Goal: Task Accomplishment & Management: Manage account settings

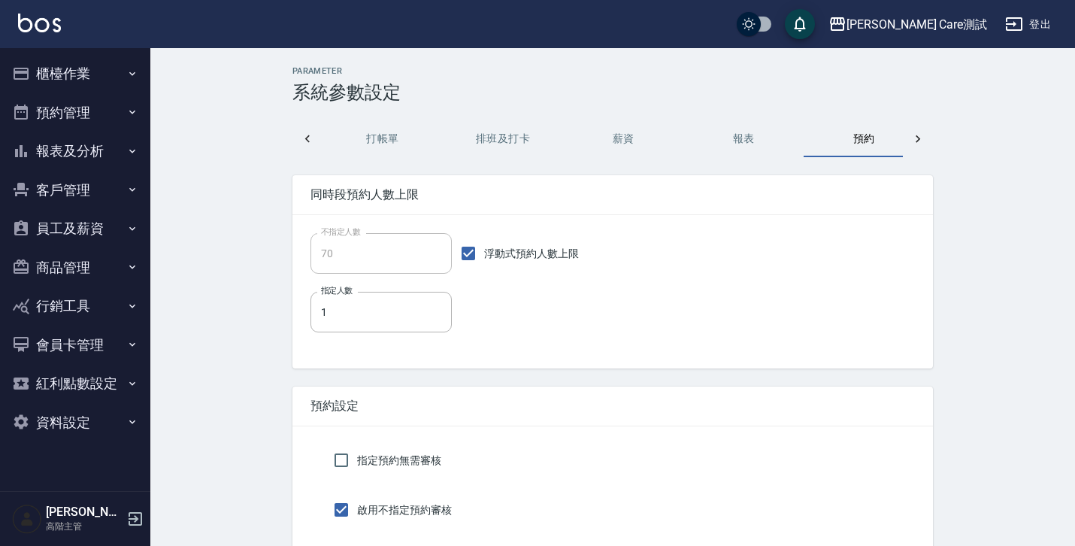
scroll to position [0, 21]
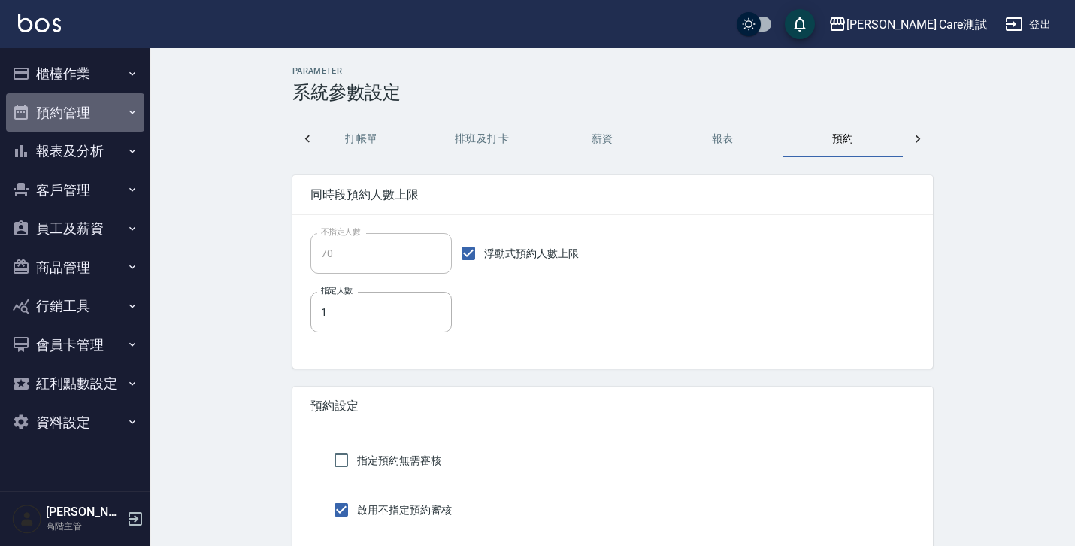
click at [89, 112] on button "預約管理" at bounding box center [75, 112] width 138 height 39
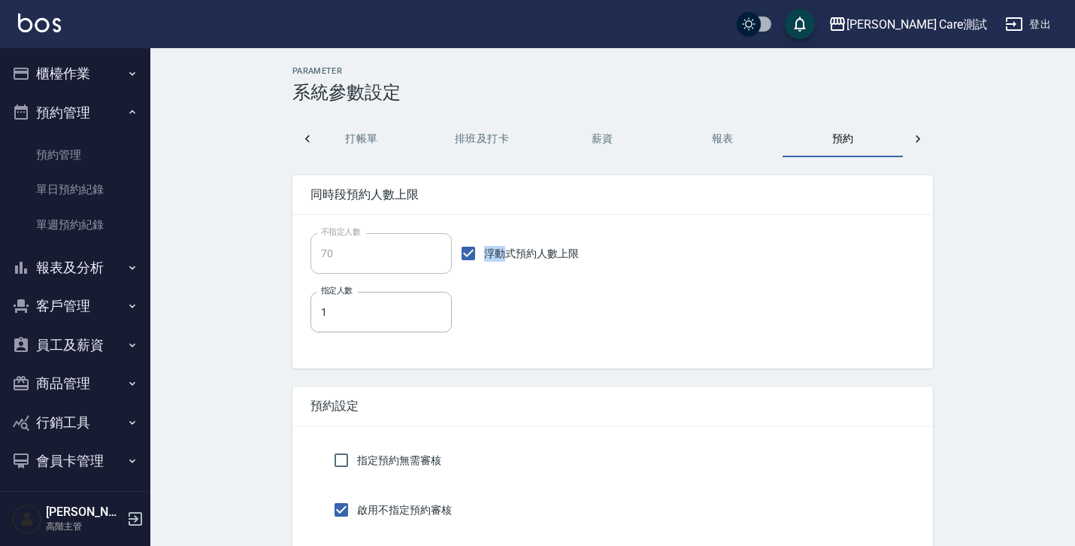
drag, startPoint x: 590, startPoint y: 250, endPoint x: 474, endPoint y: 257, distance: 116.7
click at [474, 257] on div "不指定人數 70 不指定人數 浮動式預約人數上限" at bounding box center [612, 253] width 604 height 41
drag, startPoint x: 585, startPoint y: 248, endPoint x: 475, endPoint y: 252, distance: 109.8
click at [475, 252] on div "不指定人數 70 不指定人數 浮動式預約人數上限" at bounding box center [612, 253] width 604 height 41
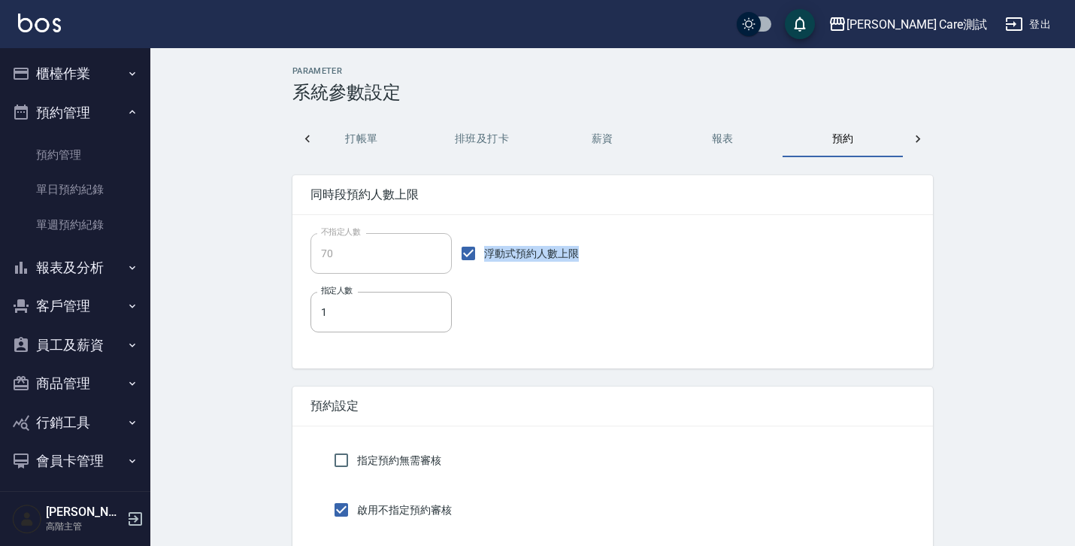
drag, startPoint x: 612, startPoint y: 255, endPoint x: 478, endPoint y: 251, distance: 133.9
click at [478, 251] on div "不指定人數 70 不指定人數 浮動式預約人數上限" at bounding box center [612, 253] width 604 height 41
copy span "浮動式預約人數上限"
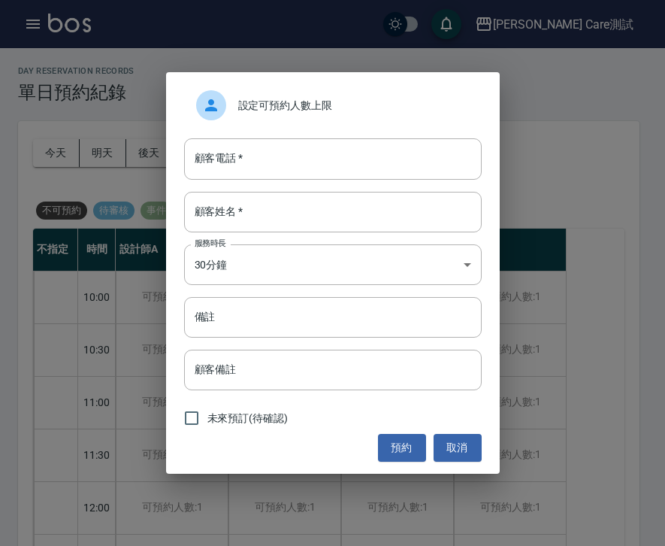
click at [359, 112] on span "設定可預約人數上限" at bounding box center [354, 106] width 232 height 16
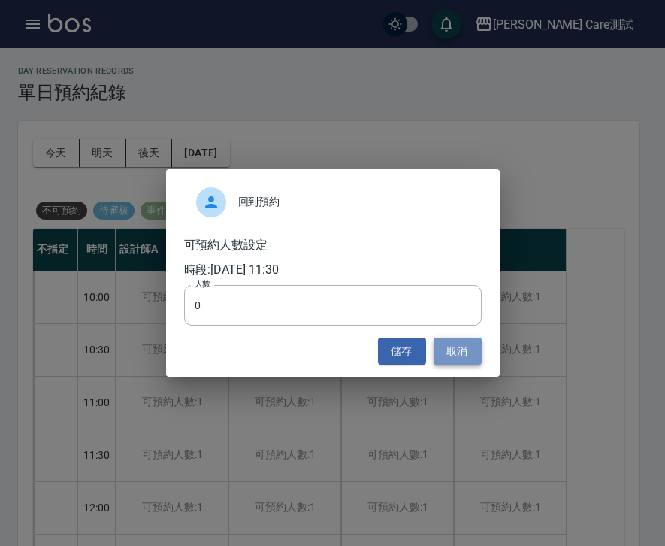
click at [460, 358] on button "取消" at bounding box center [458, 352] width 48 height 28
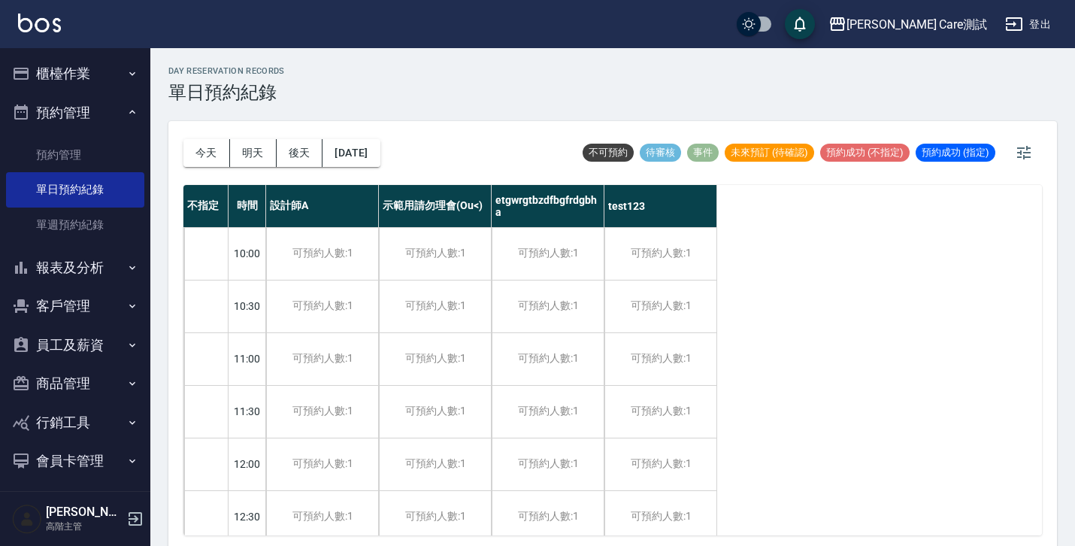
scroll to position [444, 0]
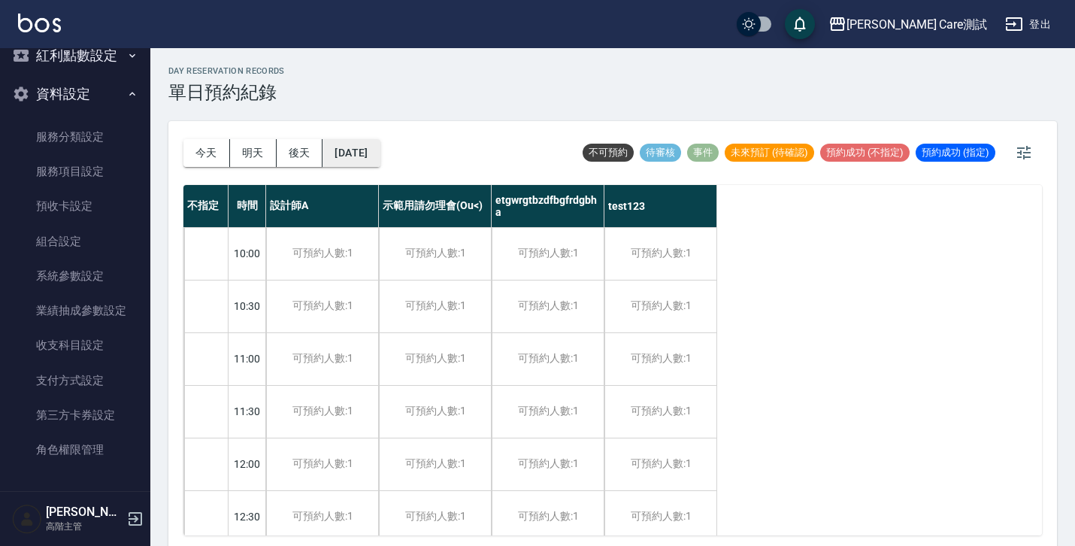
click at [376, 158] on button "[DATE]" at bounding box center [350, 153] width 57 height 28
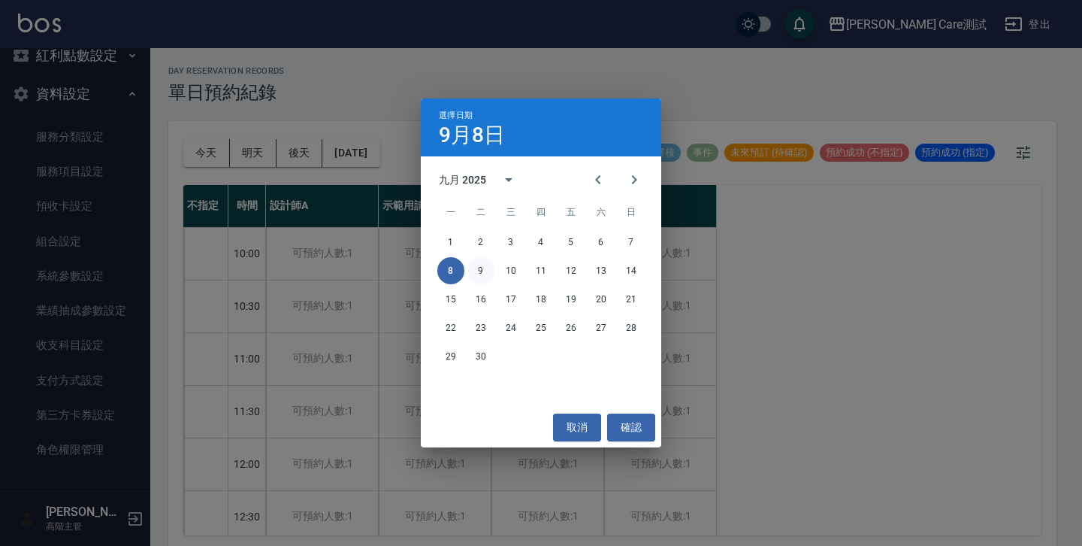
click at [483, 265] on button "9" at bounding box center [481, 270] width 27 height 27
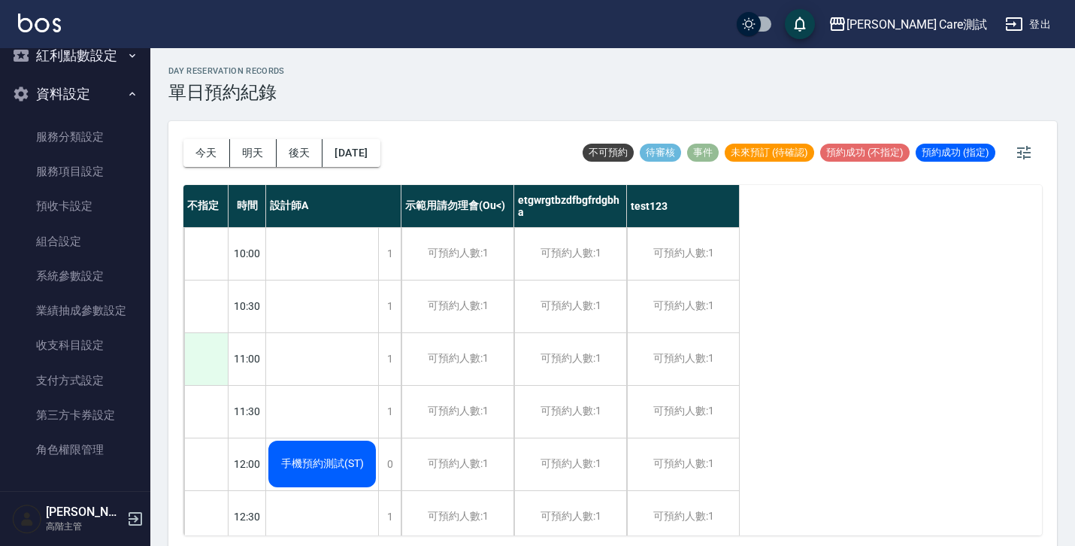
click at [211, 365] on div at bounding box center [206, 359] width 44 height 52
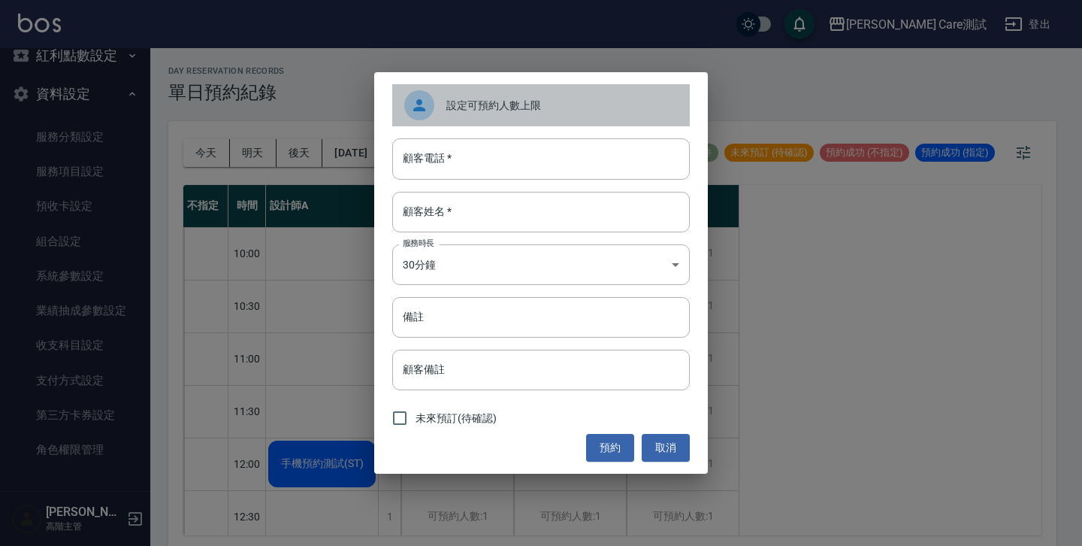
click at [503, 95] on div "設定可預約人數上限" at bounding box center [541, 105] width 298 height 42
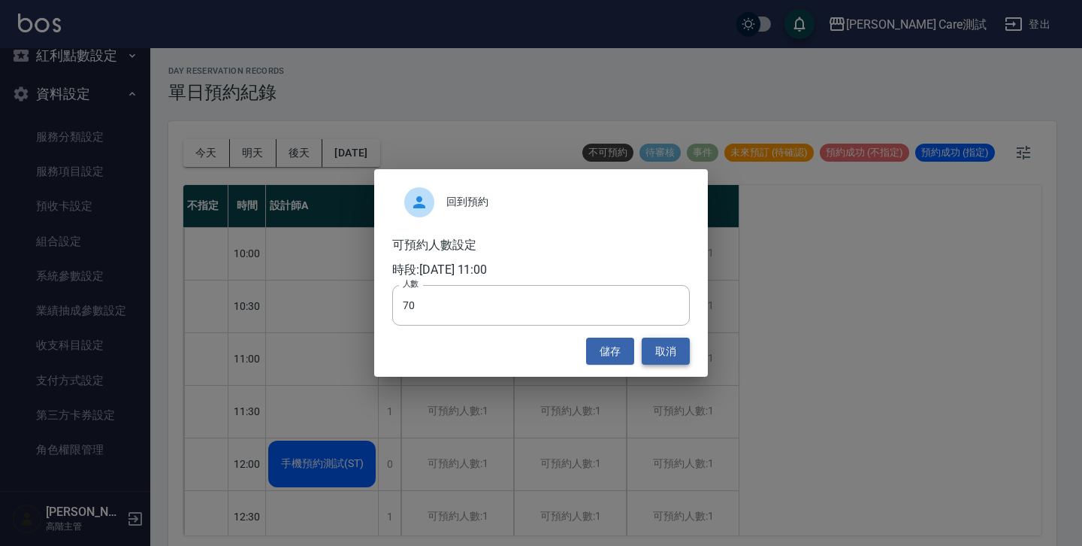
click at [665, 358] on button "取消" at bounding box center [666, 352] width 48 height 28
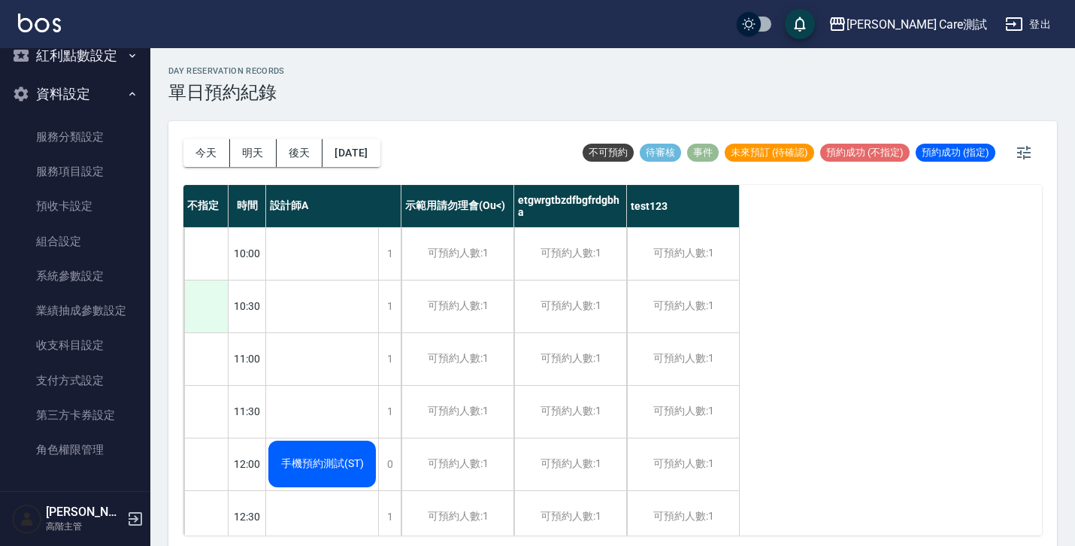
click at [207, 306] on div at bounding box center [206, 306] width 44 height 52
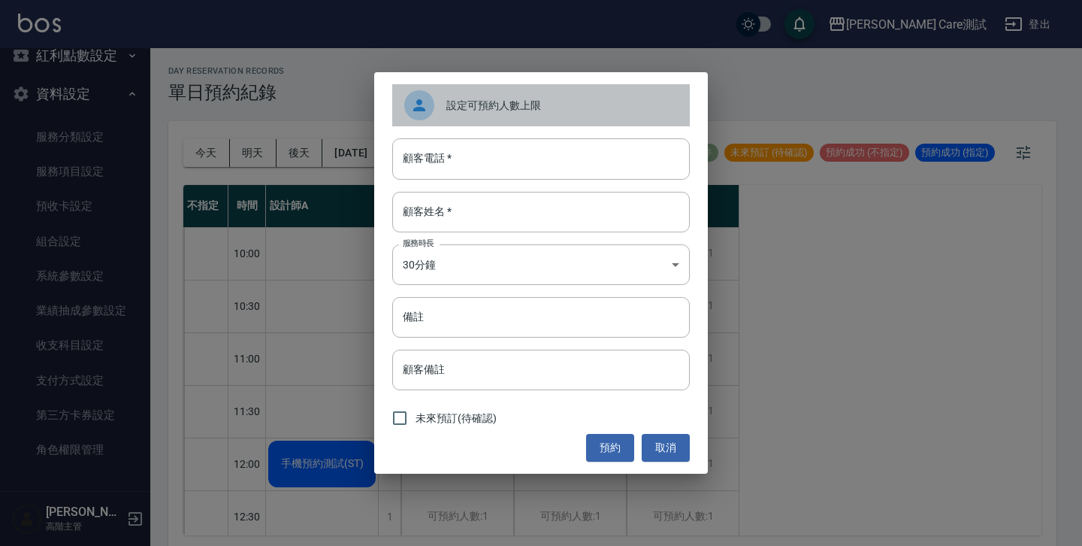
click at [509, 105] on span "設定可預約人數上限" at bounding box center [563, 106] width 232 height 16
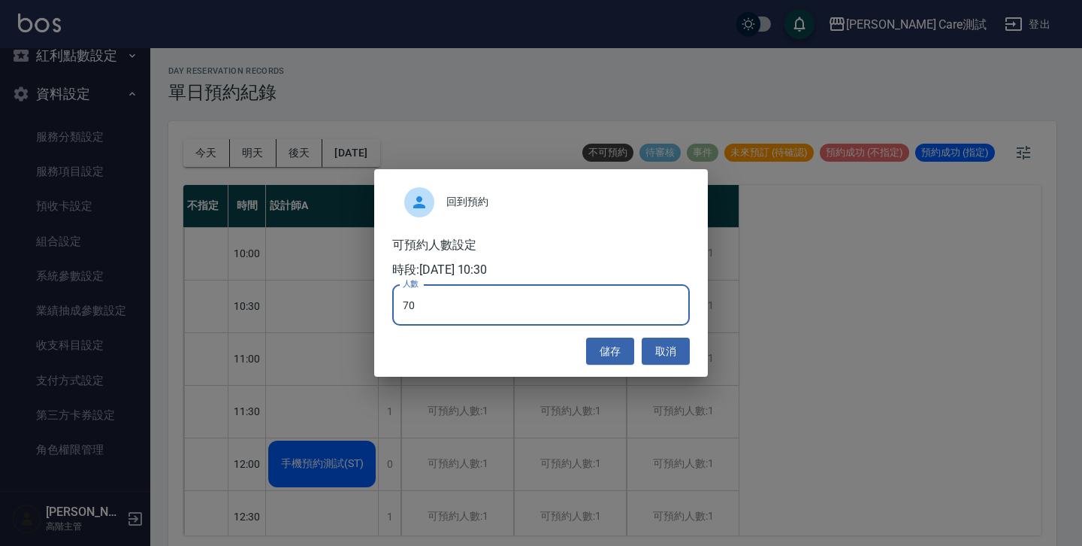
click at [560, 319] on input "70" at bounding box center [541, 305] width 298 height 41
type input "0"
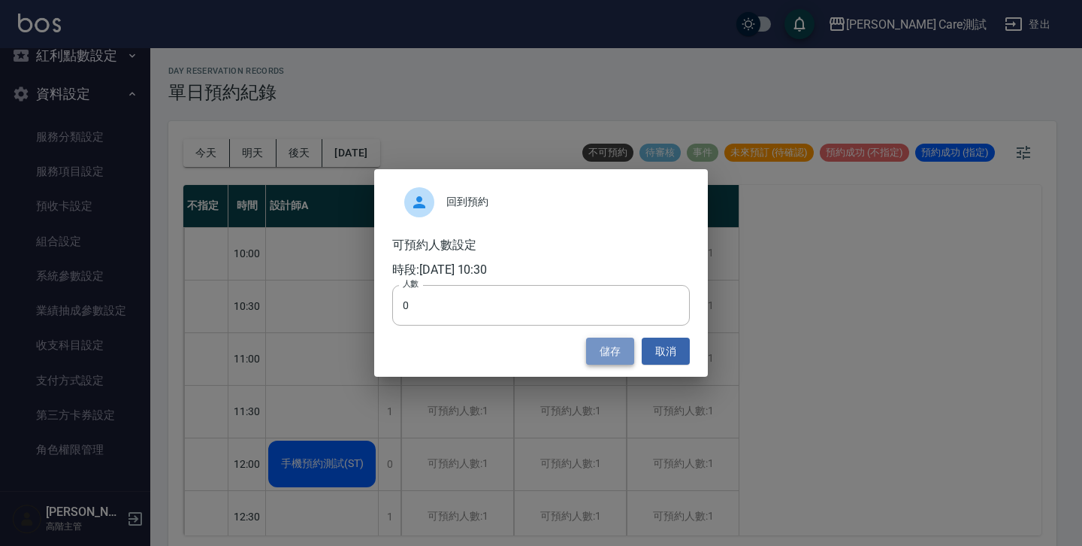
click at [606, 350] on button "儲存" at bounding box center [610, 352] width 48 height 28
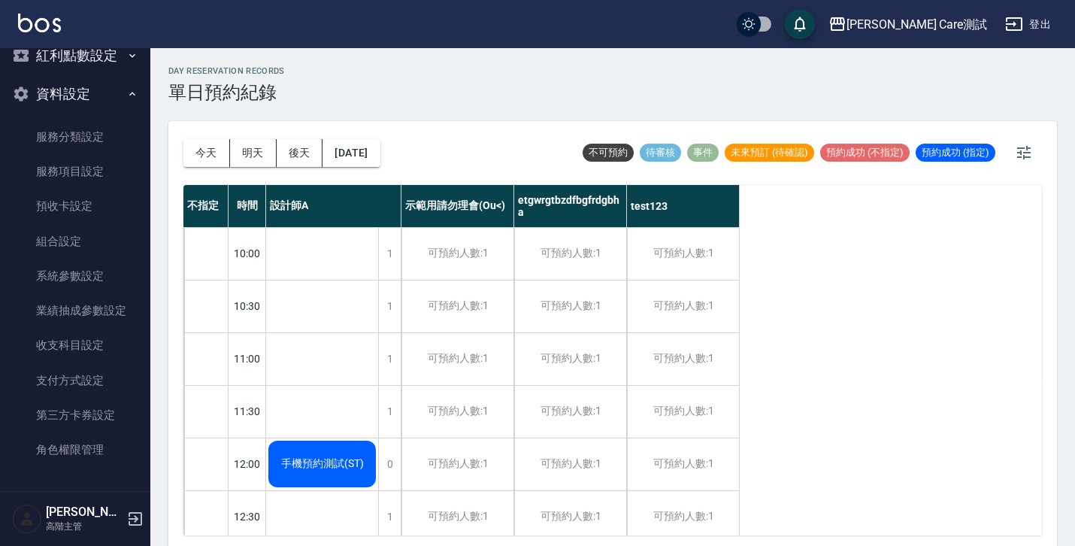
drag, startPoint x: 325, startPoint y: 359, endPoint x: 286, endPoint y: 351, distance: 40.0
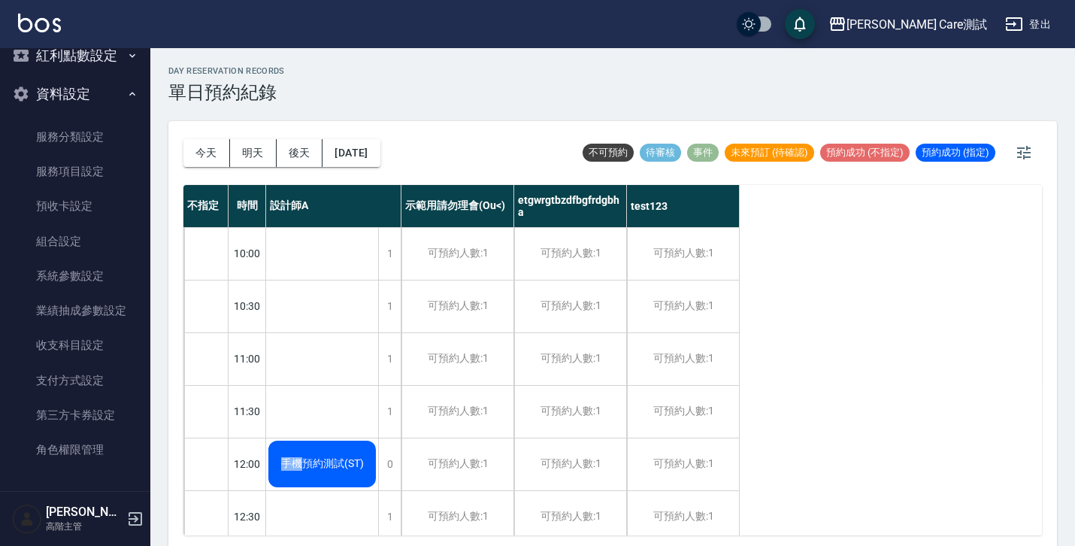
click at [196, 306] on div at bounding box center [206, 306] width 44 height 52
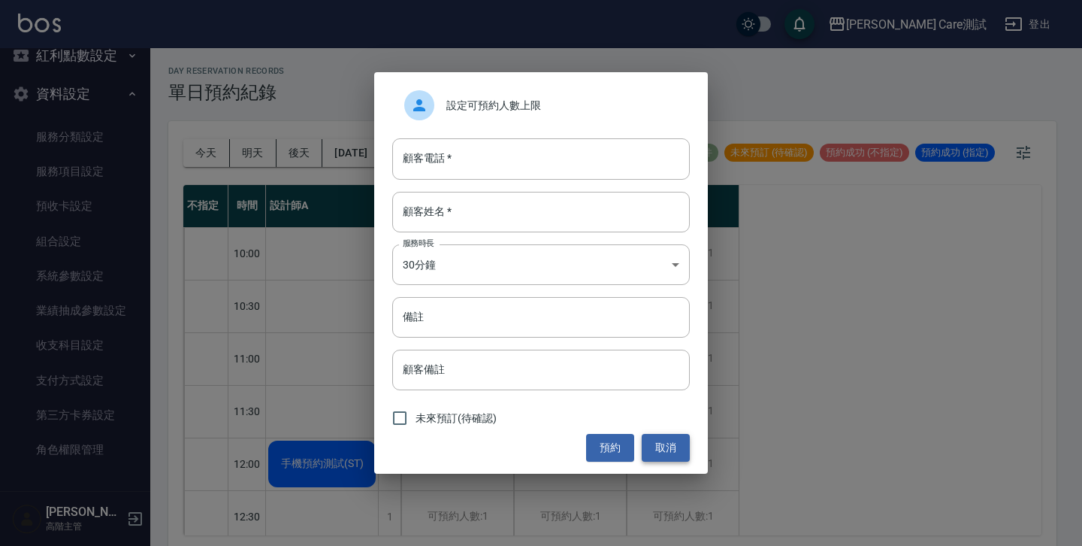
click at [665, 448] on button "取消" at bounding box center [666, 448] width 48 height 28
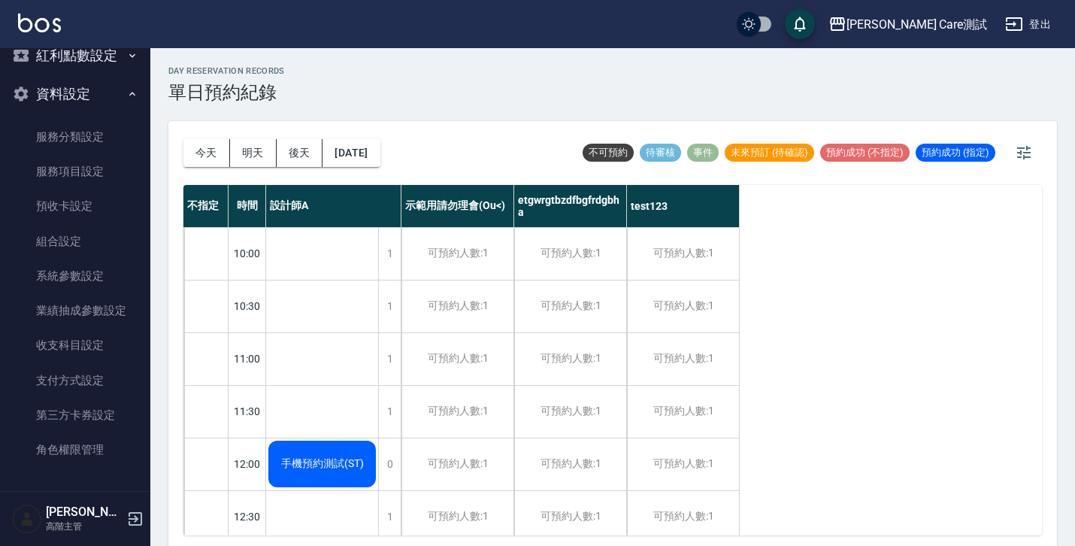
click at [436, 368] on div "可預約人數:1" at bounding box center [457, 359] width 112 height 52
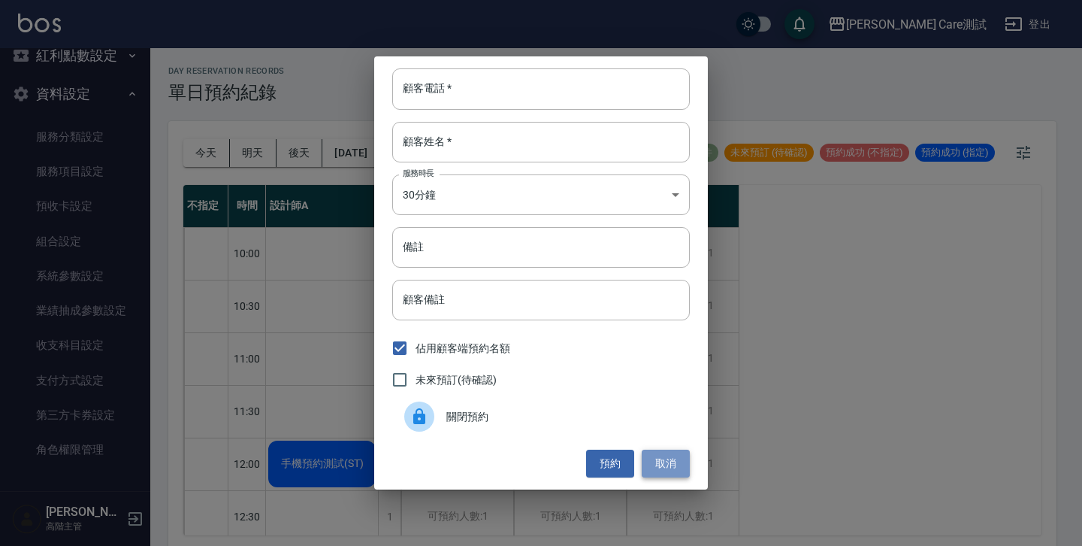
click at [657, 459] on button "取消" at bounding box center [666, 464] width 48 height 28
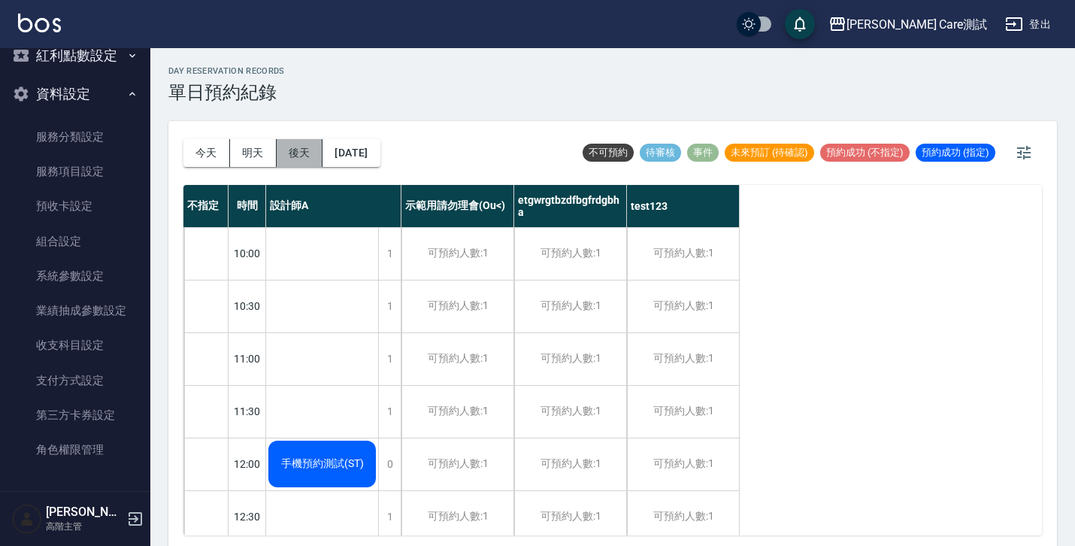
click at [322, 151] on button "後天" at bounding box center [300, 153] width 47 height 28
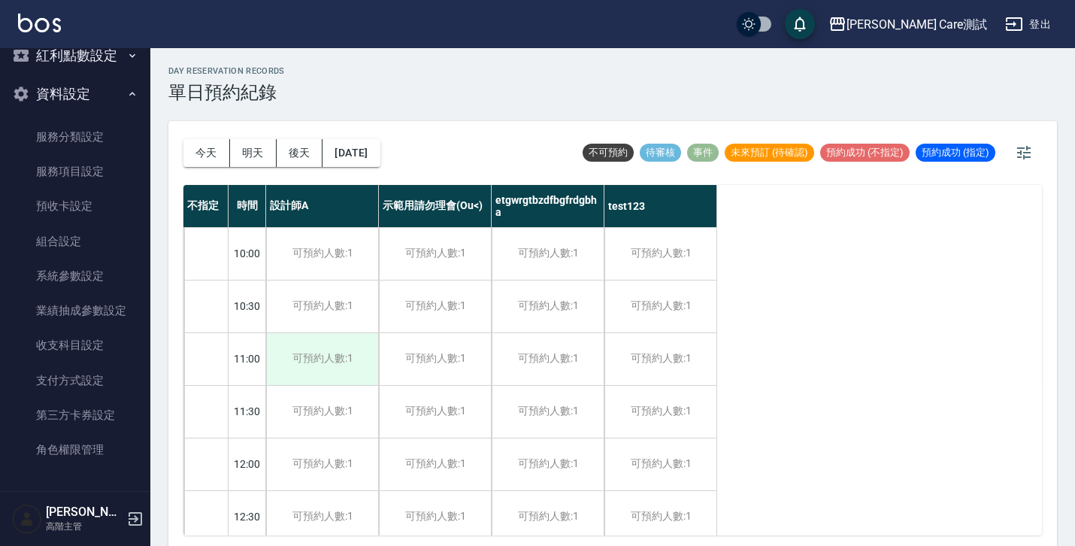
click at [331, 338] on div "可預約人數:1" at bounding box center [322, 359] width 112 height 52
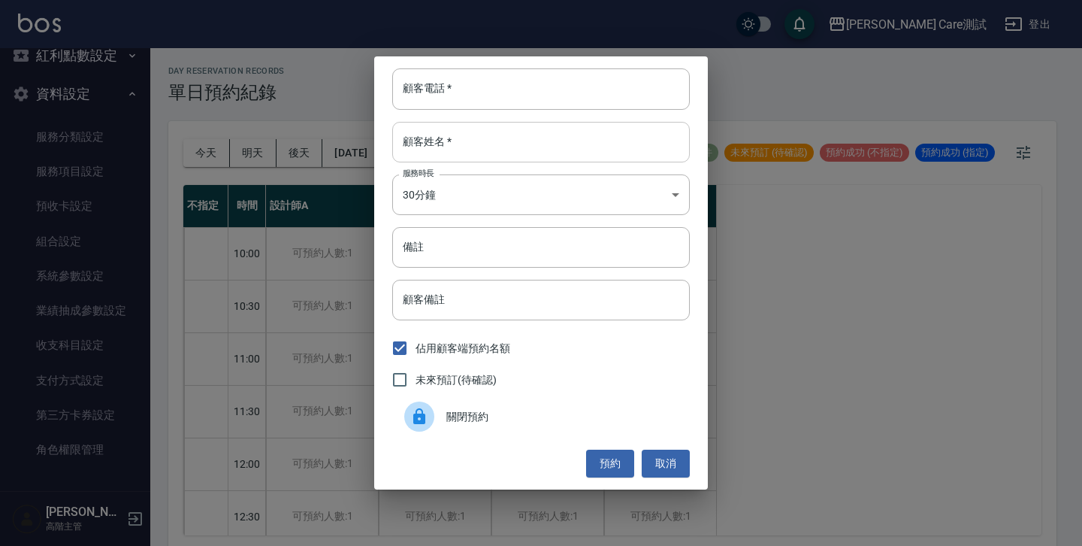
click at [492, 142] on input "顧客姓名   *" at bounding box center [541, 142] width 298 height 41
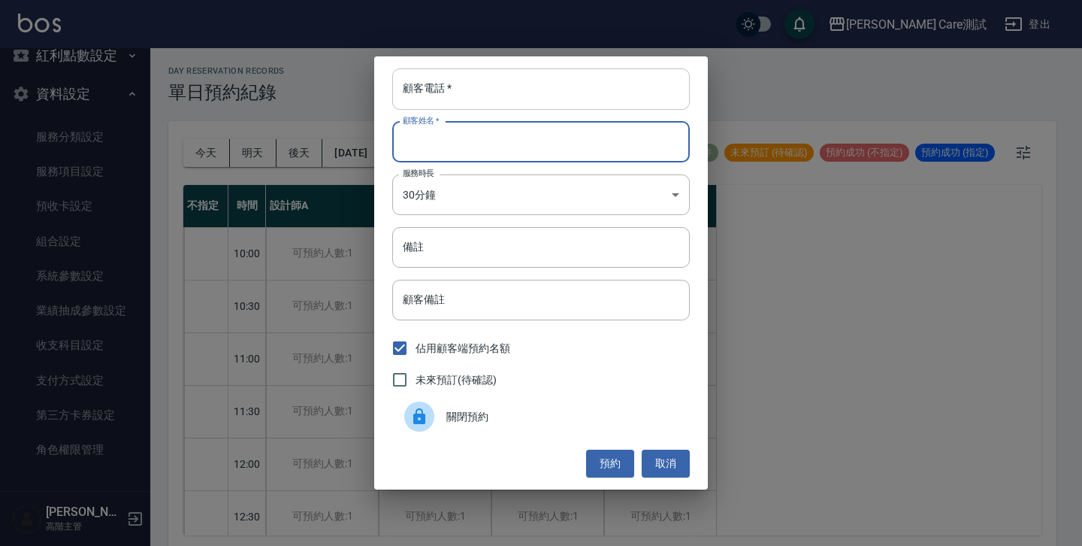
click at [489, 101] on input "顧客電話   *" at bounding box center [541, 88] width 298 height 41
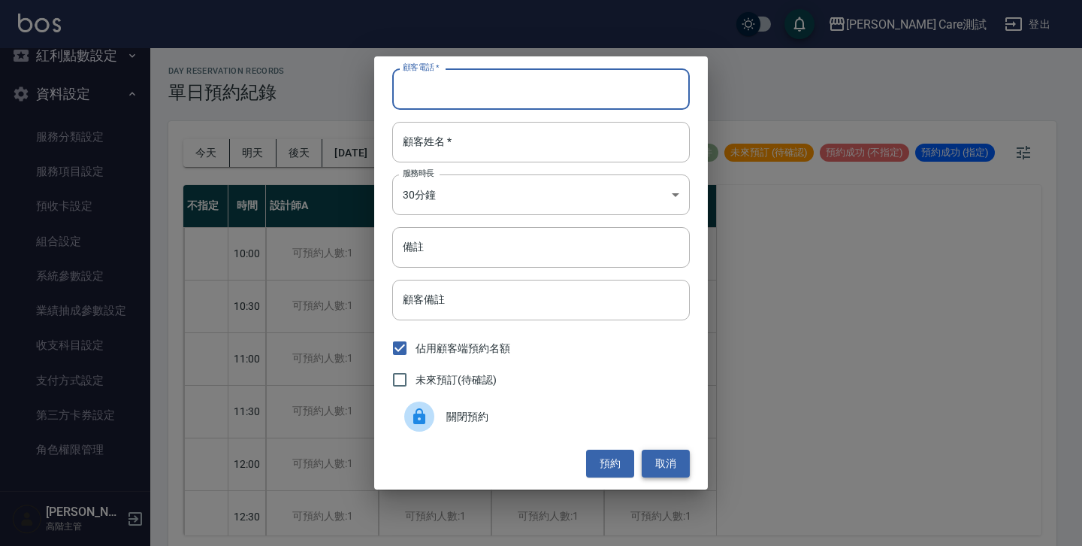
click at [665, 466] on button "取消" at bounding box center [666, 464] width 48 height 28
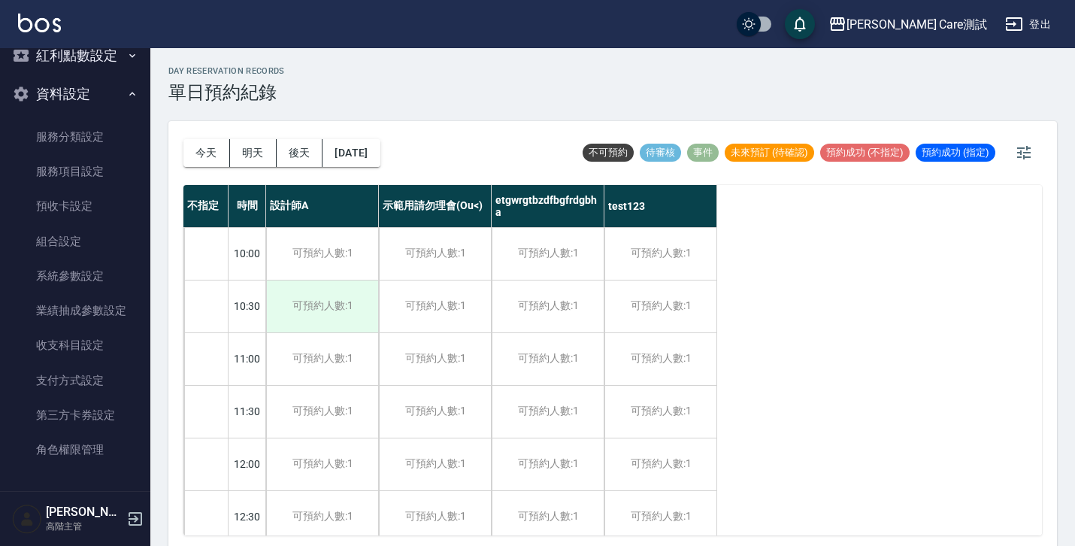
click at [312, 304] on div "可預約人數:1" at bounding box center [322, 306] width 112 height 52
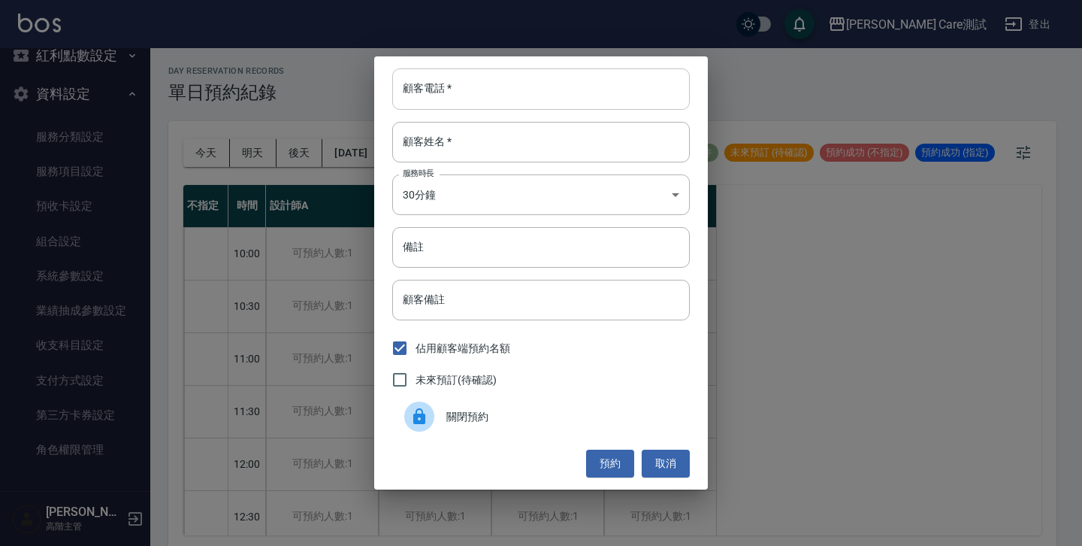
click at [472, 91] on input "顧客電話   *" at bounding box center [541, 88] width 298 height 41
type input "0987654321"
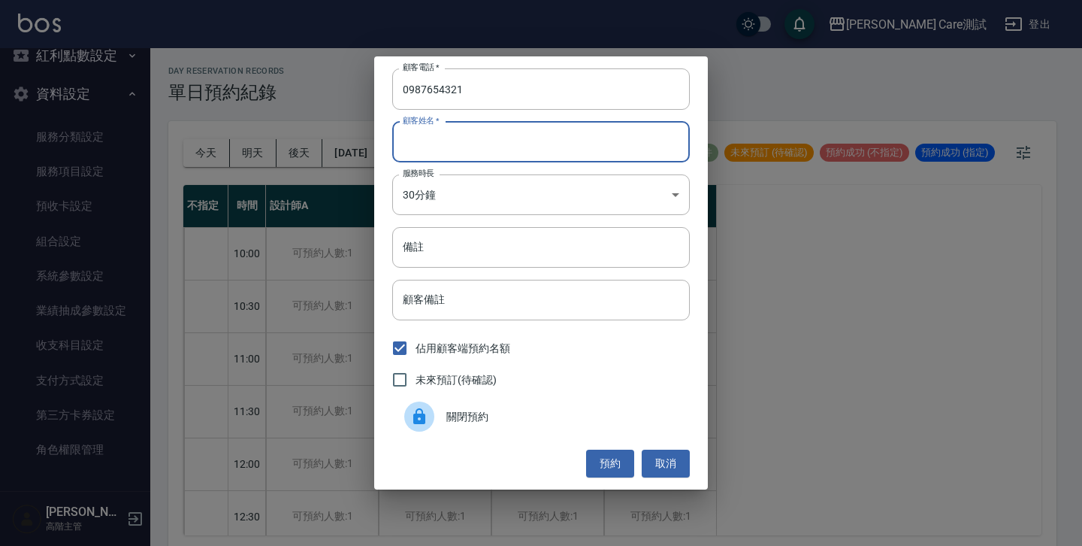
click at [507, 147] on input "顧客姓名   *" at bounding box center [541, 142] width 298 height 41
type input "test"
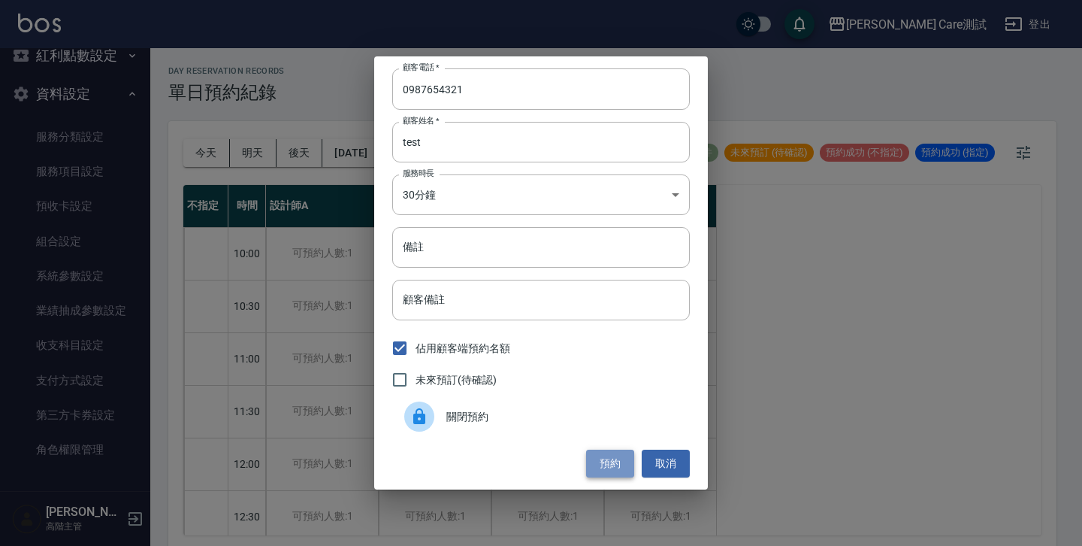
click at [605, 459] on button "預約" at bounding box center [610, 464] width 48 height 28
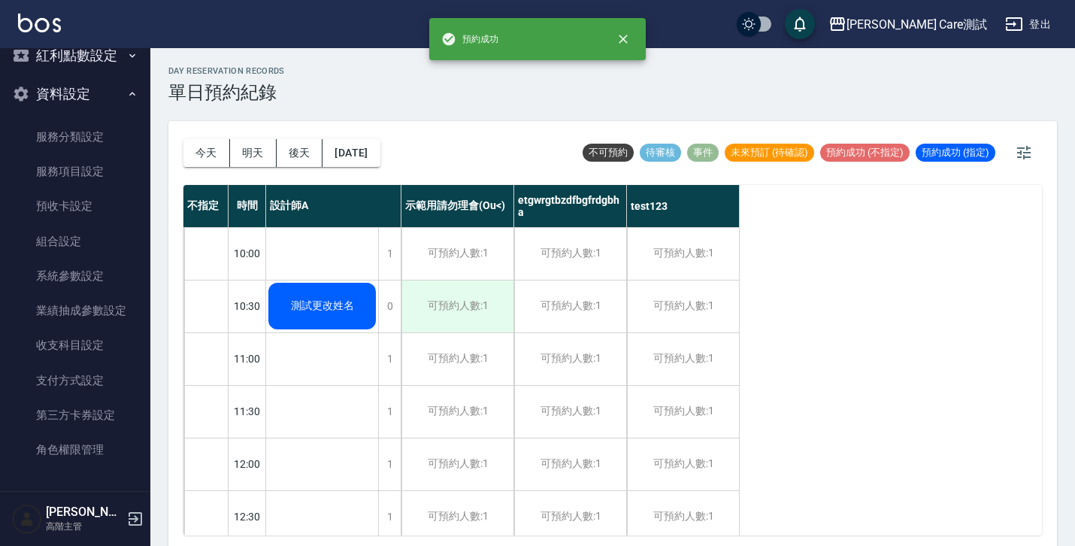
click at [431, 308] on div "可預約人數:1" at bounding box center [457, 306] width 112 height 52
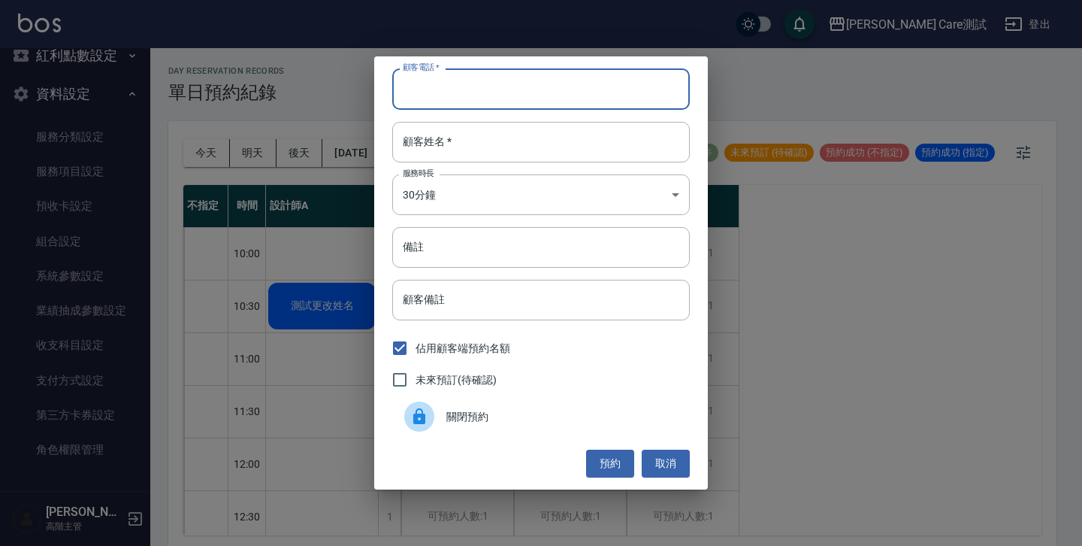
click at [447, 87] on input "顧客電話   *" at bounding box center [541, 88] width 298 height 41
type input "0987654322"
click at [495, 136] on input "顧客姓名   *" at bounding box center [541, 142] width 298 height 41
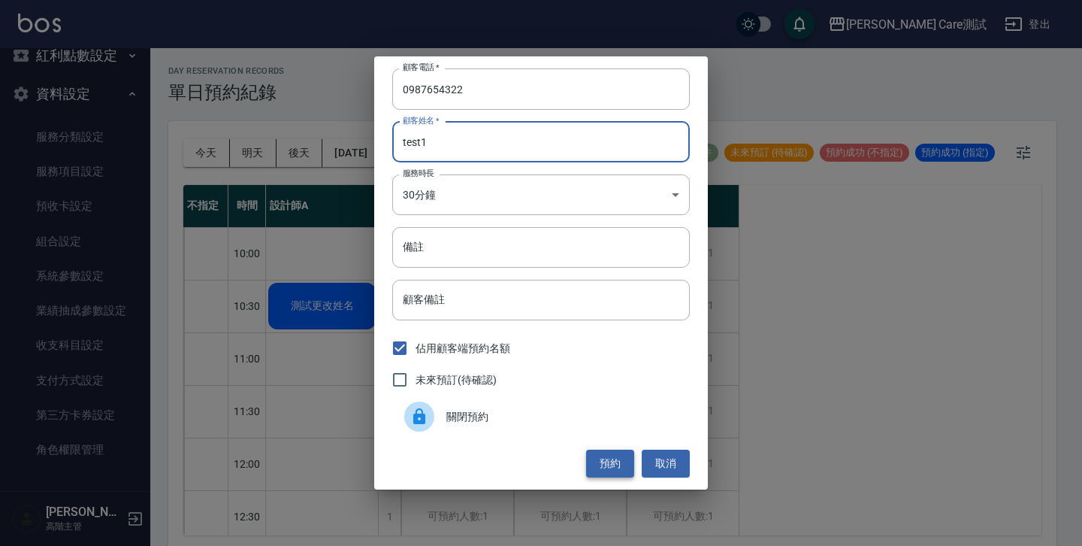
type input "test1"
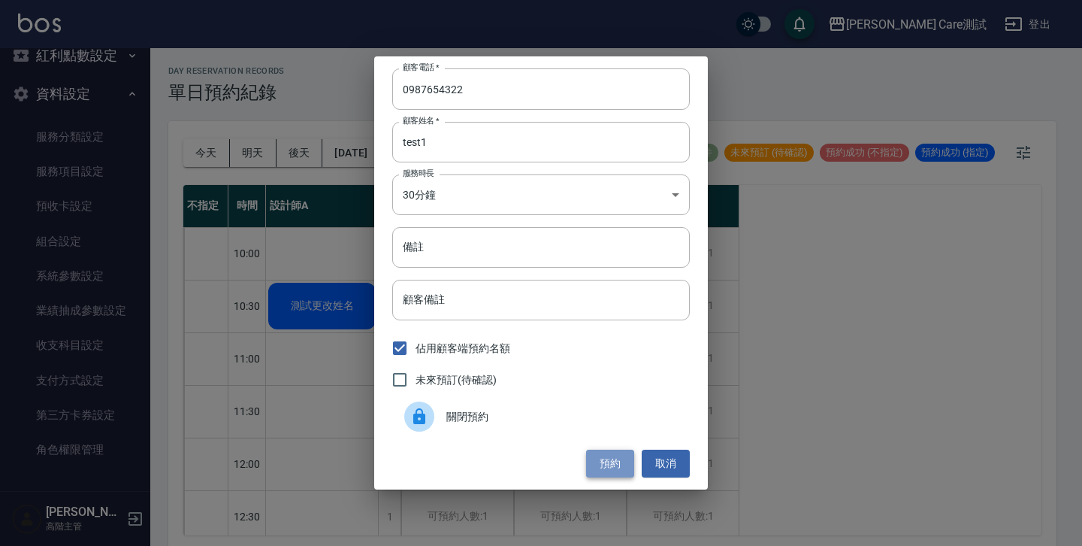
click at [619, 451] on button "預約" at bounding box center [610, 464] width 48 height 28
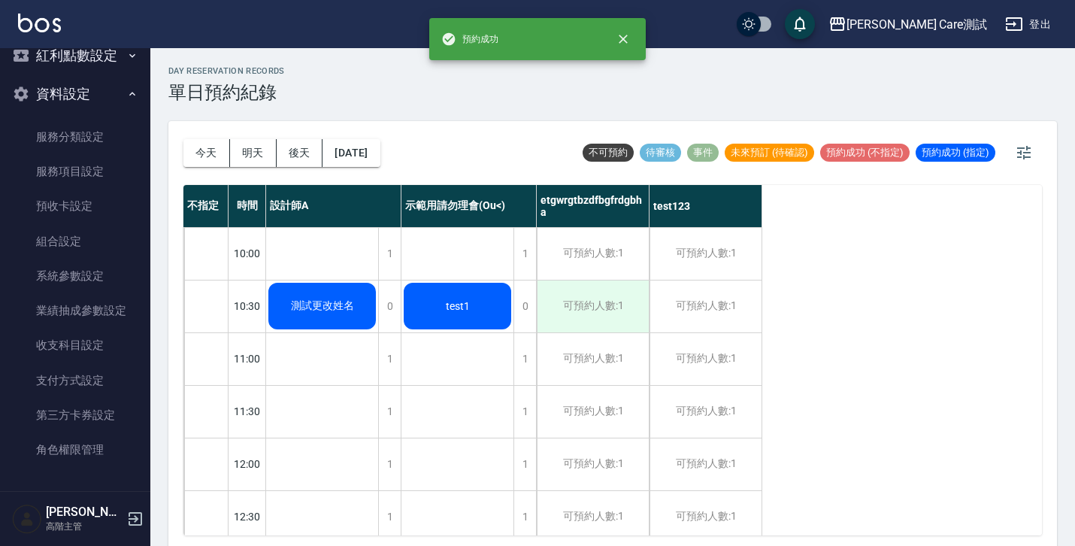
click at [577, 311] on div "可預約人數:1" at bounding box center [593, 306] width 112 height 52
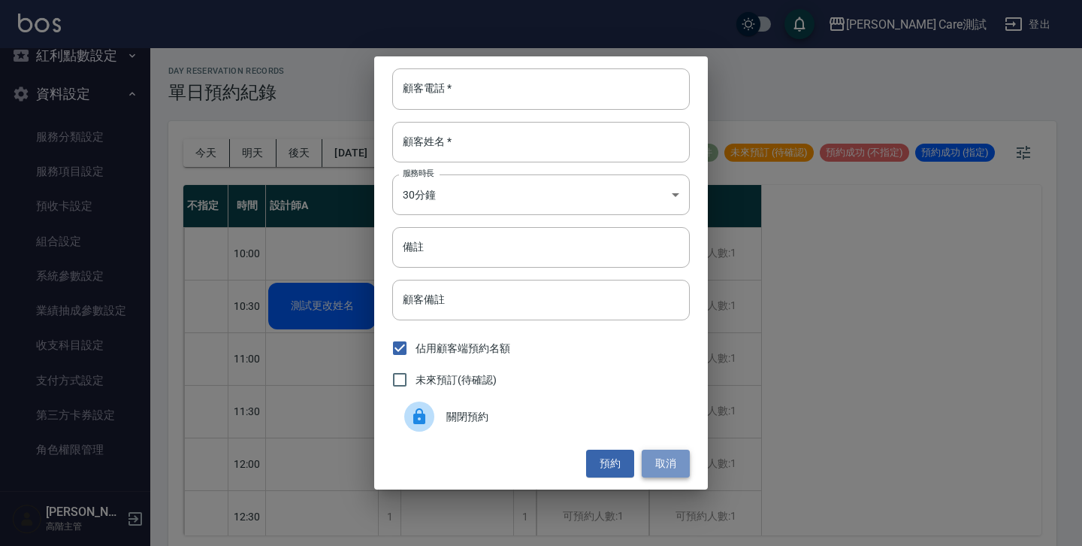
click at [660, 470] on button "取消" at bounding box center [666, 464] width 48 height 28
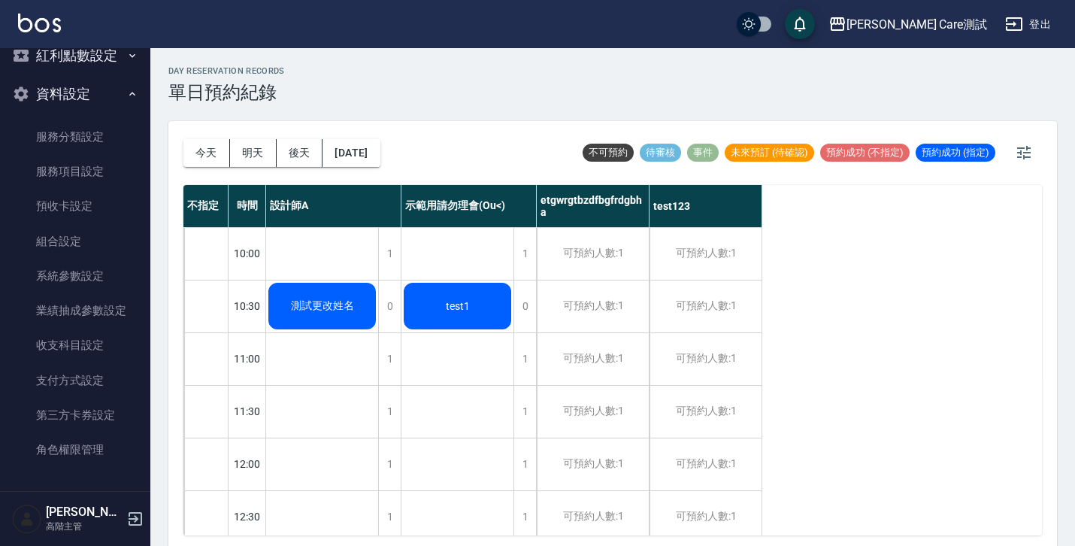
click at [303, 309] on span "測試更改姓名" at bounding box center [322, 306] width 69 height 14
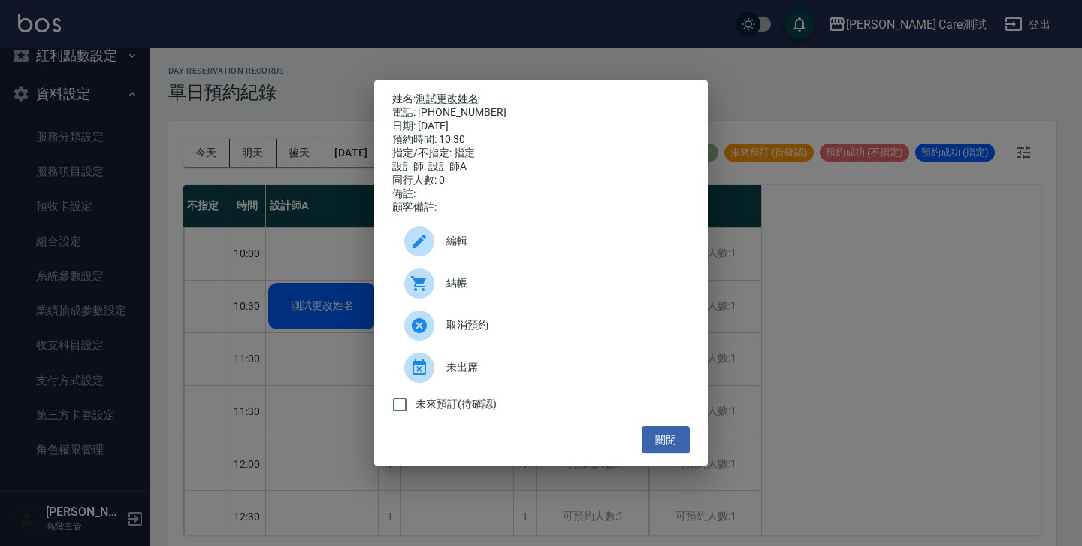
click at [665, 416] on div "未來預訂(待確認)" at bounding box center [541, 405] width 298 height 32
click at [665, 448] on button "關閉" at bounding box center [666, 440] width 48 height 28
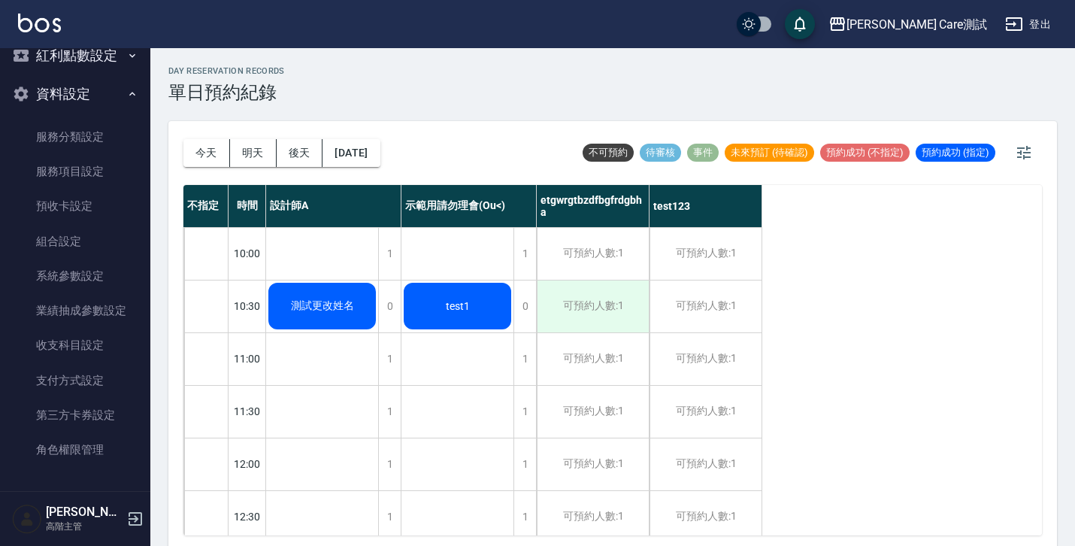
click at [578, 286] on div "可預約人數:1" at bounding box center [593, 306] width 112 height 52
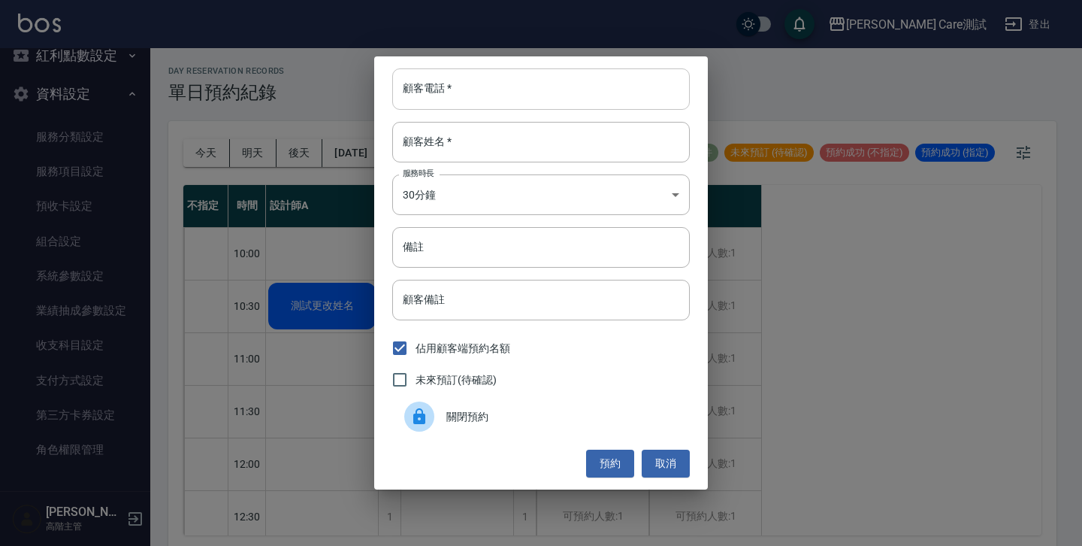
click at [471, 86] on input "顧客電話   *" at bounding box center [541, 88] width 298 height 41
type input "0987654323"
click at [474, 145] on input "顧客姓名   *" at bounding box center [541, 142] width 298 height 41
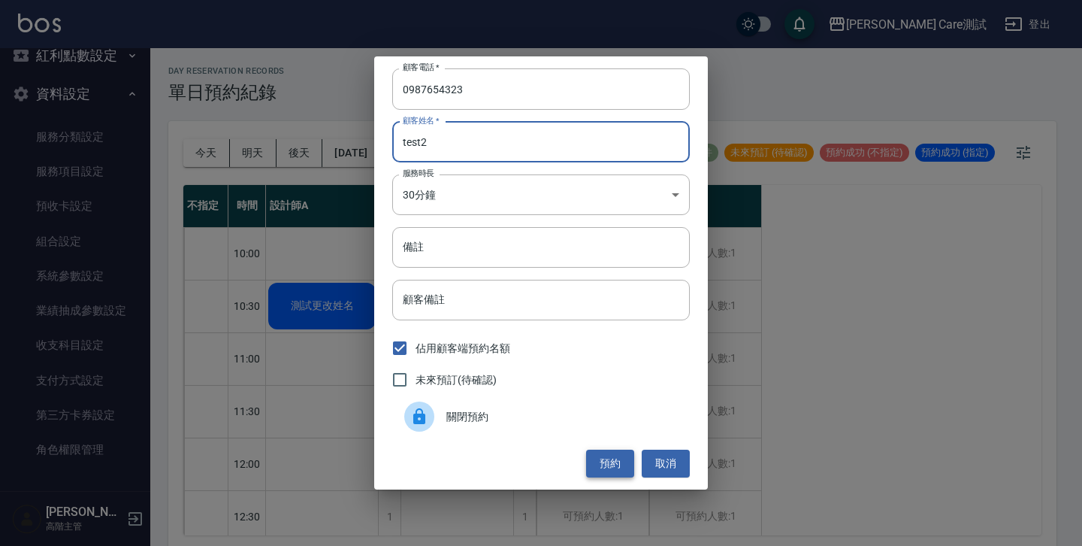
type input "test2"
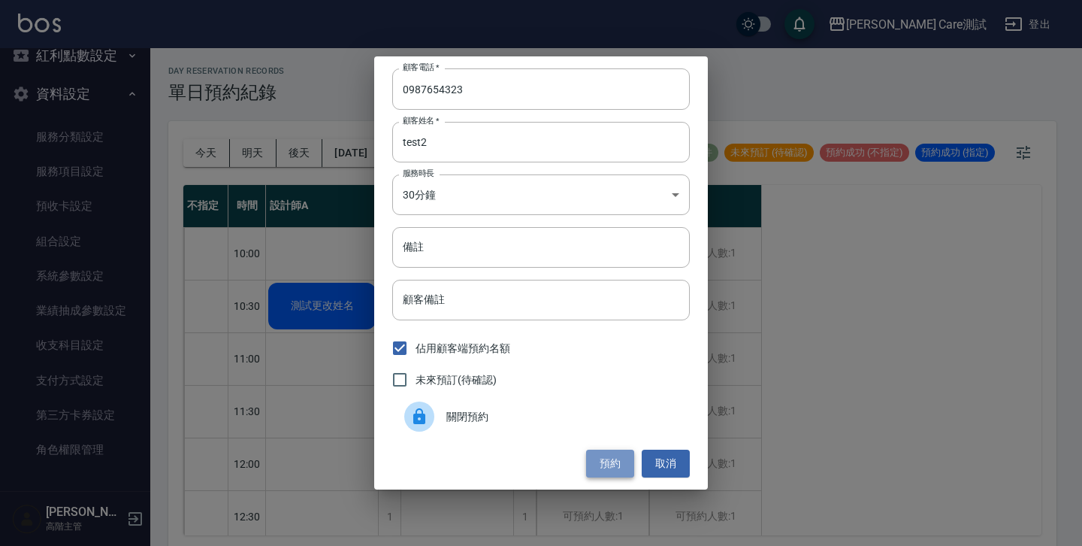
click at [615, 455] on button "預約" at bounding box center [610, 464] width 48 height 28
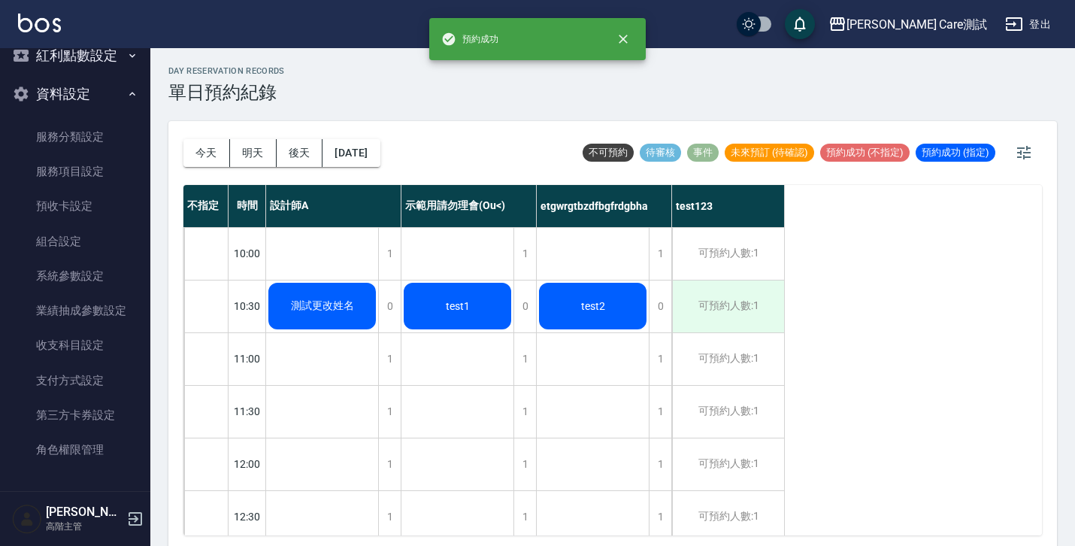
click at [665, 304] on div "可預約人數:1" at bounding box center [728, 306] width 112 height 52
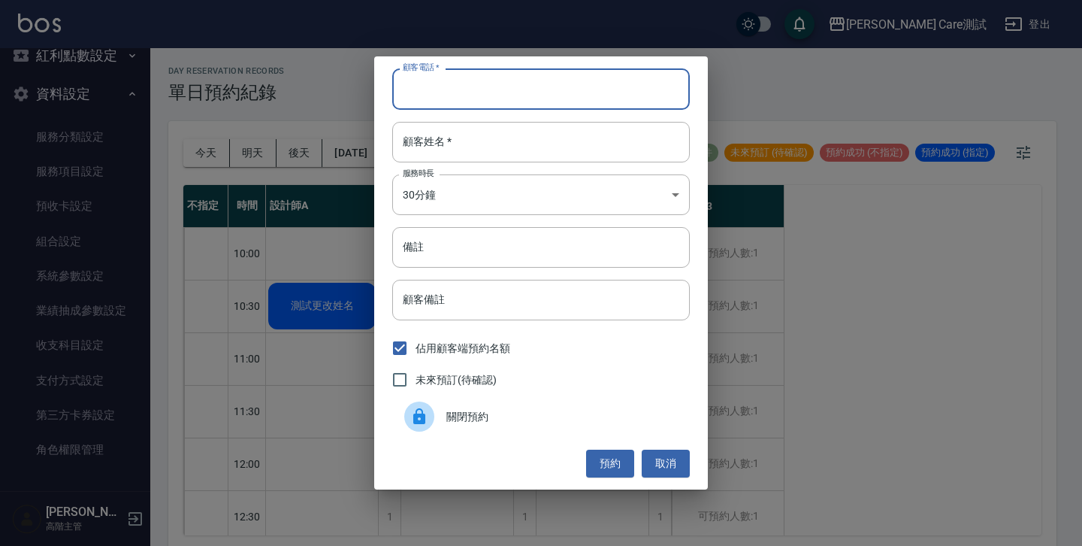
click at [553, 102] on input "顧客電話   *" at bounding box center [541, 88] width 298 height 41
type input "0987654324"
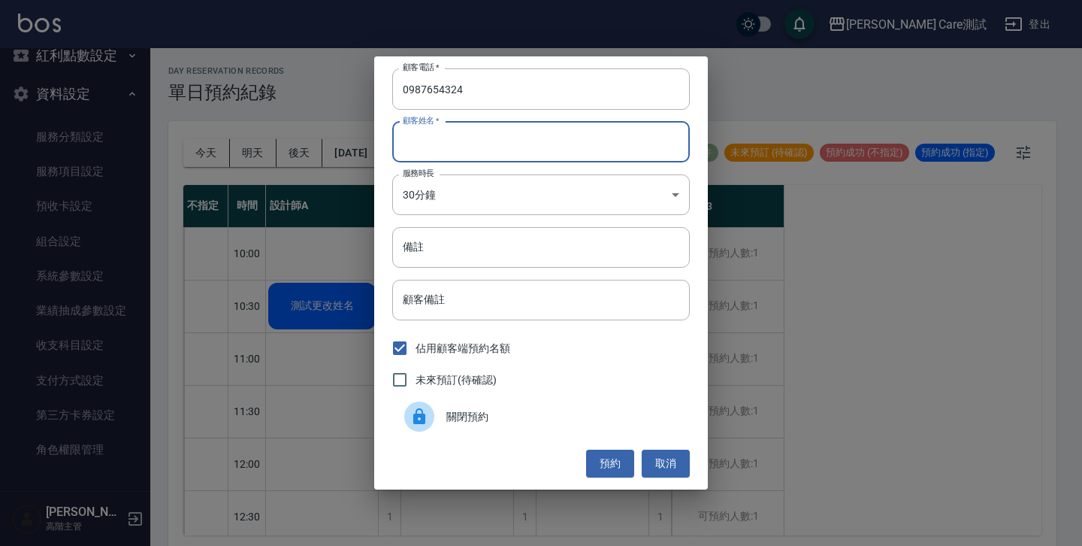
click at [559, 147] on input "顧客姓名   *" at bounding box center [541, 142] width 298 height 41
type input "test3"
click at [611, 462] on button "預約" at bounding box center [610, 464] width 48 height 28
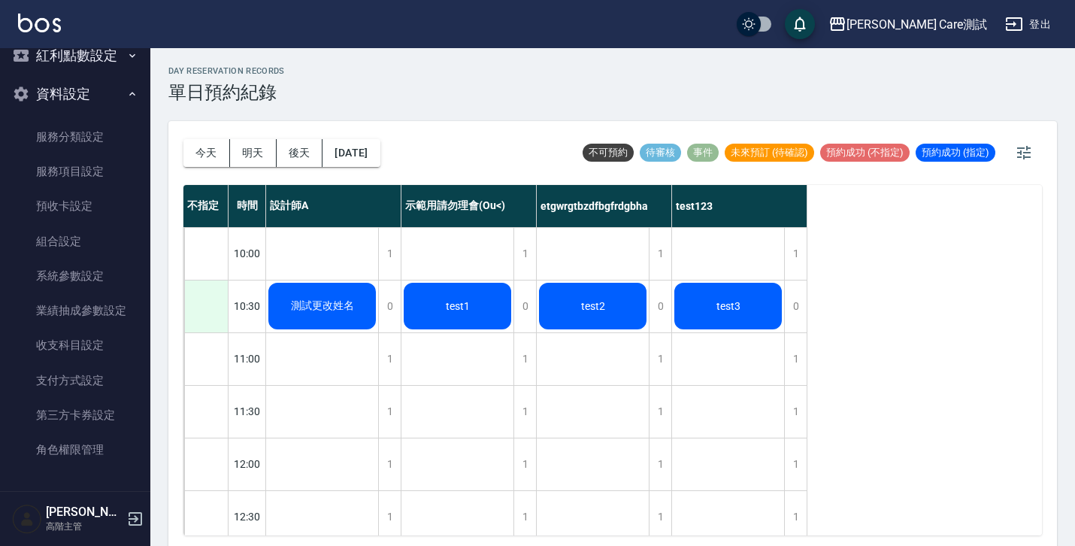
click at [200, 299] on div at bounding box center [206, 306] width 44 height 52
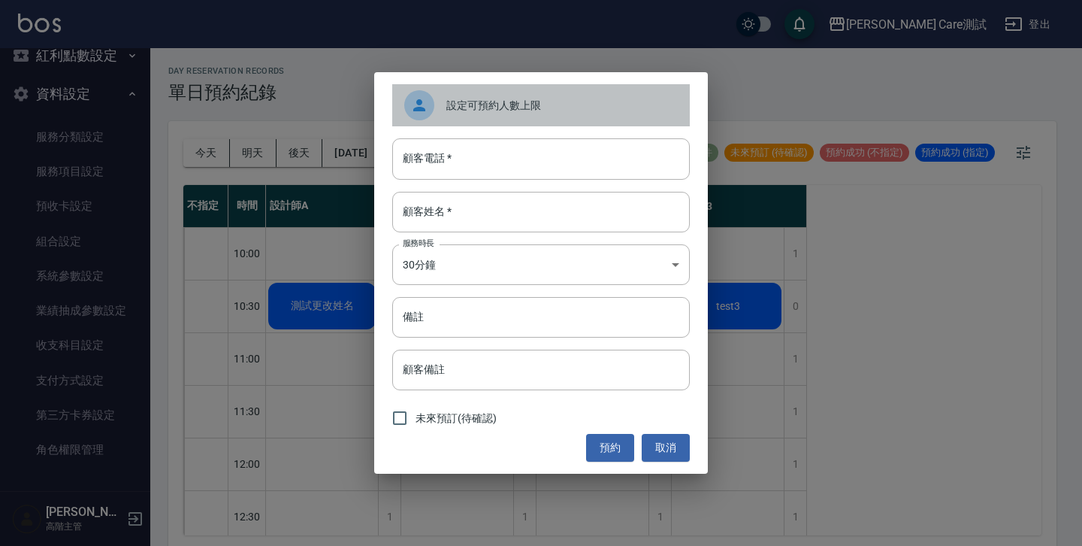
click at [530, 96] on div "設定可預約人數上限" at bounding box center [541, 105] width 298 height 42
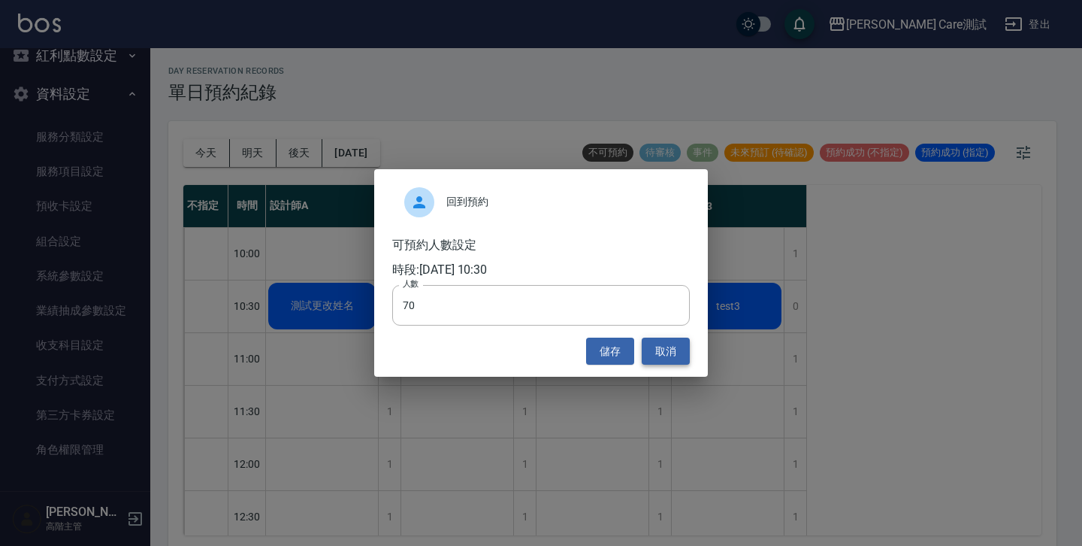
click at [660, 343] on button "取消" at bounding box center [666, 352] width 48 height 28
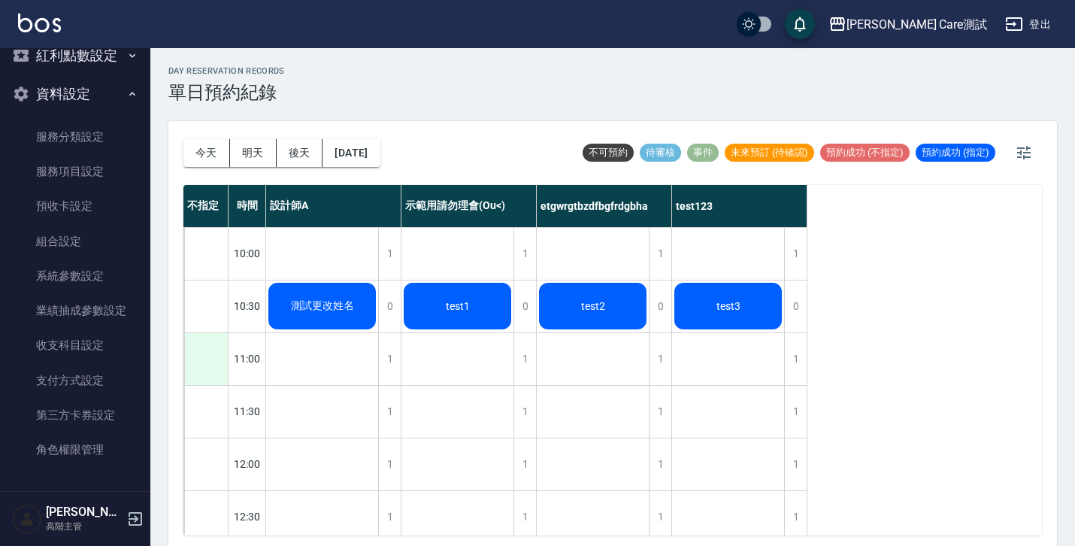
click at [215, 345] on div at bounding box center [206, 359] width 44 height 52
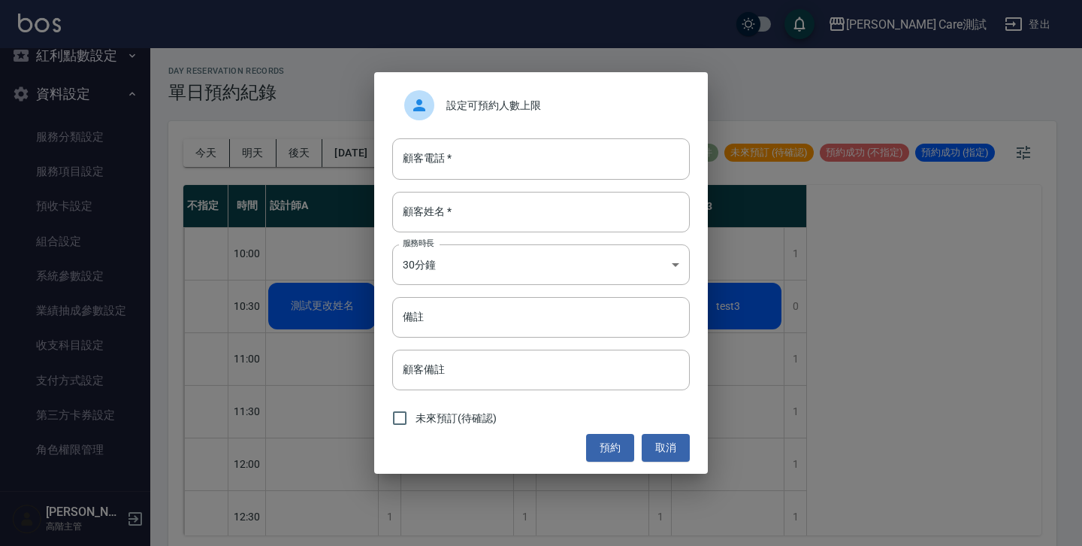
click at [489, 82] on div "設定可預約人數上限 顧客電話   * 顧客電話   * 顧客姓名   * 顧客姓名   * 服務時長 30分鐘 1 服務時長 備註 備註 顧客備註 顧客備註 …" at bounding box center [541, 272] width 334 height 401
click at [485, 112] on span "設定可預約人數上限" at bounding box center [563, 106] width 232 height 16
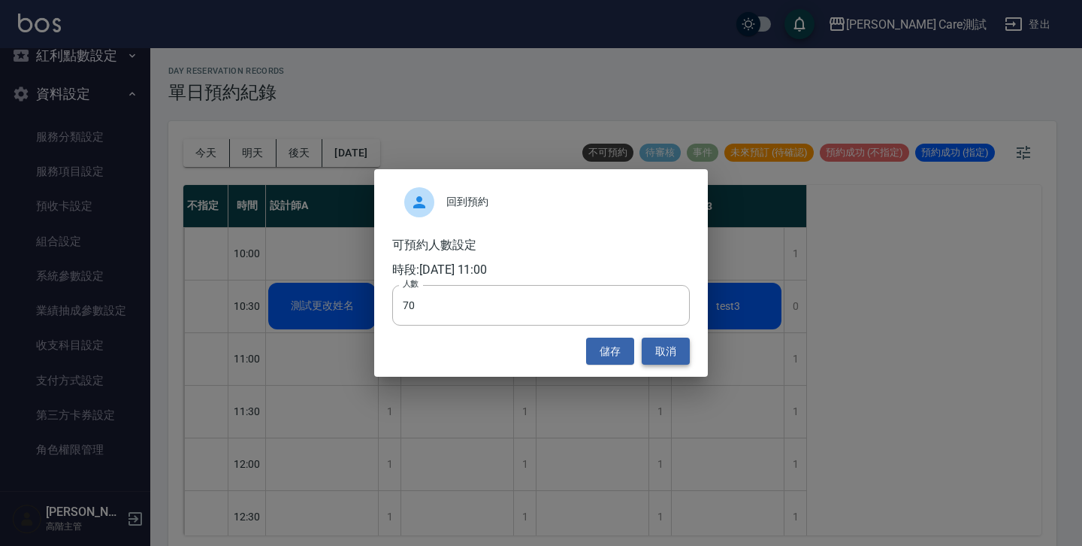
click at [662, 359] on button "取消" at bounding box center [666, 352] width 48 height 28
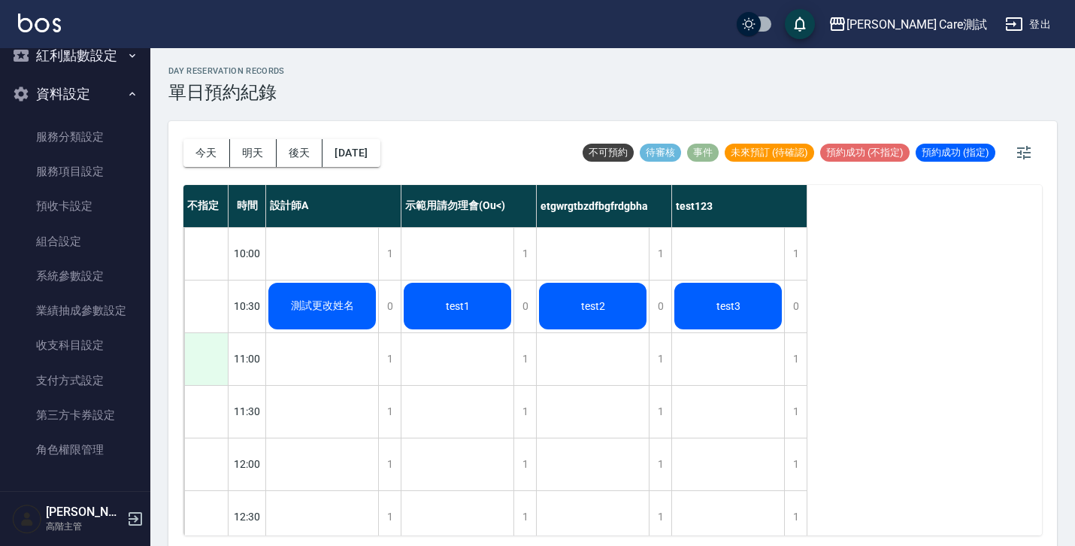
click at [198, 377] on div at bounding box center [206, 359] width 44 height 52
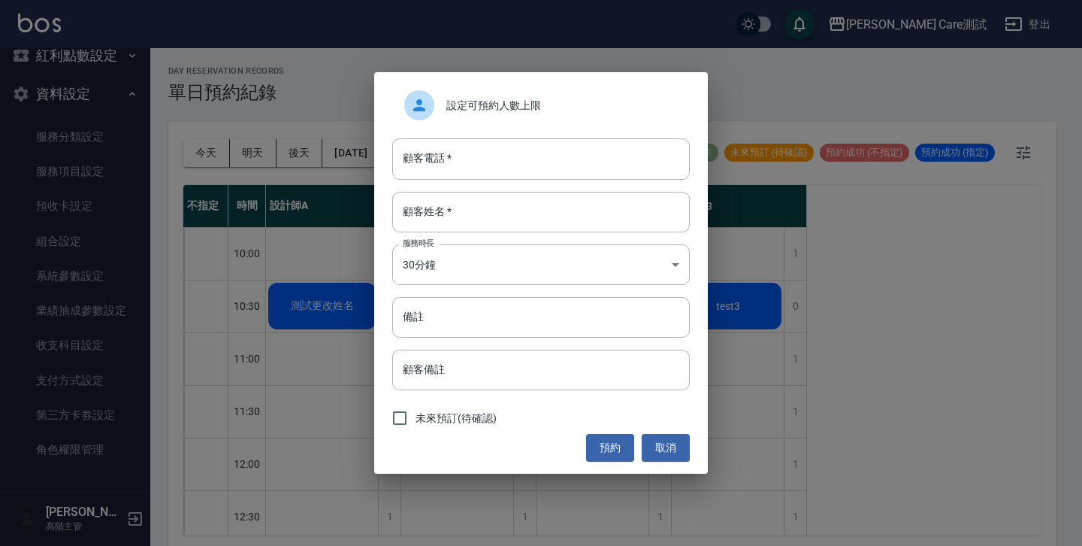
click at [549, 101] on span "設定可預約人數上限" at bounding box center [563, 106] width 232 height 16
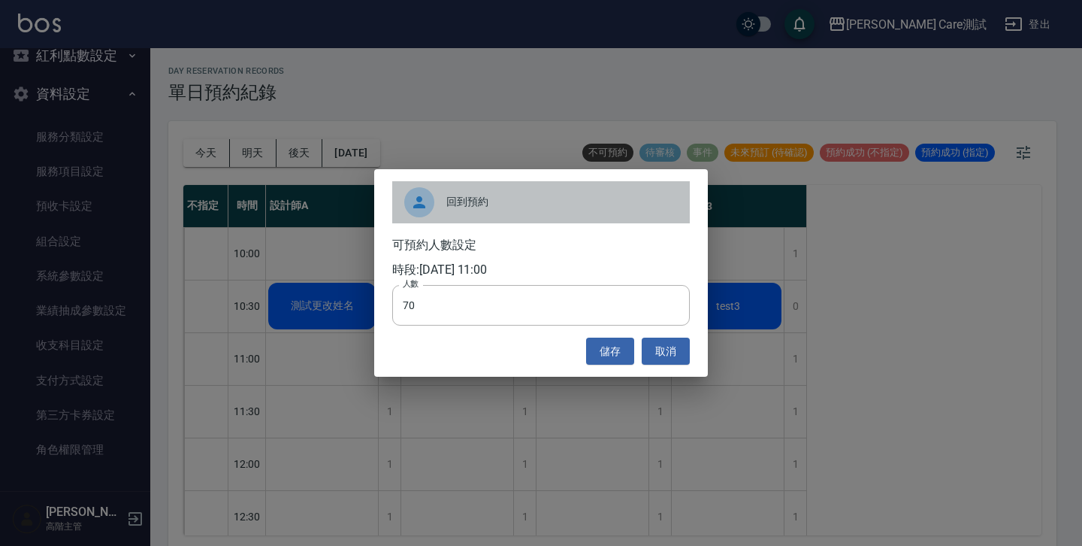
click at [486, 204] on span "回到預約" at bounding box center [563, 202] width 232 height 16
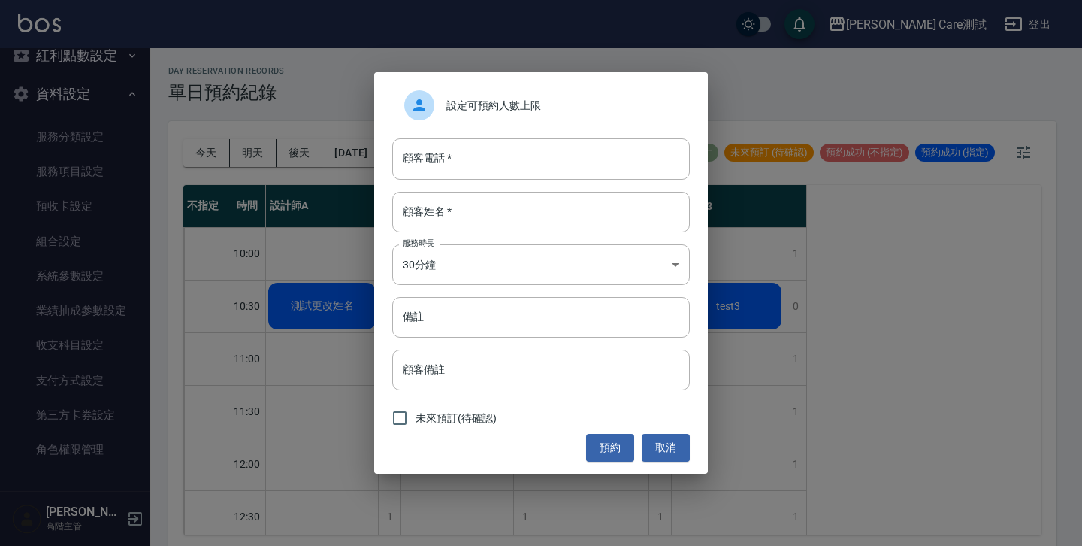
click at [486, 109] on span "設定可預約人數上限" at bounding box center [563, 106] width 232 height 16
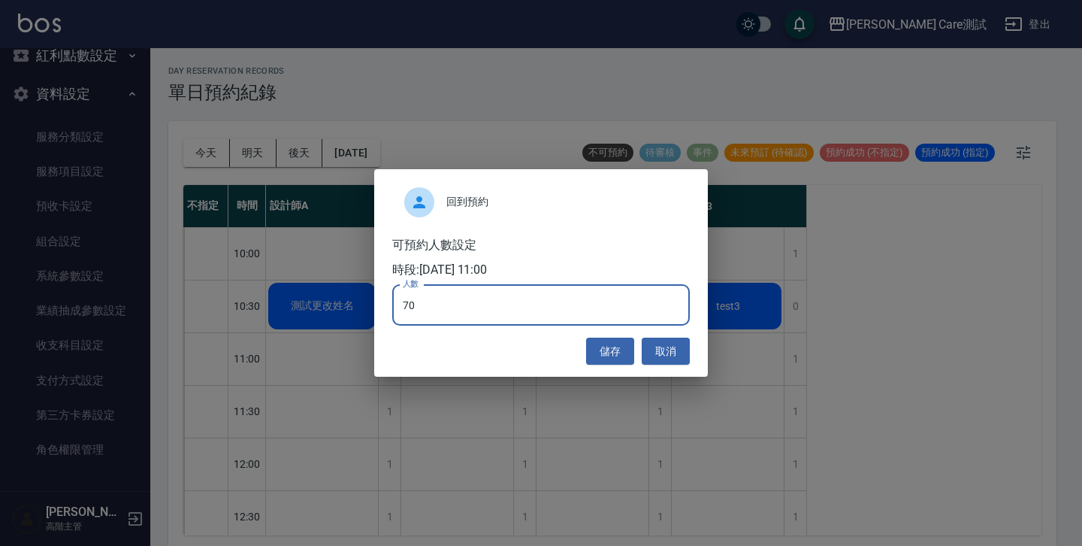
click at [459, 298] on input "70" at bounding box center [541, 305] width 298 height 41
type input "0"
click at [614, 345] on button "儲存" at bounding box center [610, 352] width 48 height 28
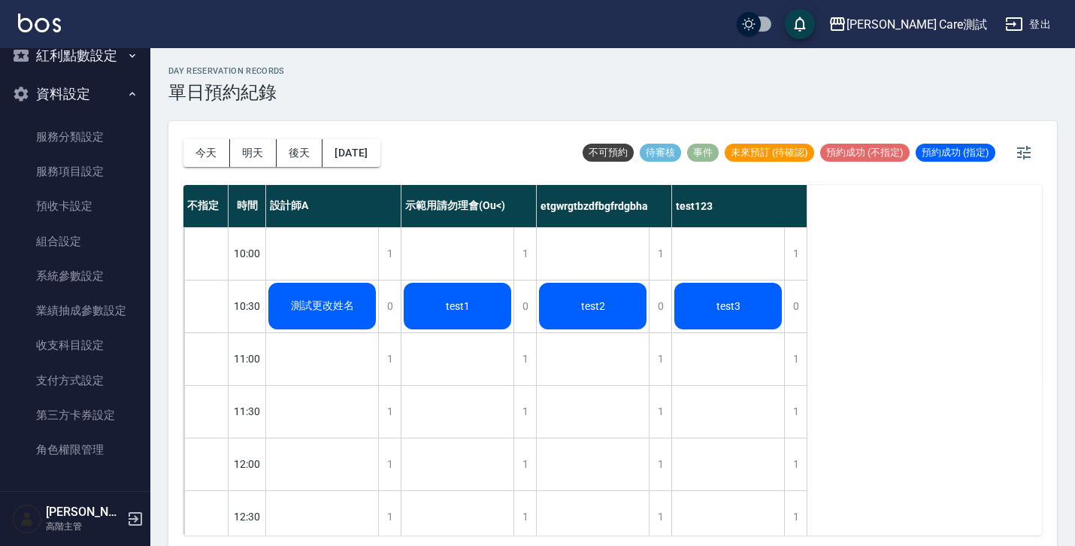
click at [216, 367] on div at bounding box center [206, 359] width 44 height 52
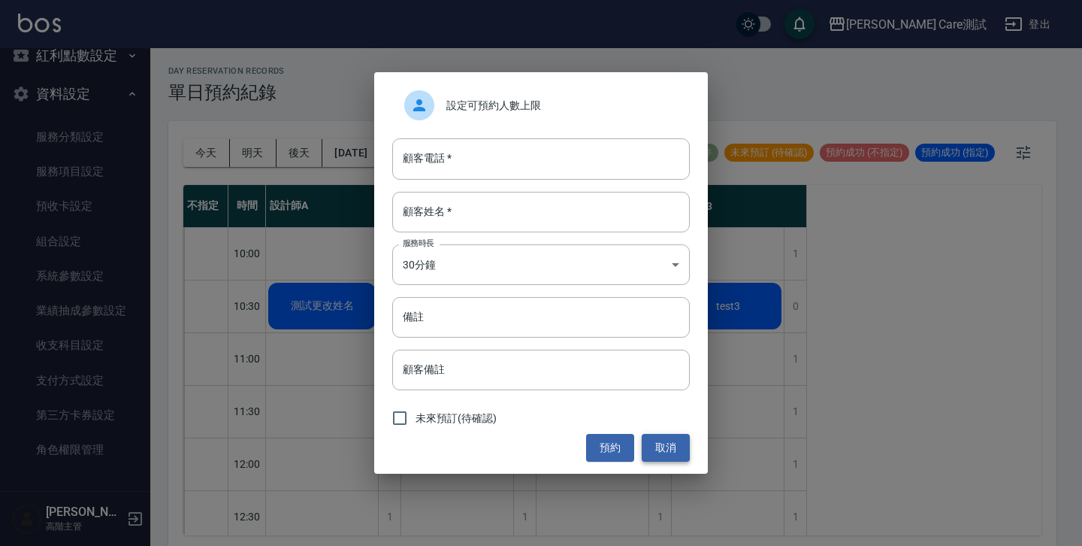
click at [659, 434] on button "取消" at bounding box center [666, 448] width 48 height 28
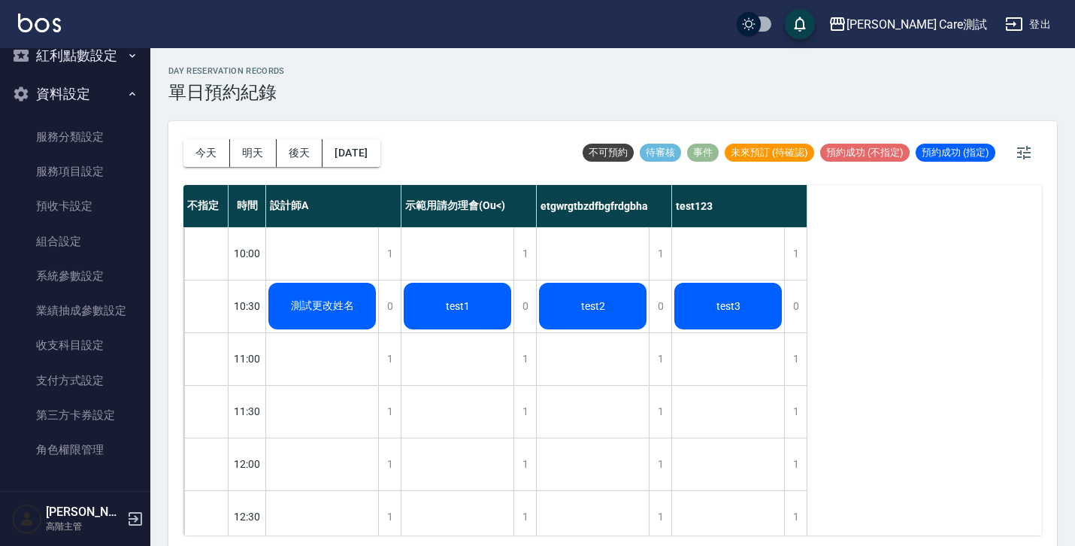
click at [184, 358] on div at bounding box center [206, 359] width 44 height 52
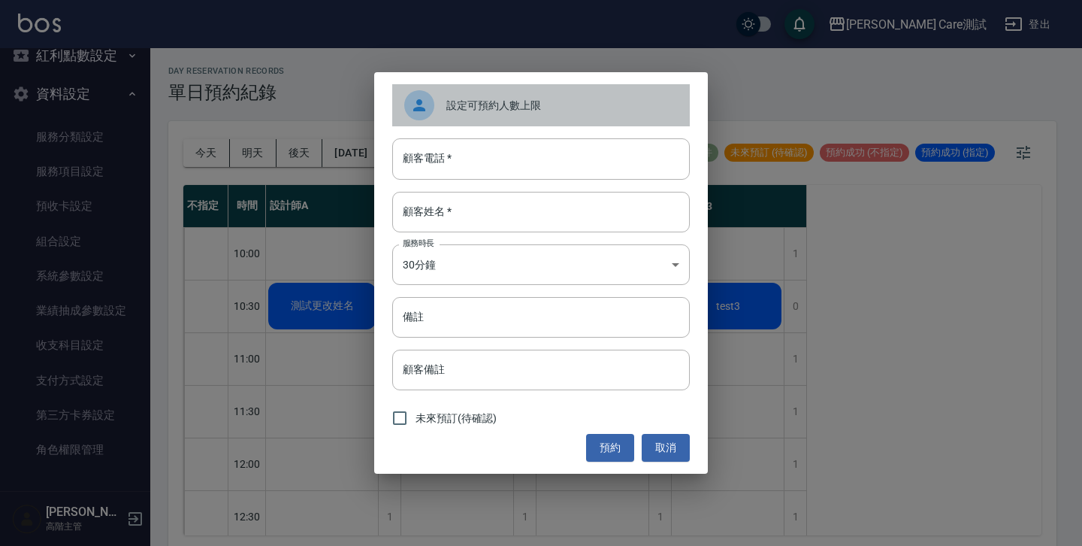
click at [492, 114] on div "設定可預約人數上限" at bounding box center [541, 105] width 298 height 42
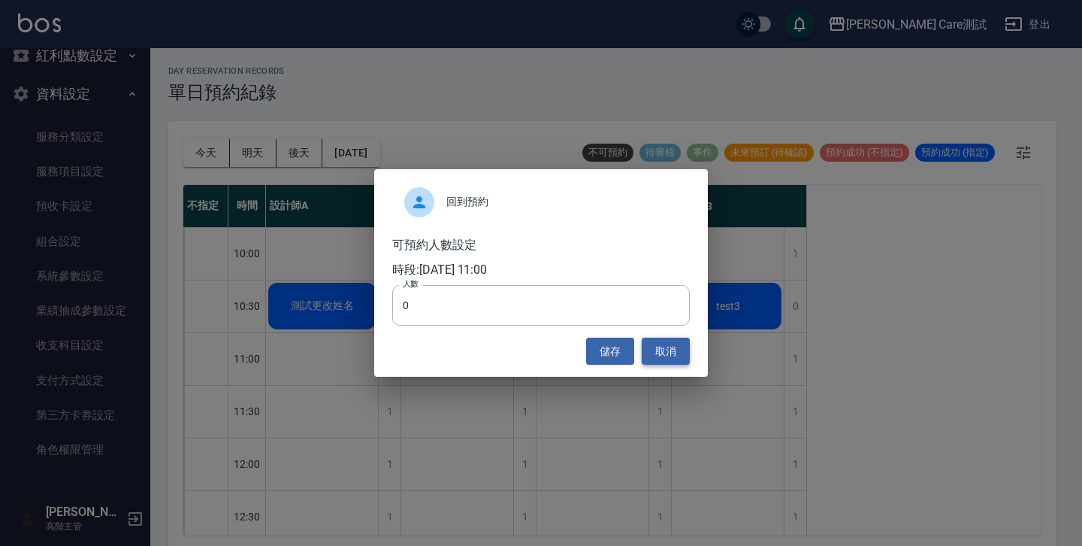
click at [665, 354] on button "取消" at bounding box center [666, 352] width 48 height 28
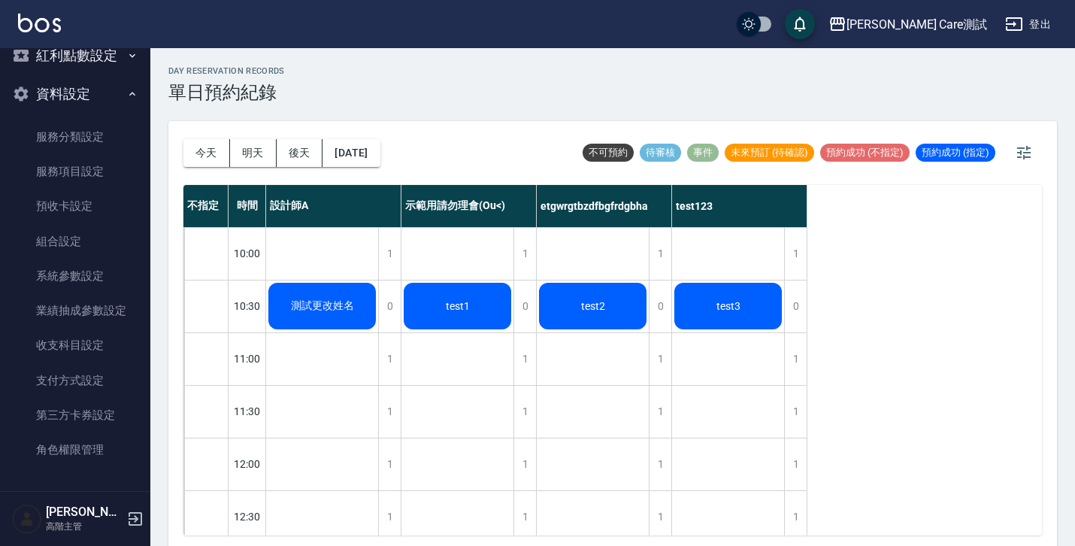
click at [665, 360] on div "不指定 時間 設計師A 示範用請勿理會(Ou<) etgwrgtbzdfbgfrdgbha test123 10:00 10:30 11:00 11:30 1…" at bounding box center [612, 360] width 858 height 350
click at [665, 384] on div "不指定 時間 設計師A 示範用請勿理會(Ou<) etgwrgtbzdfbgfrdgbha test123 10:00 10:30 11:00 11:30 1…" at bounding box center [612, 360] width 858 height 350
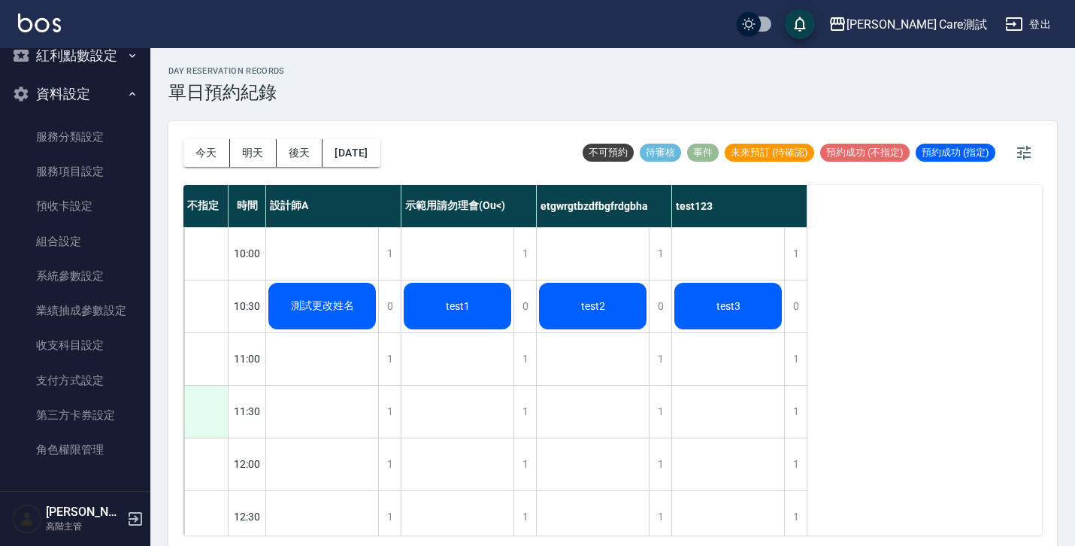
click at [216, 407] on div at bounding box center [206, 412] width 44 height 52
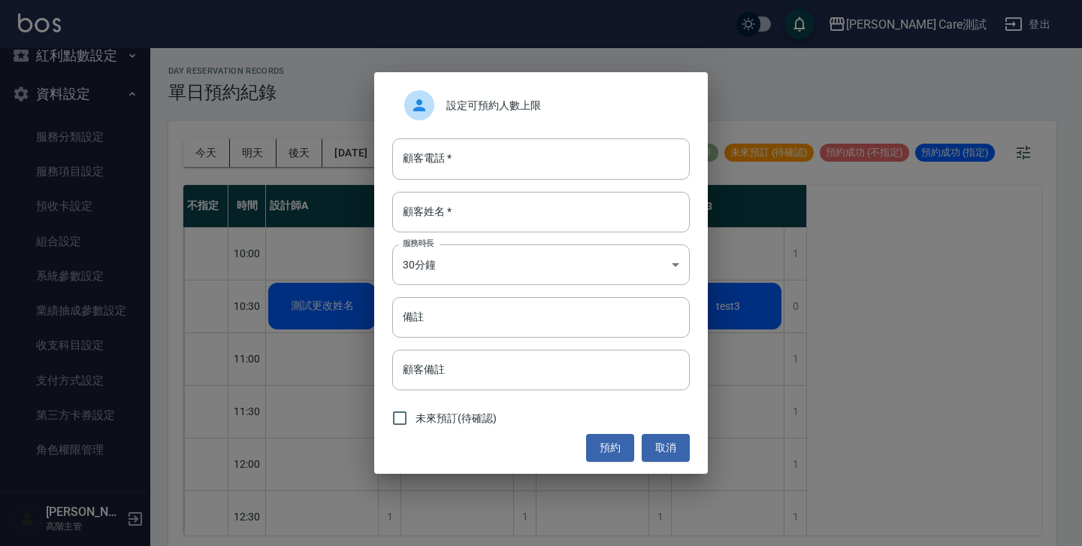
click at [537, 113] on span "設定可預約人數上限" at bounding box center [563, 106] width 232 height 16
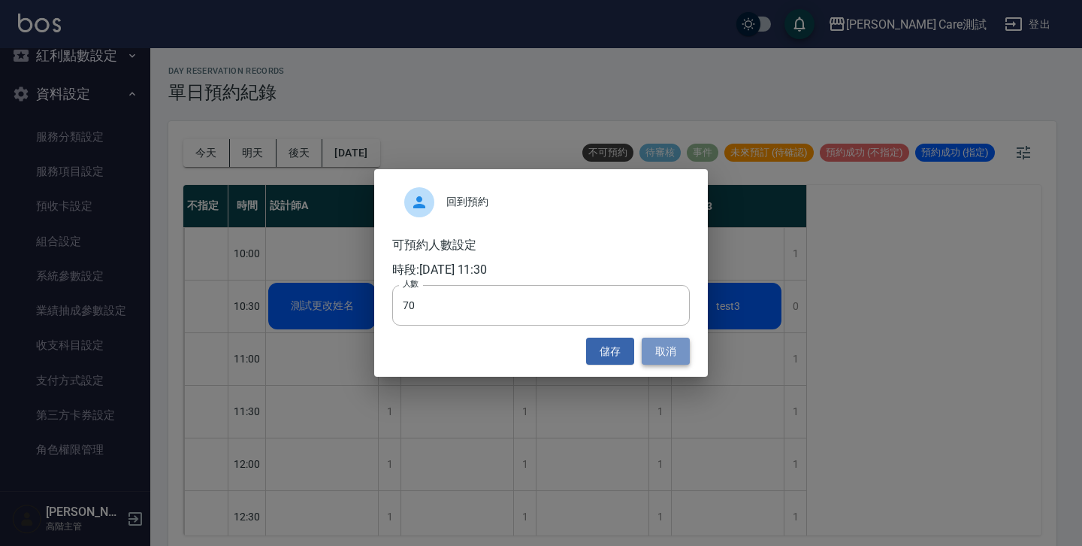
click at [653, 355] on button "取消" at bounding box center [666, 352] width 48 height 28
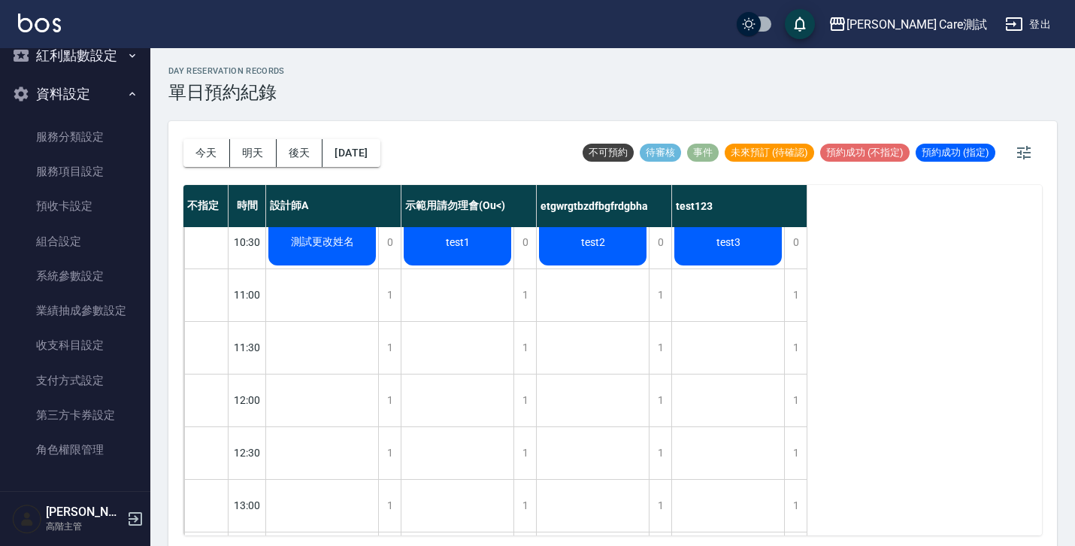
scroll to position [80, 0]
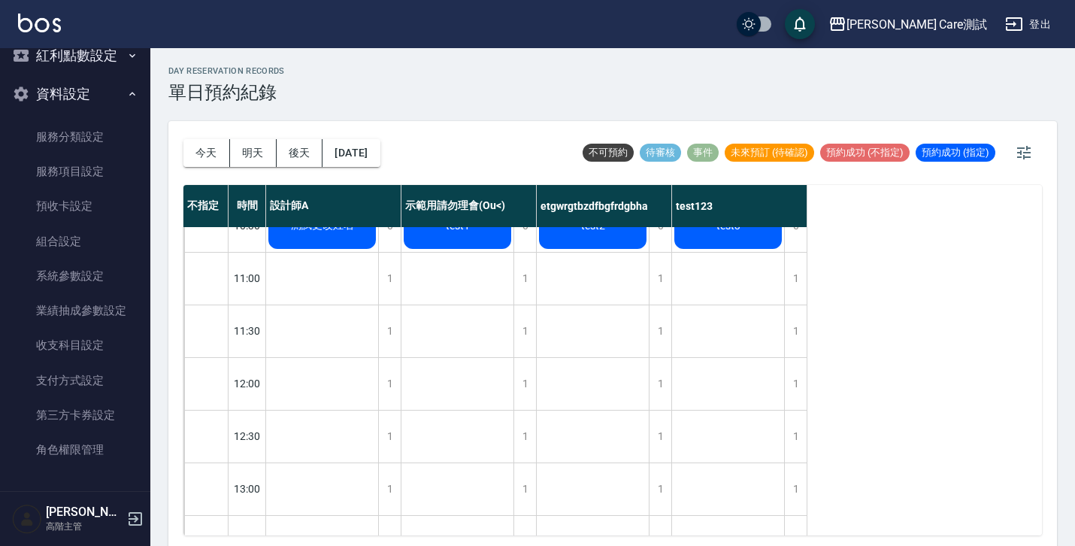
click at [256, 150] on button "明天" at bounding box center [253, 153] width 47 height 28
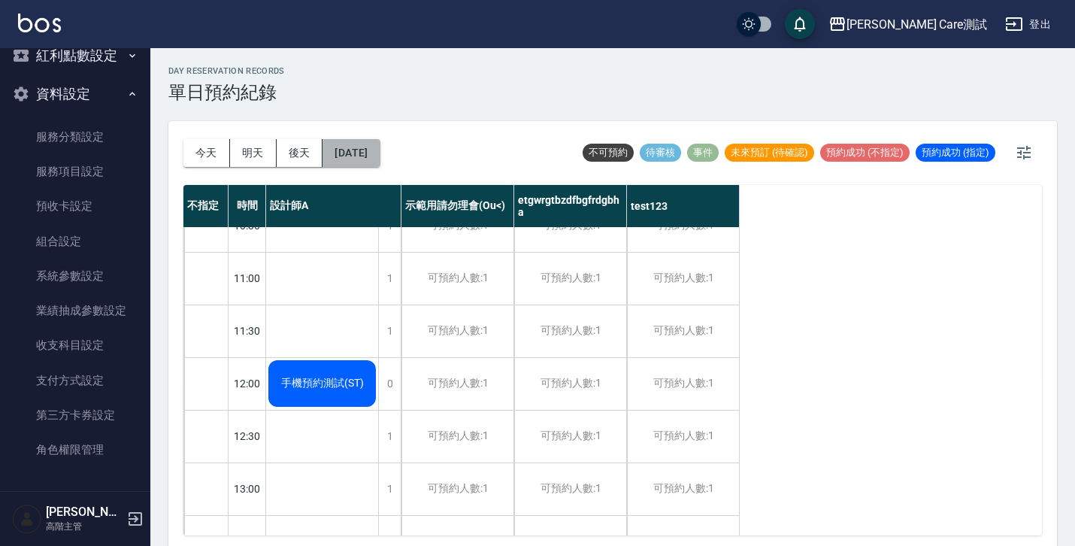
click at [354, 152] on button "[DATE]" at bounding box center [350, 153] width 57 height 28
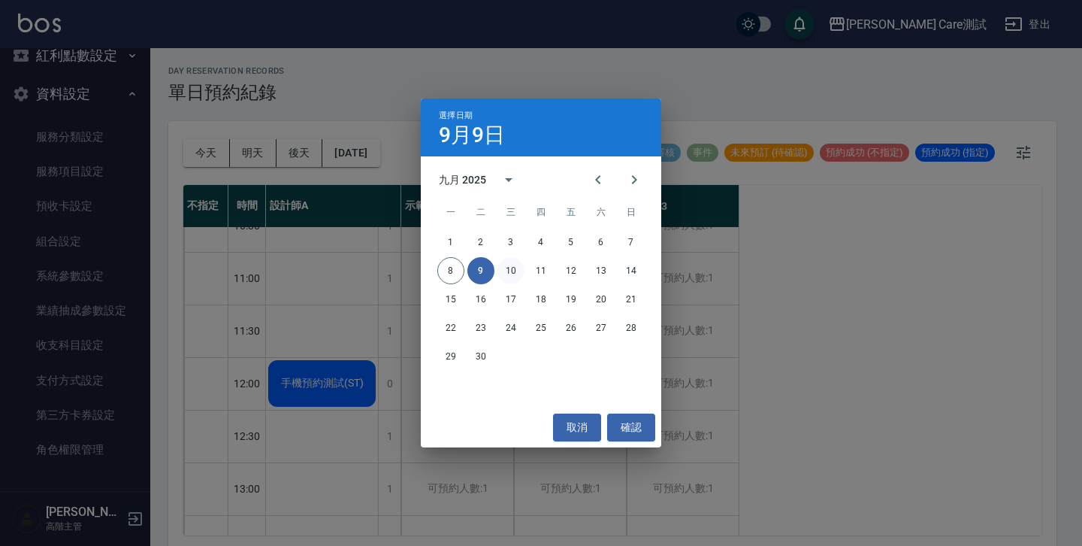
click at [507, 268] on button "10" at bounding box center [511, 270] width 27 height 27
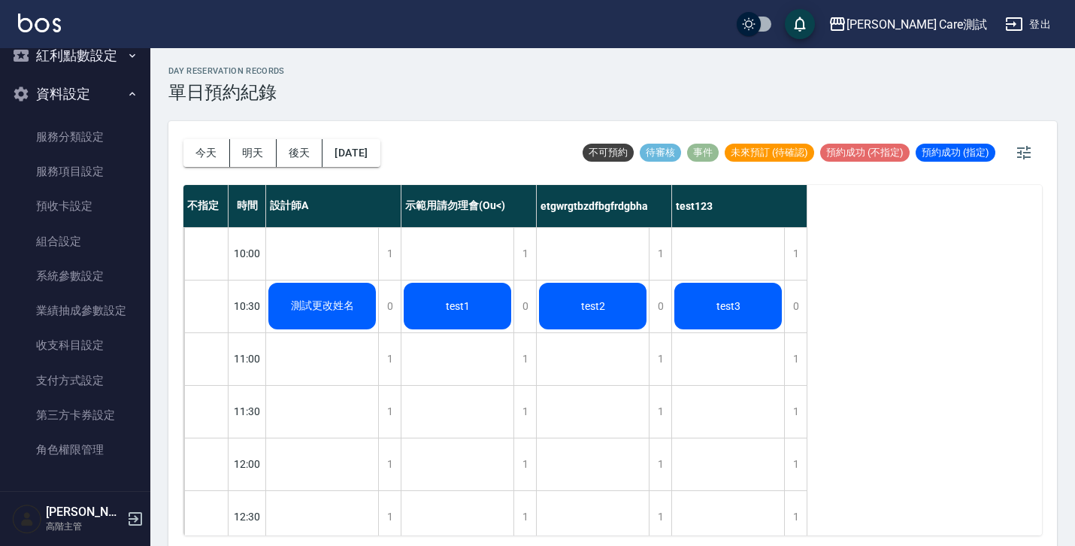
click at [444, 306] on span "test1" at bounding box center [458, 306] width 30 height 12
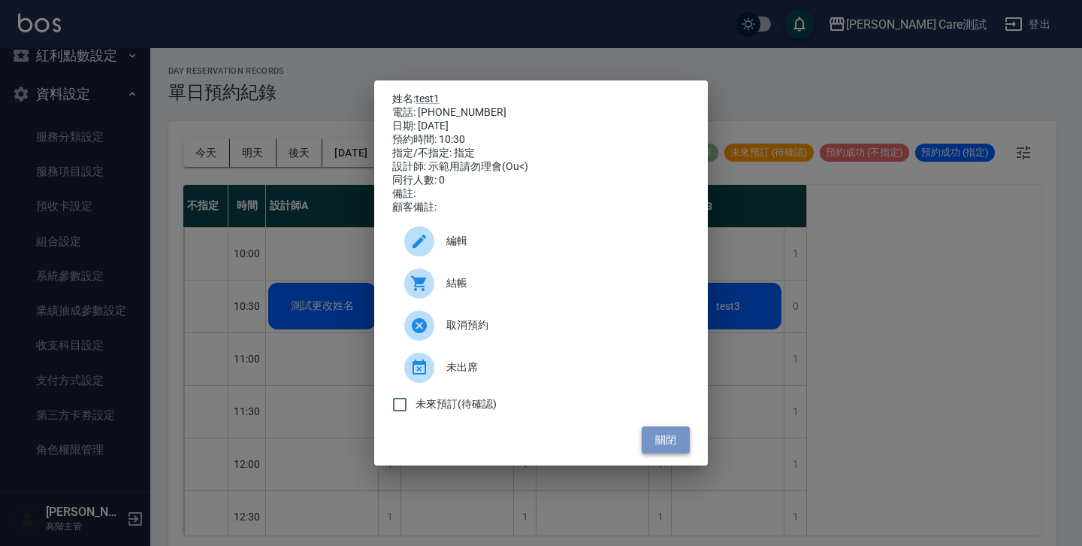
click at [665, 438] on button "關閉" at bounding box center [666, 440] width 48 height 28
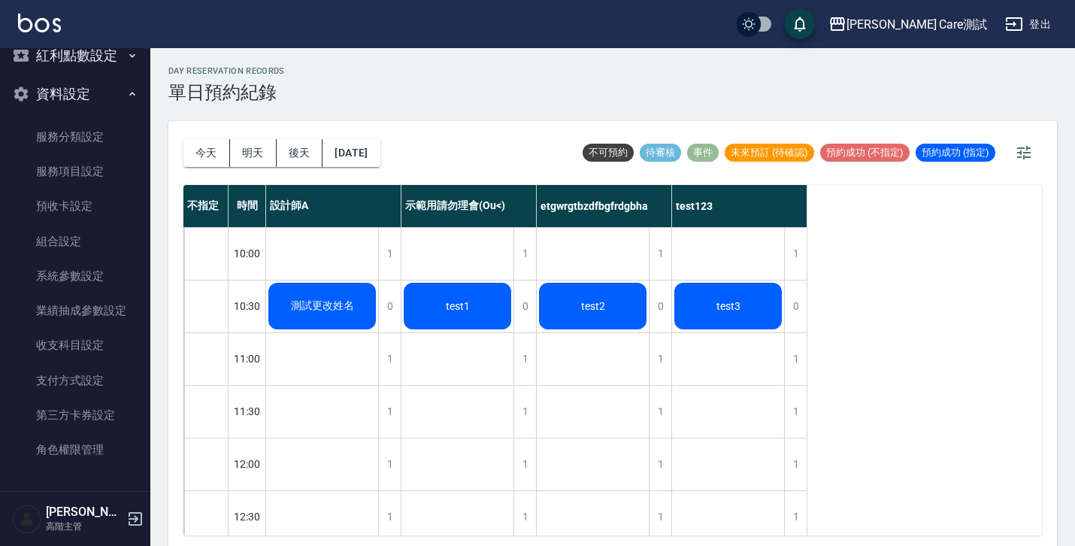
click at [665, 308] on div "test3" at bounding box center [728, 305] width 112 height 51
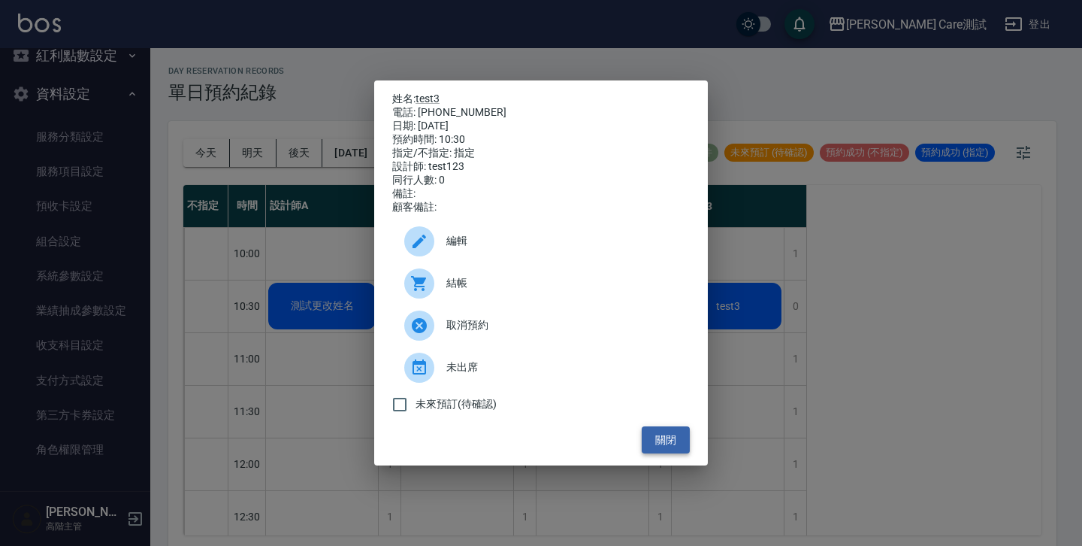
click at [657, 446] on button "關閉" at bounding box center [666, 440] width 48 height 28
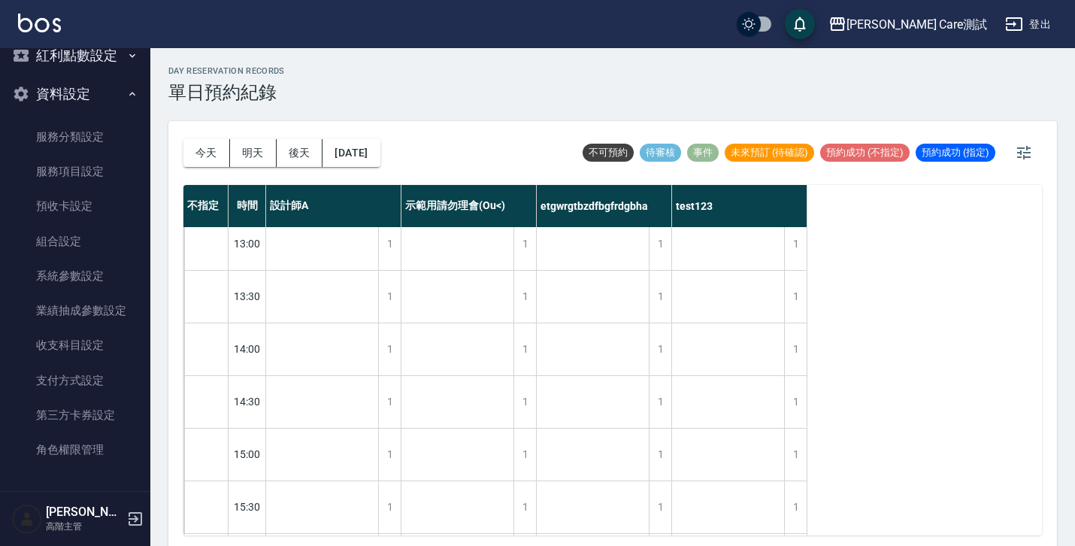
scroll to position [721, 0]
click at [319, 422] on div "測試更改姓名" at bounding box center [322, 137] width 113 height 1263
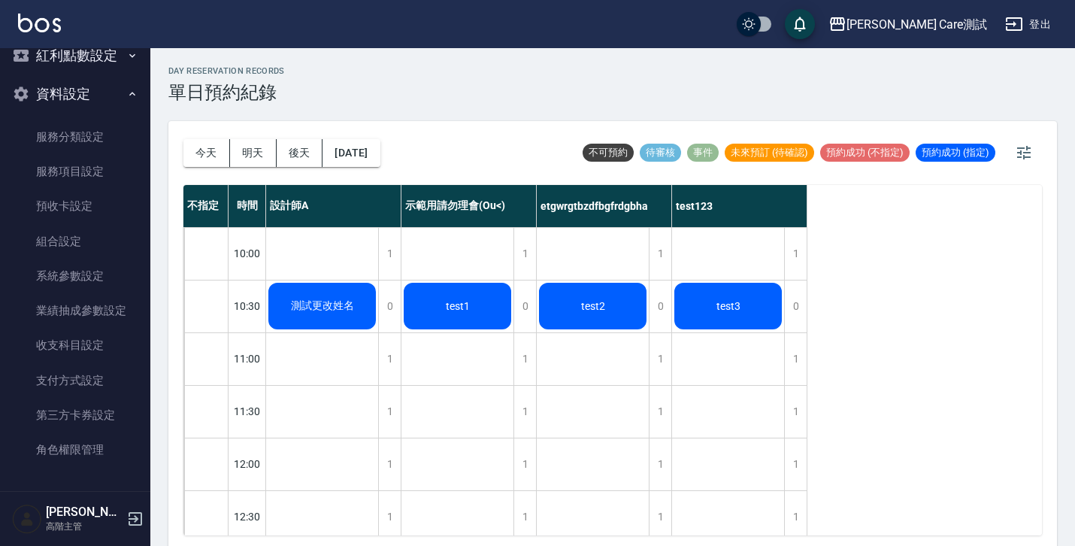
click at [335, 306] on span "測試更改姓名" at bounding box center [322, 306] width 69 height 14
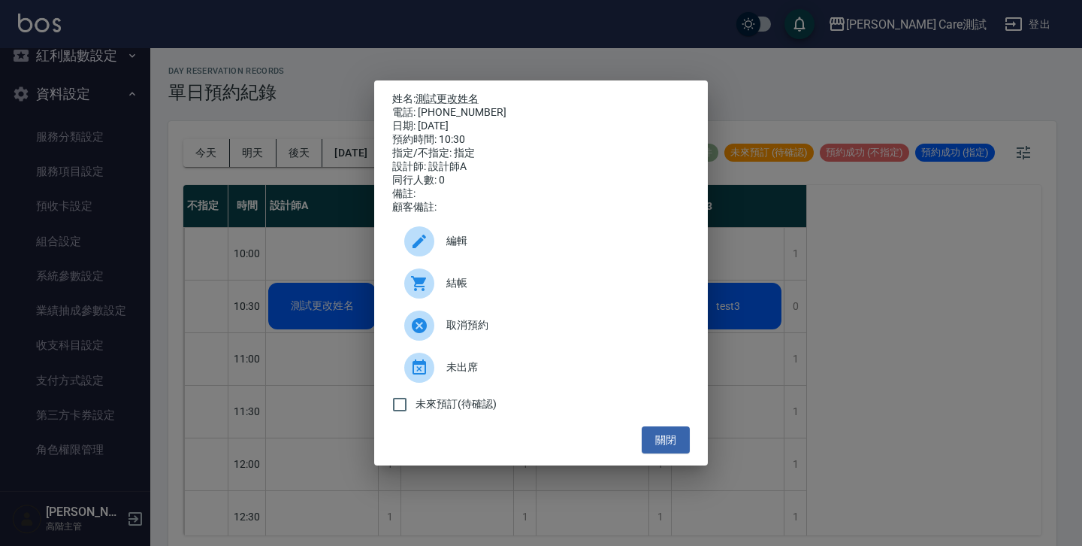
click at [665, 462] on div "姓名: 測試更改姓名 電話: [PHONE_NUMBER] 日期: [DATE] 預約時間: 10:30 指定/不指定: 指定 設計師: 設計師A 同行人數:…" at bounding box center [541, 273] width 334 height 386
click at [665, 454] on button "關閉" at bounding box center [666, 440] width 48 height 28
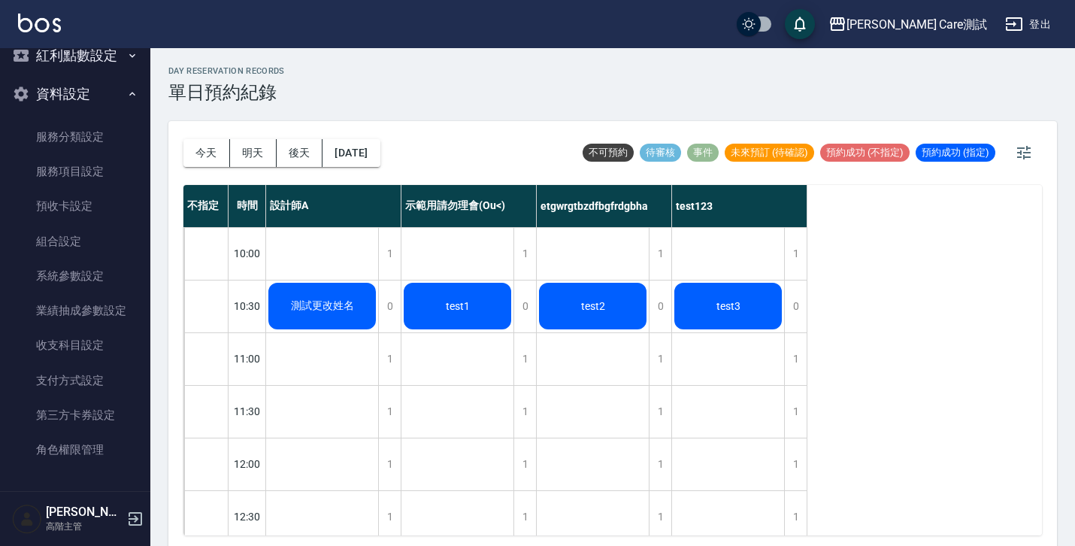
click at [167, 273] on div "day Reservation records 單日預約紀錄 [DATE] [DATE] [DATE] [DATE] 不可預約 待審核 事件 未來預訂 (待確…" at bounding box center [612, 299] width 925 height 502
click at [195, 257] on div at bounding box center [206, 254] width 44 height 52
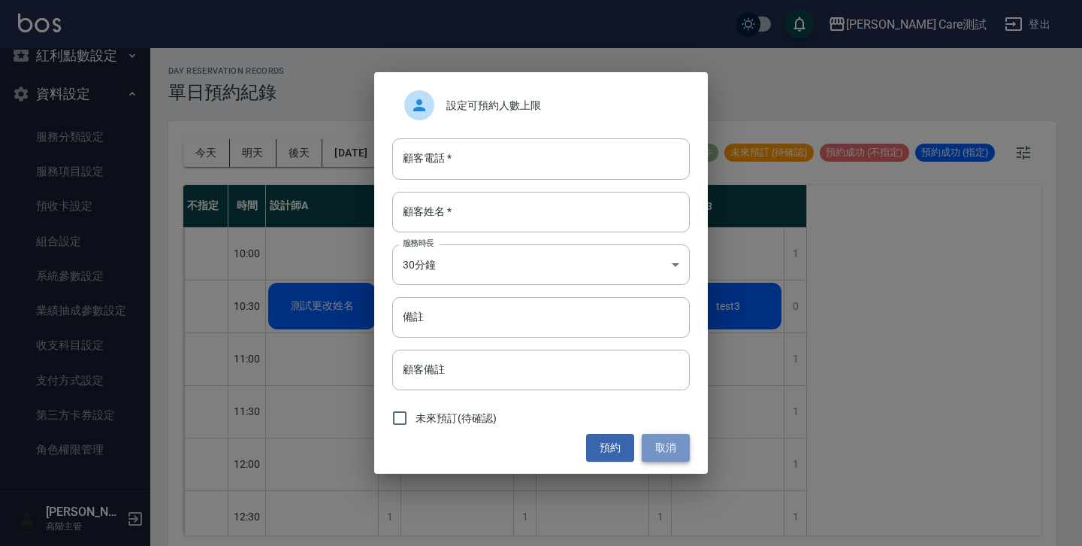
click at [652, 434] on button "取消" at bounding box center [666, 448] width 48 height 28
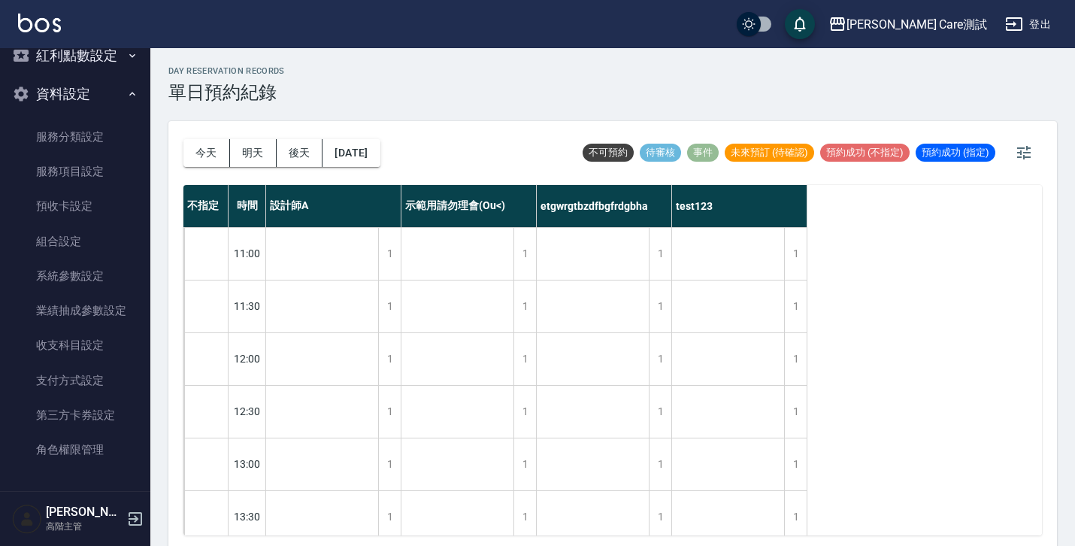
scroll to position [107, 0]
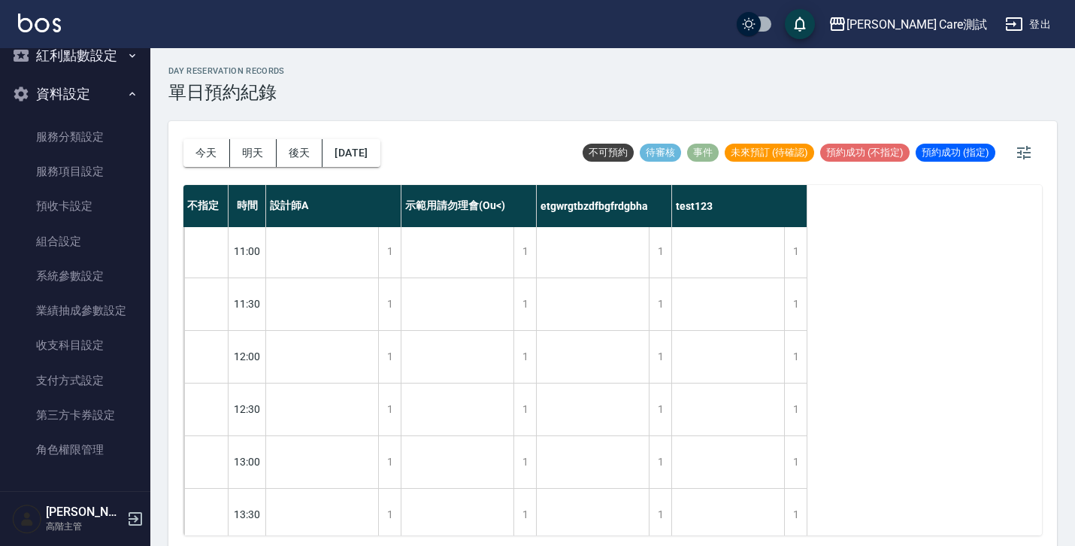
scroll to position [0, 0]
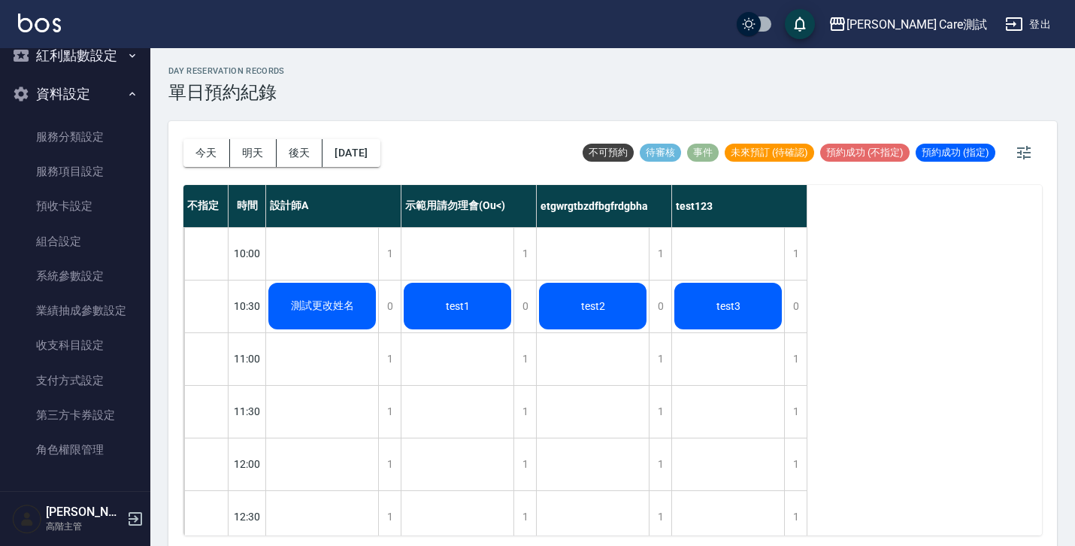
click at [586, 301] on span "test2" at bounding box center [593, 306] width 30 height 12
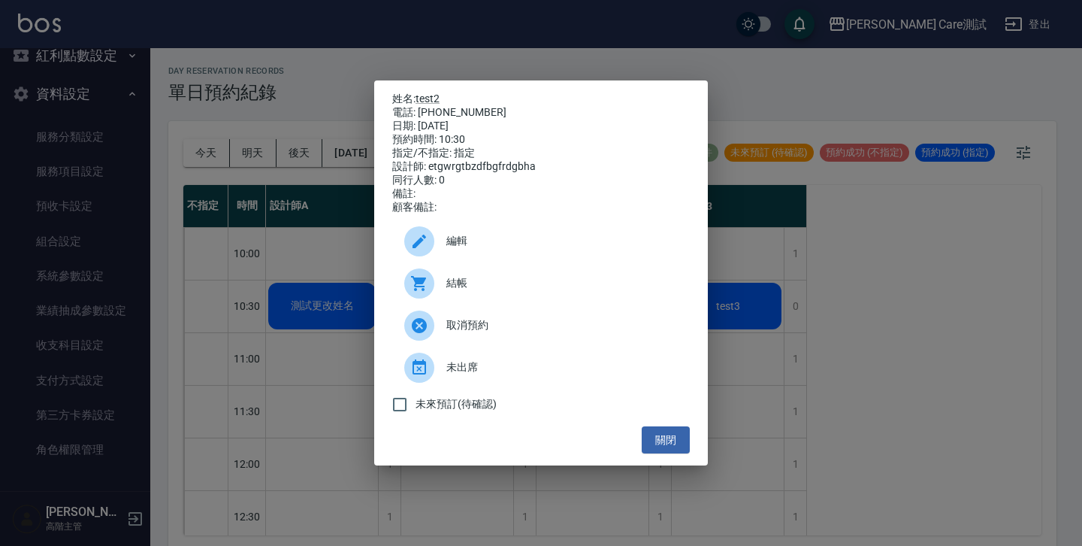
click at [489, 259] on div "編輯" at bounding box center [541, 241] width 298 height 42
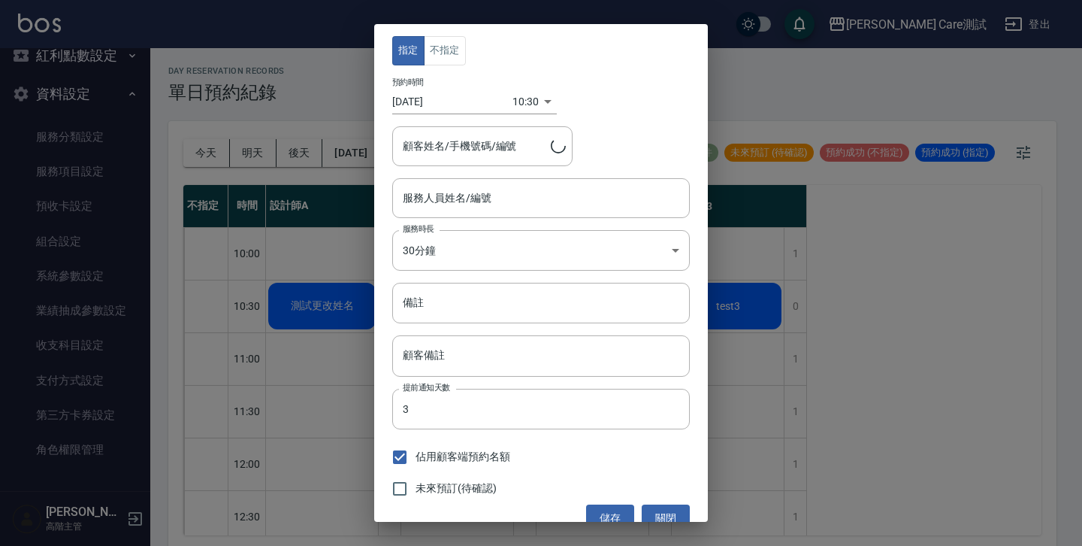
type input "etgwrgtbzdfbgfrdgbha(無代號)"
type input "test2/0987654323"
click at [649, 508] on button "關閉" at bounding box center [666, 518] width 48 height 28
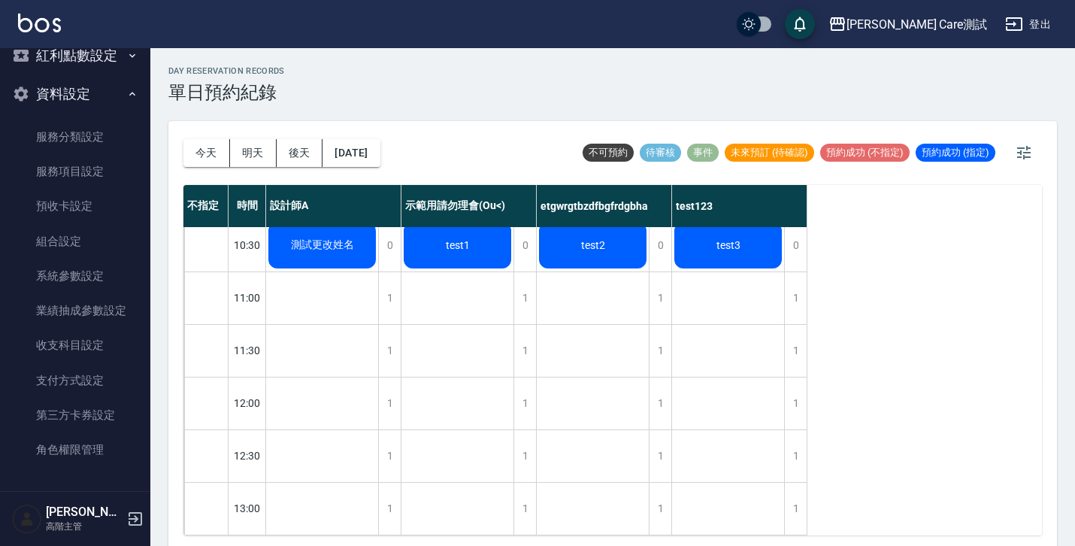
scroll to position [128, 0]
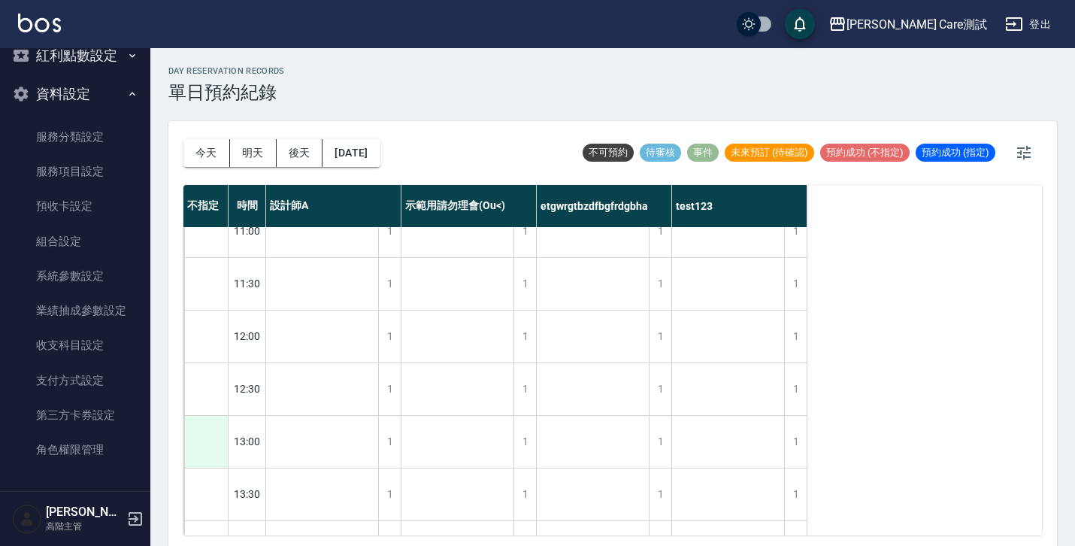
click at [223, 426] on div at bounding box center [206, 442] width 44 height 52
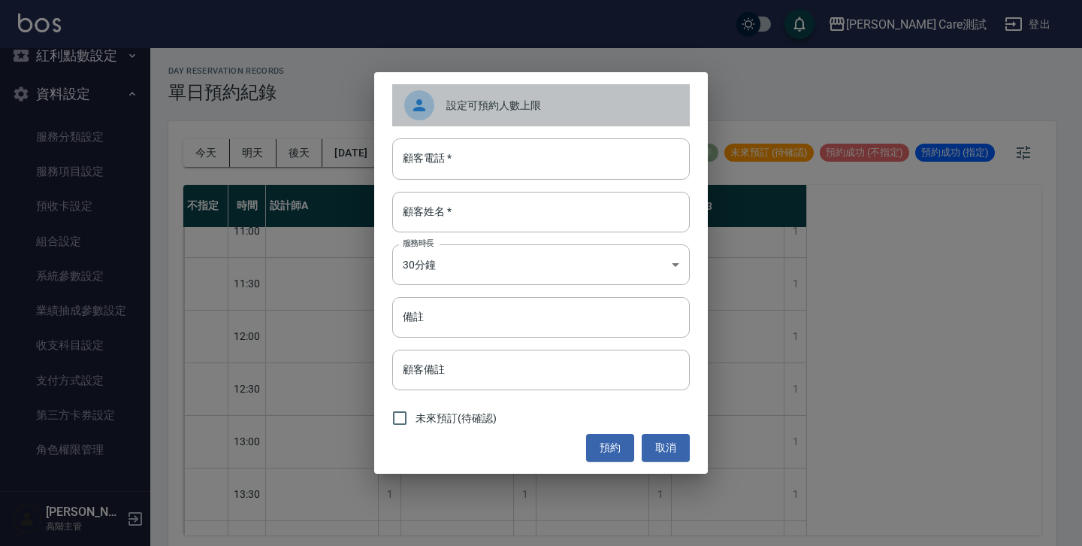
click at [490, 118] on div "設定可預約人數上限" at bounding box center [541, 105] width 298 height 42
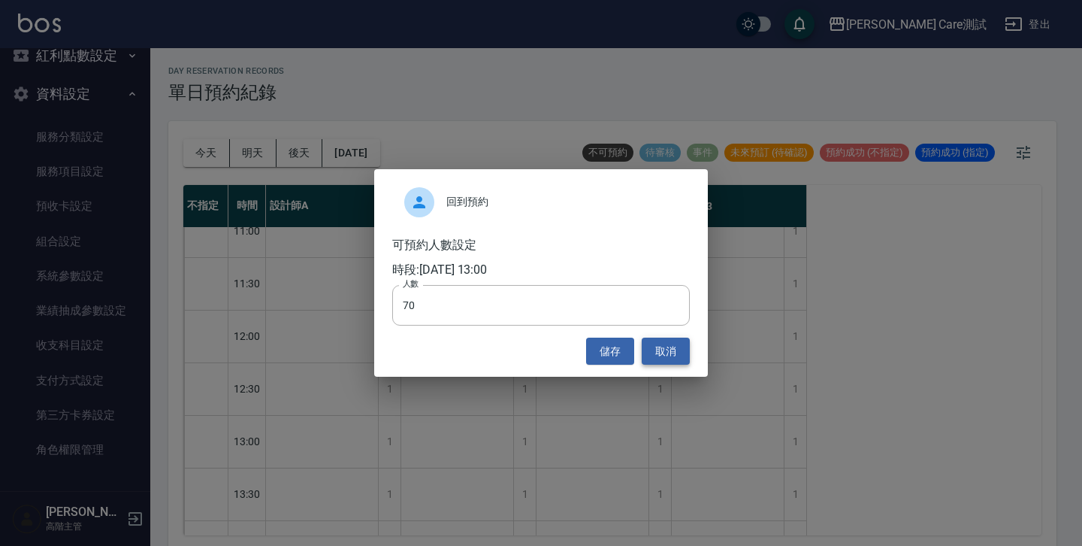
click at [665, 352] on button "取消" at bounding box center [666, 352] width 48 height 28
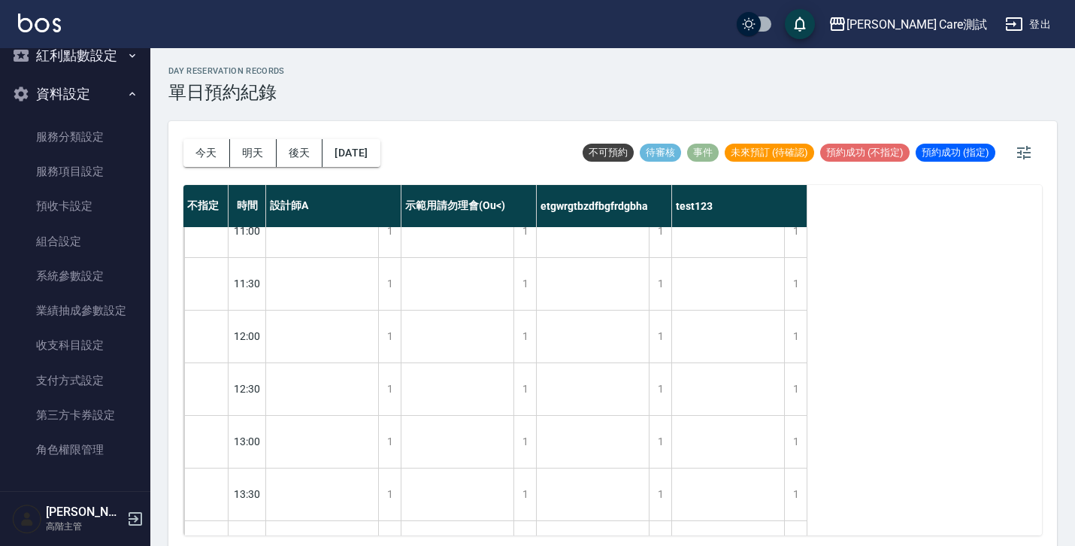
scroll to position [0, 0]
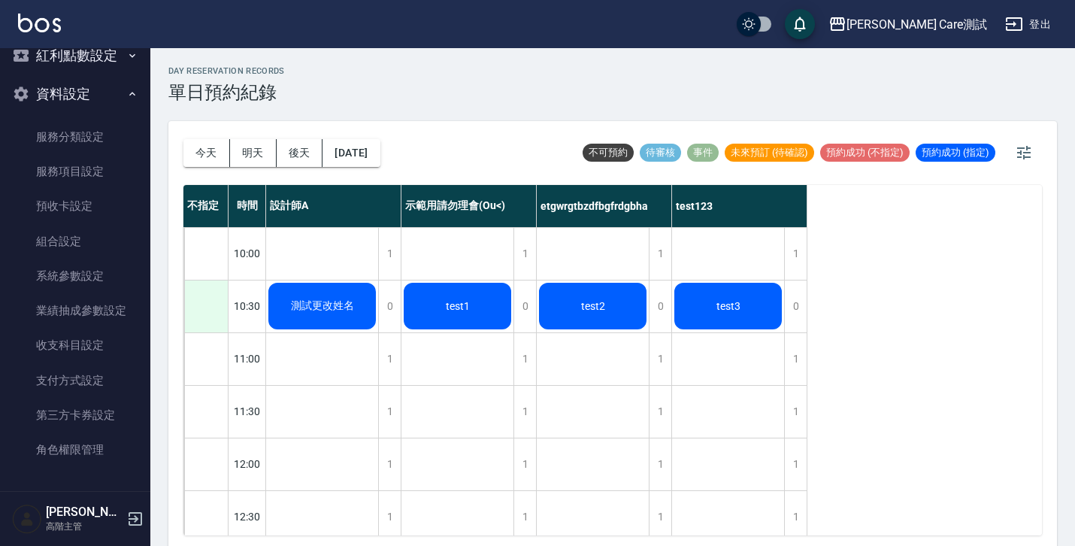
click at [204, 322] on div at bounding box center [206, 306] width 44 height 52
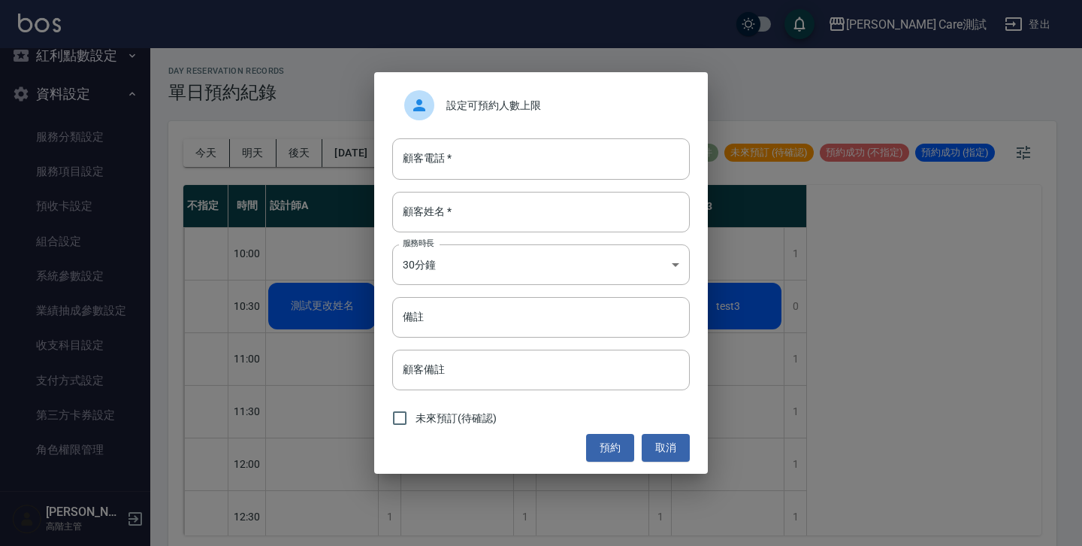
click at [486, 114] on div "設定可預約人數上限" at bounding box center [541, 105] width 298 height 42
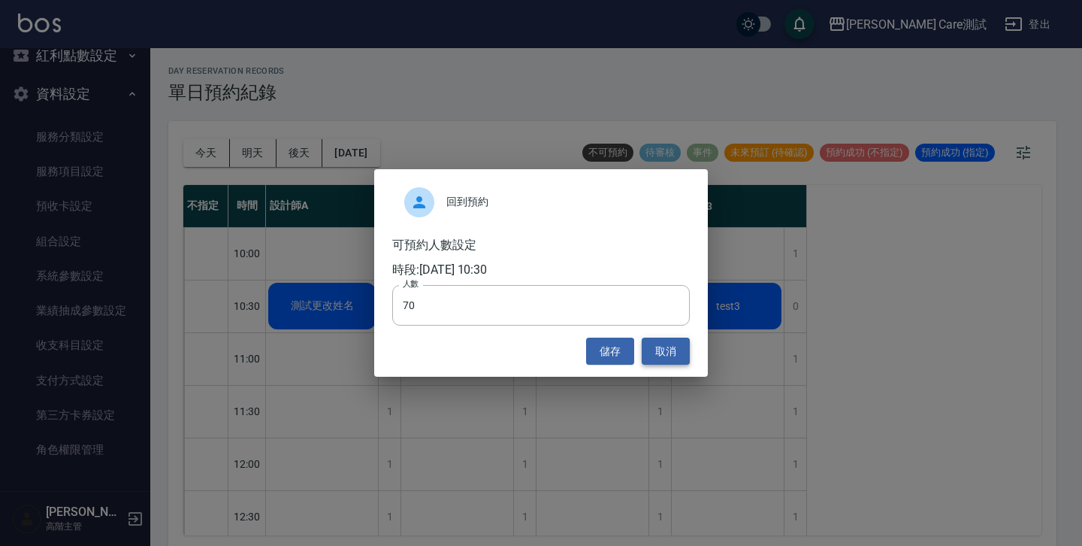
click at [665, 362] on button "取消" at bounding box center [666, 352] width 48 height 28
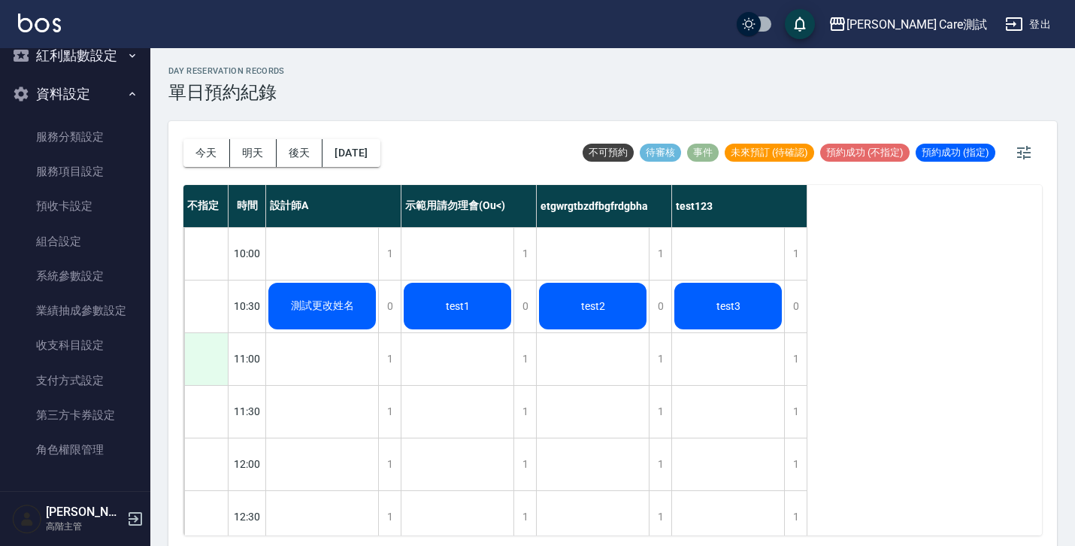
click at [210, 369] on div at bounding box center [206, 359] width 44 height 52
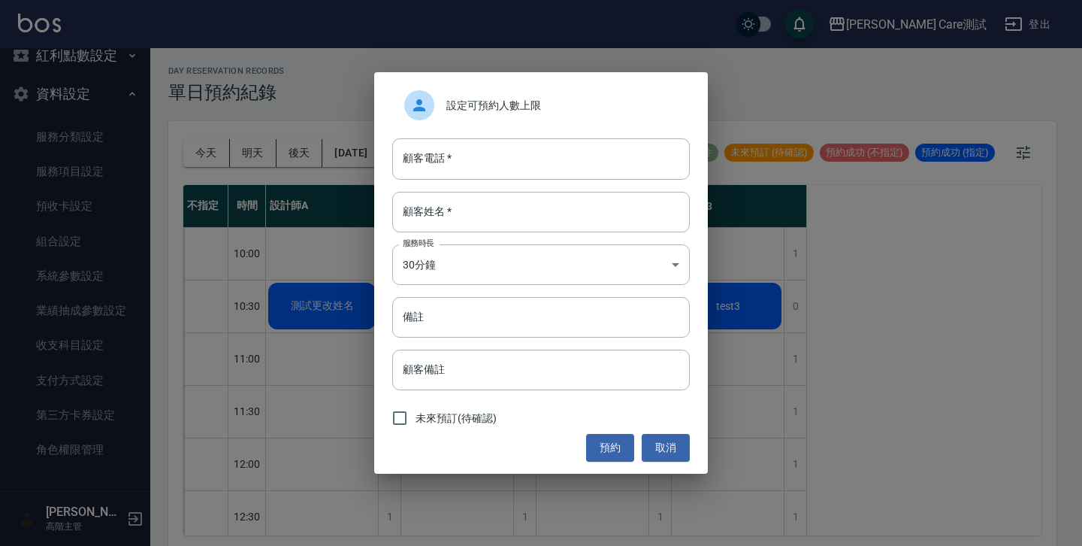
click at [539, 117] on div "設定可預約人數上限" at bounding box center [541, 105] width 298 height 42
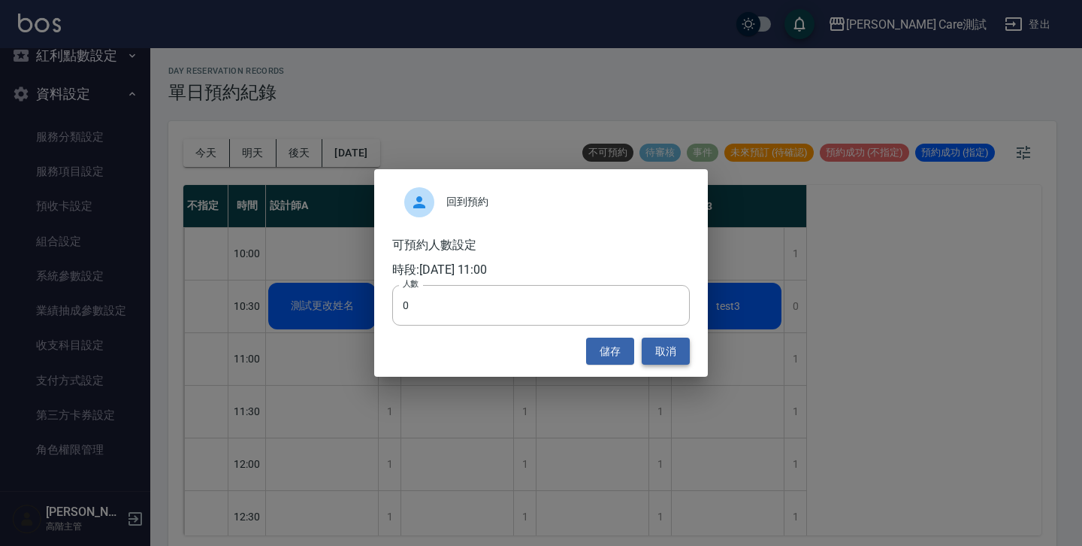
click at [652, 358] on button "取消" at bounding box center [666, 352] width 48 height 28
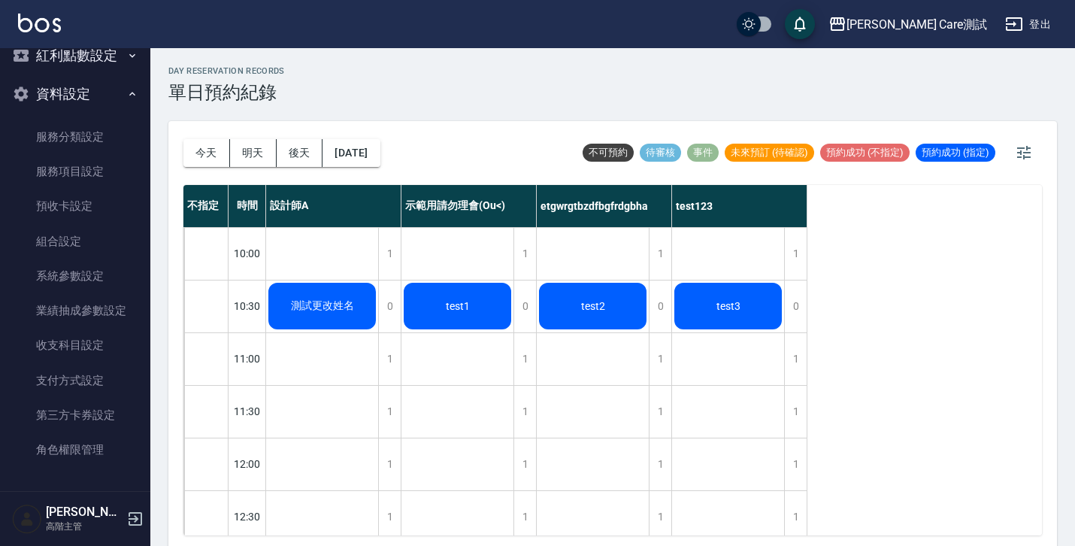
click at [388, 504] on div "1" at bounding box center [389, 517] width 23 height 52
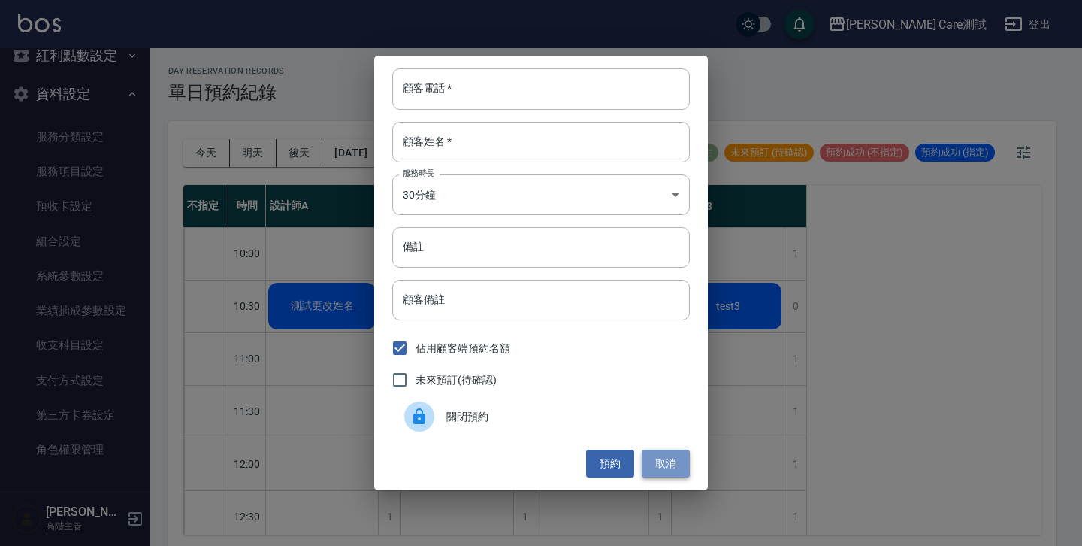
click at [659, 452] on button "取消" at bounding box center [666, 464] width 48 height 28
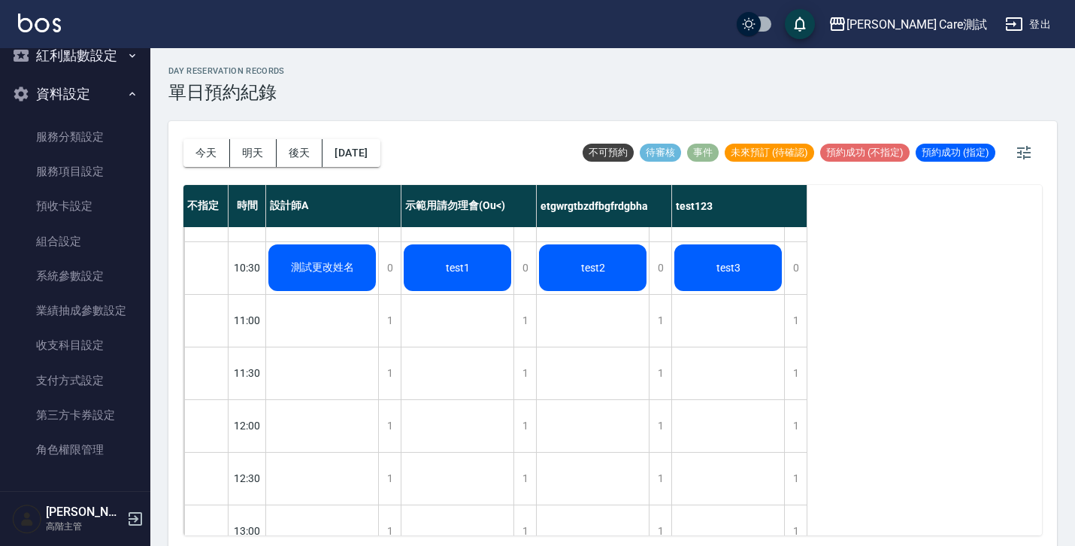
scroll to position [39, 0]
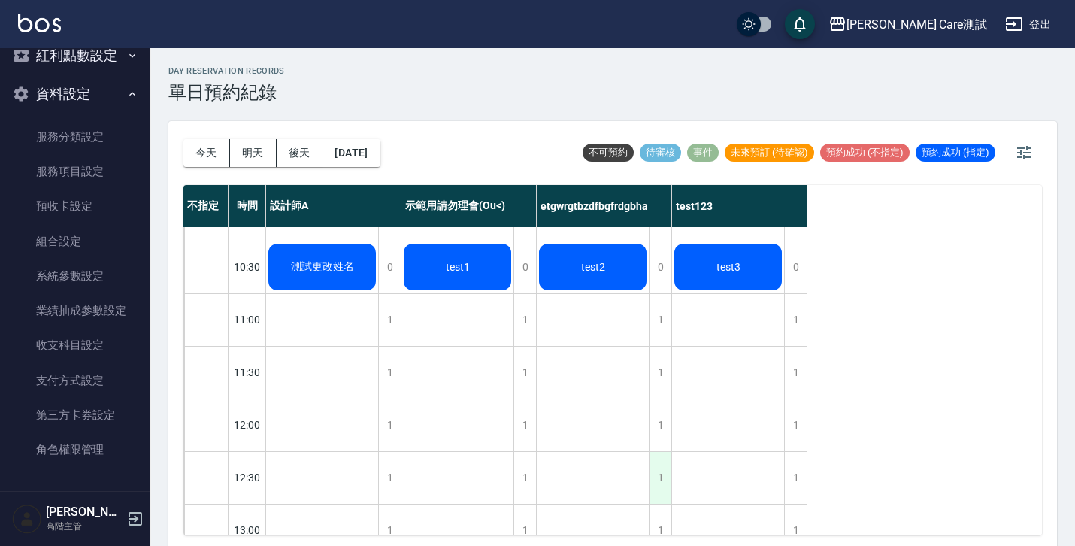
click at [659, 468] on div "1" at bounding box center [660, 478] width 23 height 52
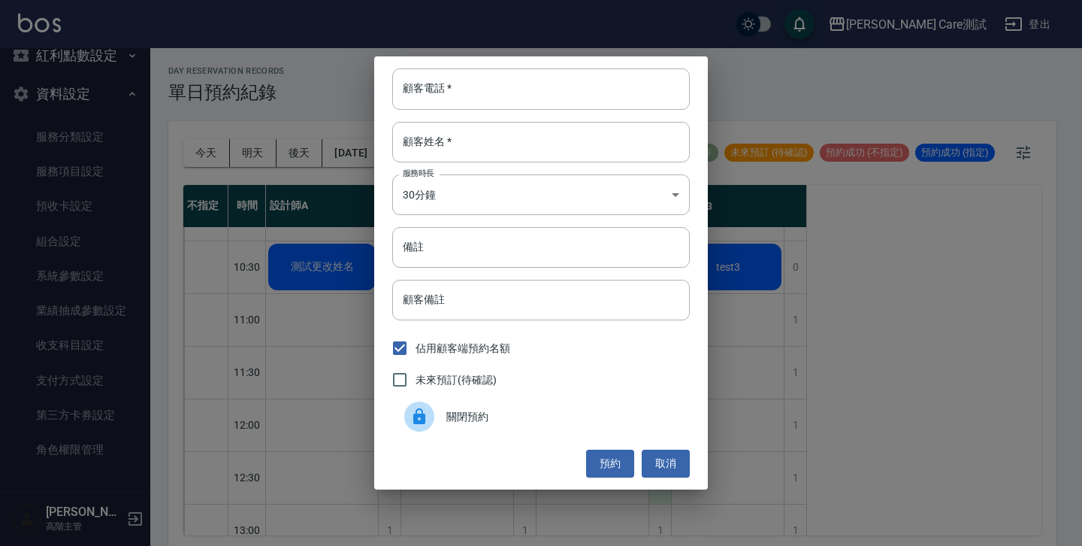
click at [659, 468] on button "取消" at bounding box center [666, 464] width 48 height 28
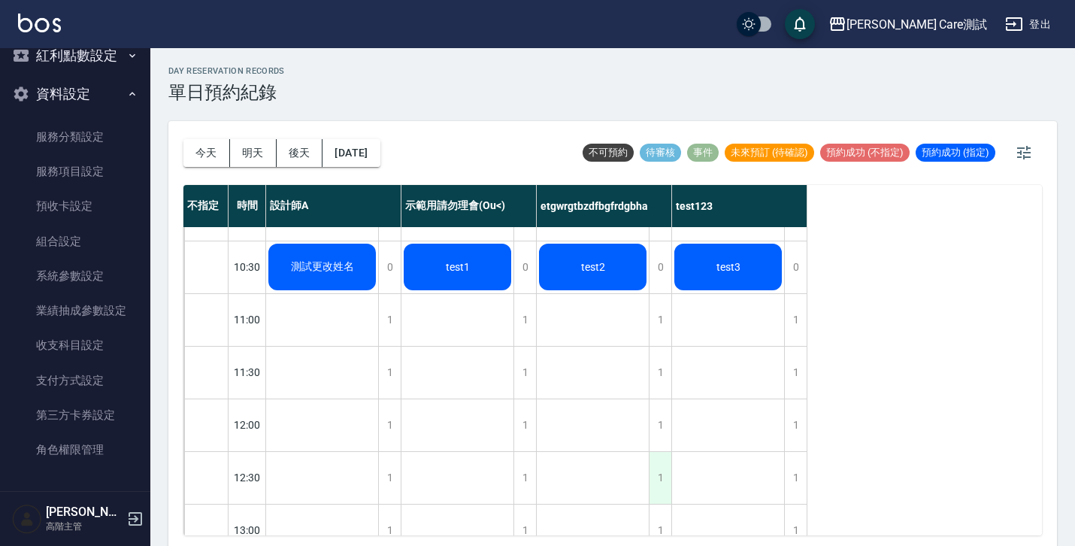
scroll to position [0, 0]
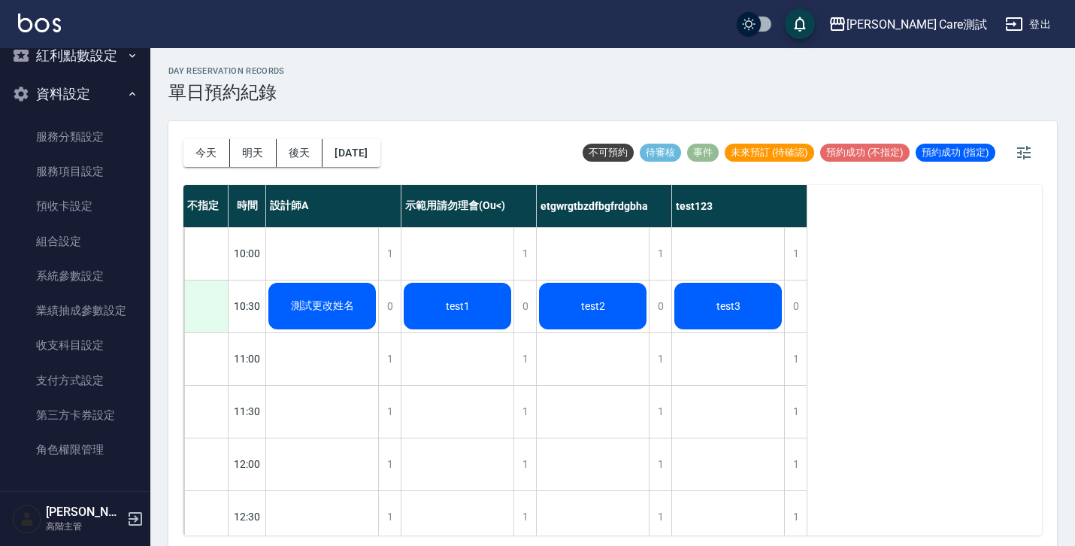
click at [207, 317] on div at bounding box center [206, 306] width 44 height 52
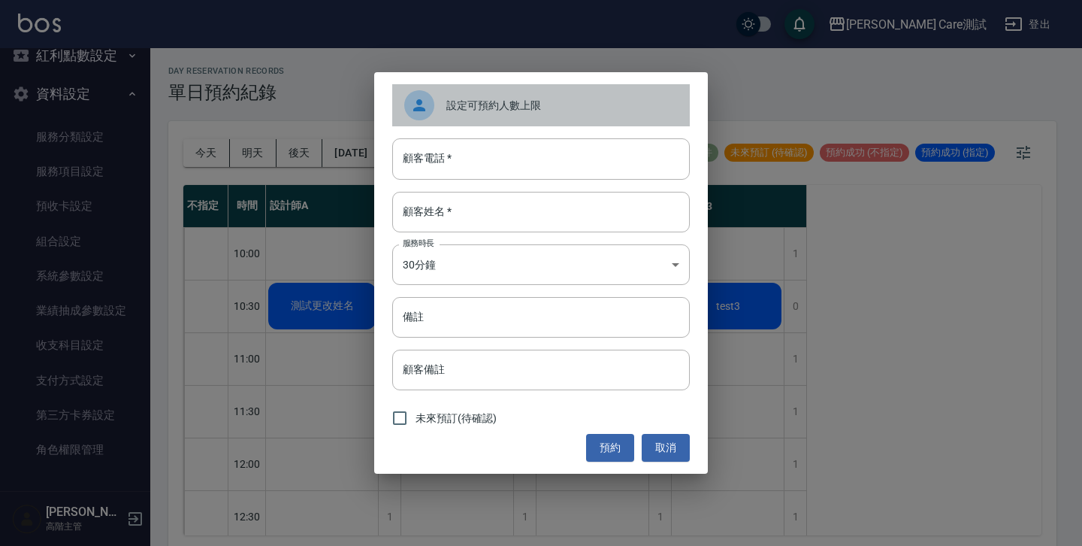
click at [498, 100] on span "設定可預約人數上限" at bounding box center [563, 106] width 232 height 16
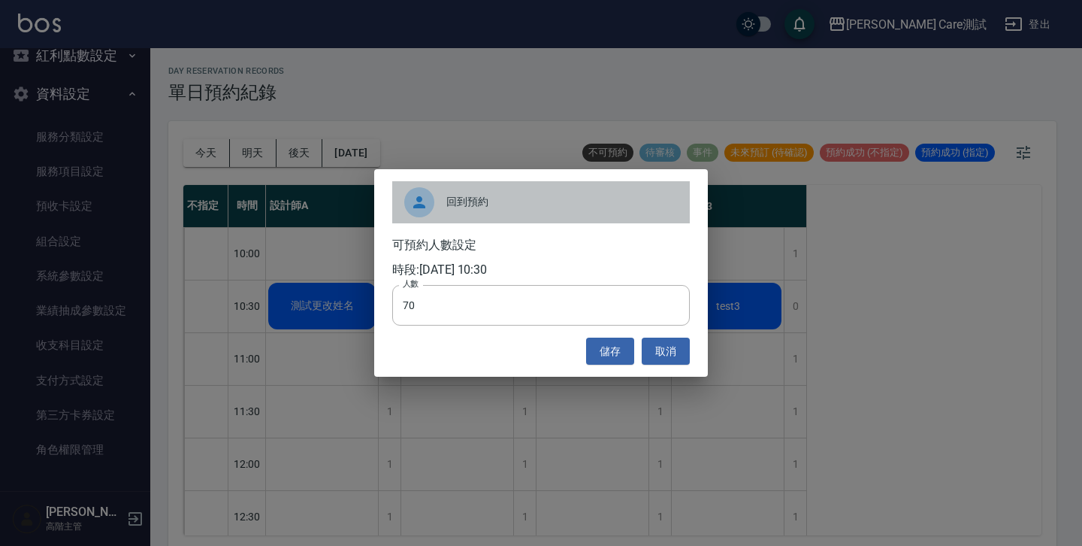
click at [496, 200] on span "回到預約" at bounding box center [563, 202] width 232 height 16
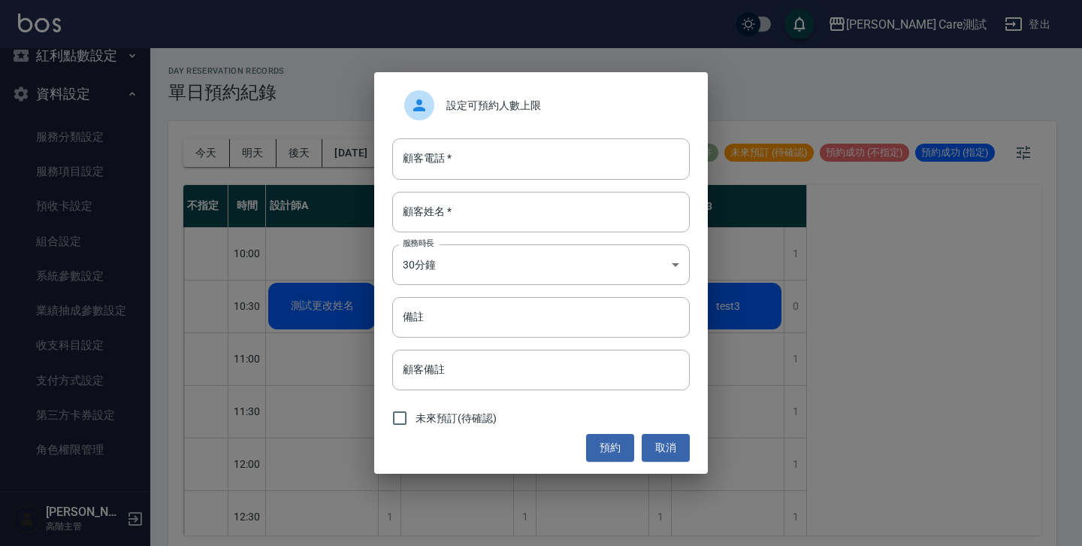
click at [497, 104] on span "設定可預約人數上限" at bounding box center [563, 106] width 232 height 16
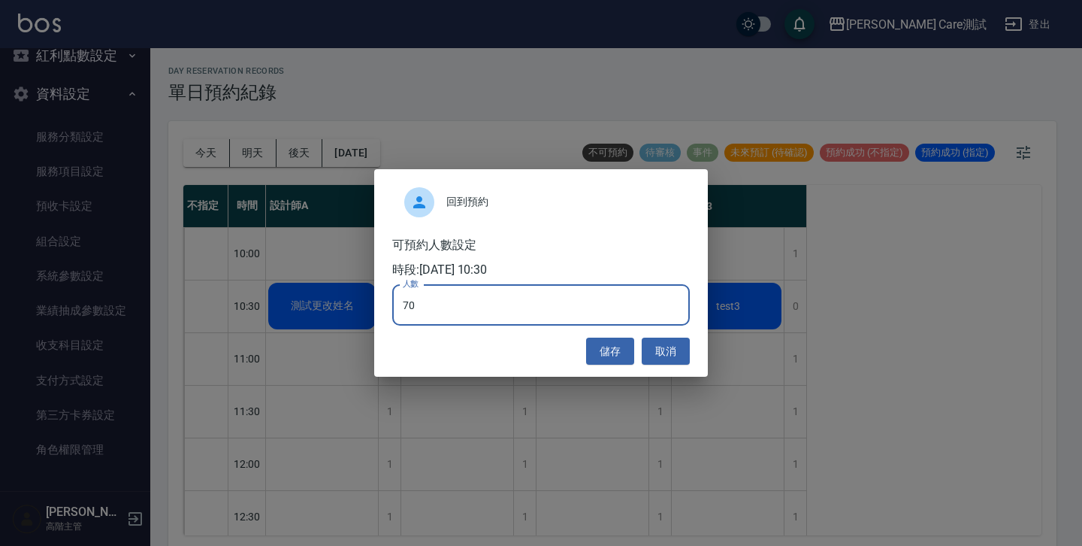
click at [508, 321] on input "70" at bounding box center [541, 305] width 298 height 41
click at [665, 356] on button "取消" at bounding box center [666, 352] width 48 height 28
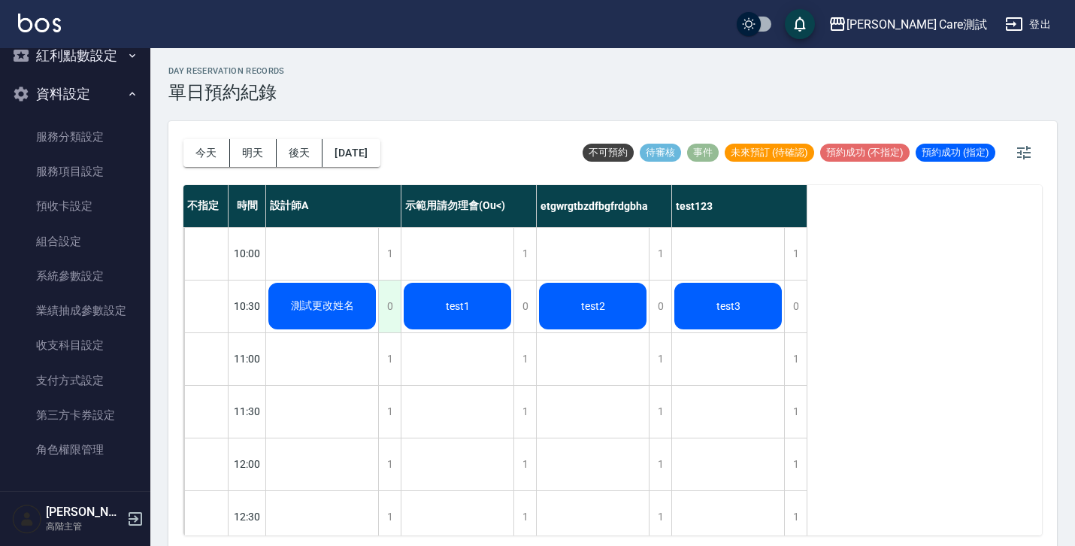
click at [380, 310] on div "0" at bounding box center [389, 306] width 23 height 52
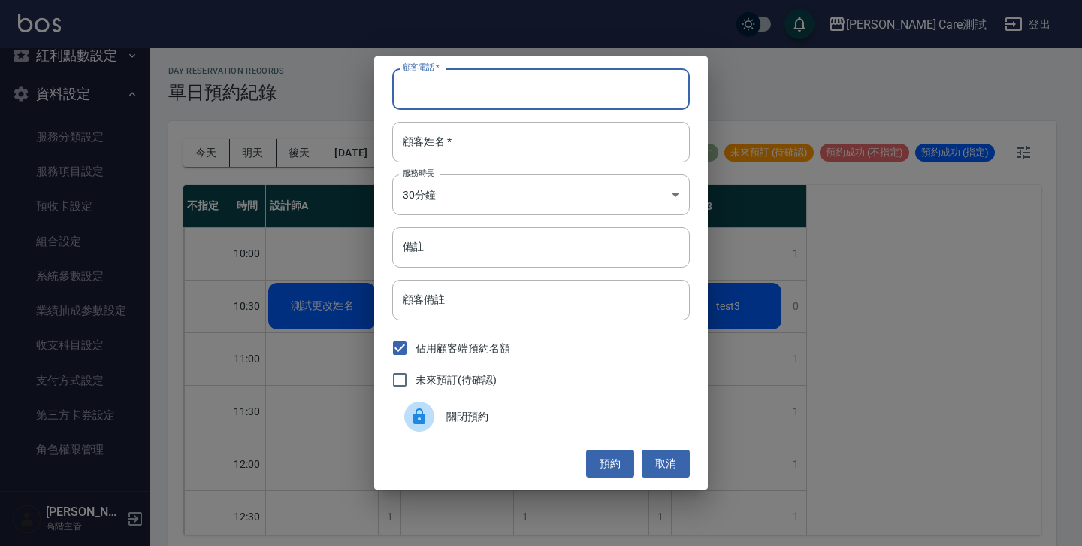
click at [496, 103] on input "顧客電話   *" at bounding box center [541, 88] width 298 height 41
type input "嗄"
type input "0987654325"
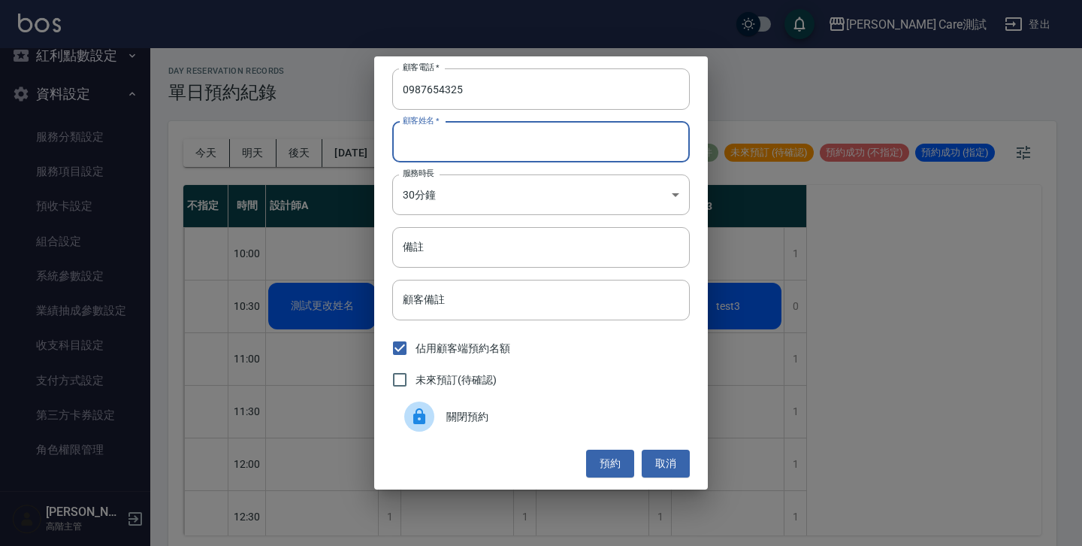
click at [486, 135] on input "顧客姓名   *" at bounding box center [541, 142] width 298 height 41
type input "test4"
click at [606, 463] on button "預約" at bounding box center [610, 464] width 48 height 28
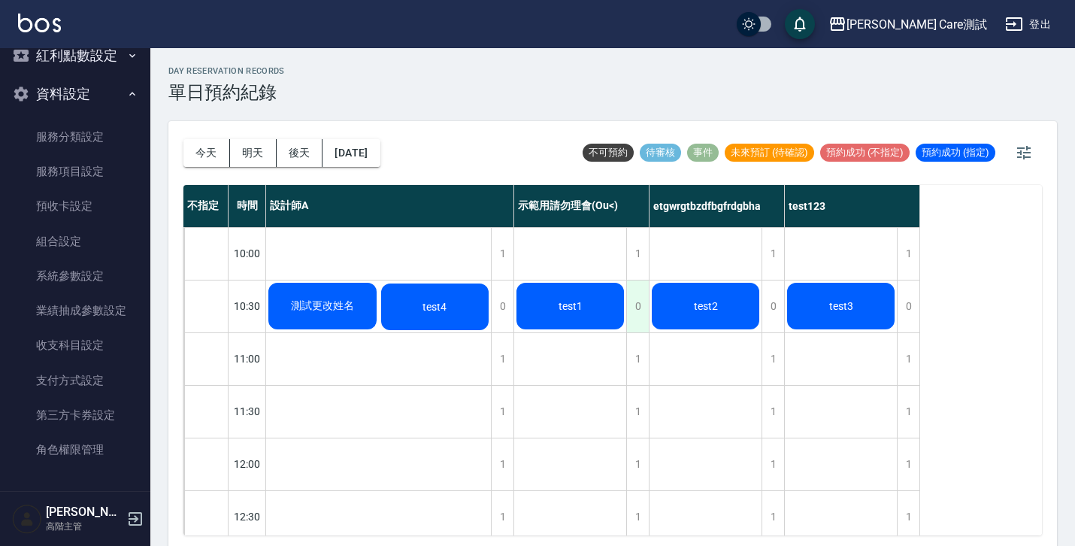
click at [631, 310] on div "0" at bounding box center [637, 306] width 23 height 52
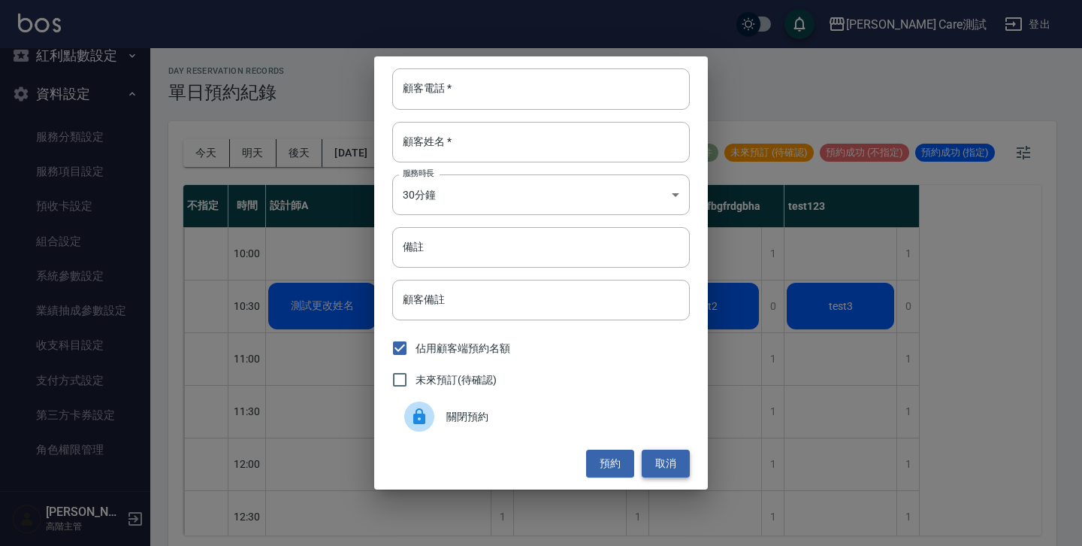
click at [665, 470] on button "取消" at bounding box center [666, 464] width 48 height 28
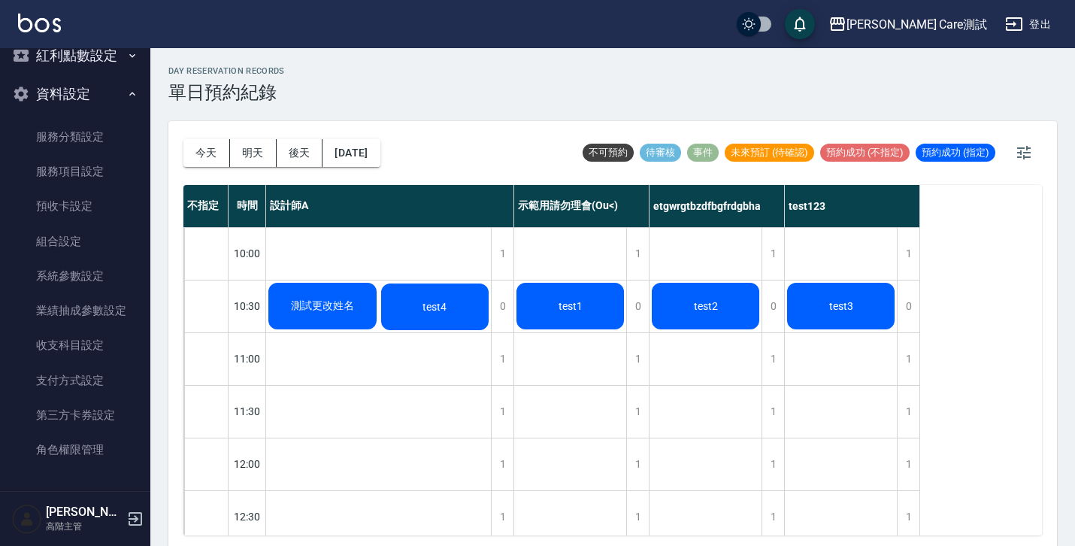
click at [463, 310] on div "test4" at bounding box center [435, 306] width 113 height 51
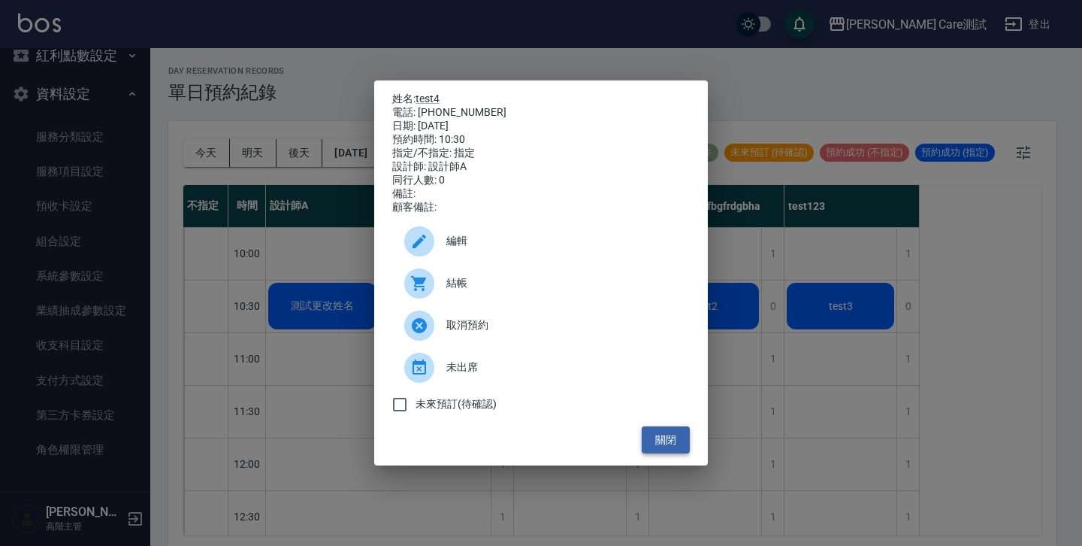
click at [665, 444] on button "關閉" at bounding box center [666, 440] width 48 height 28
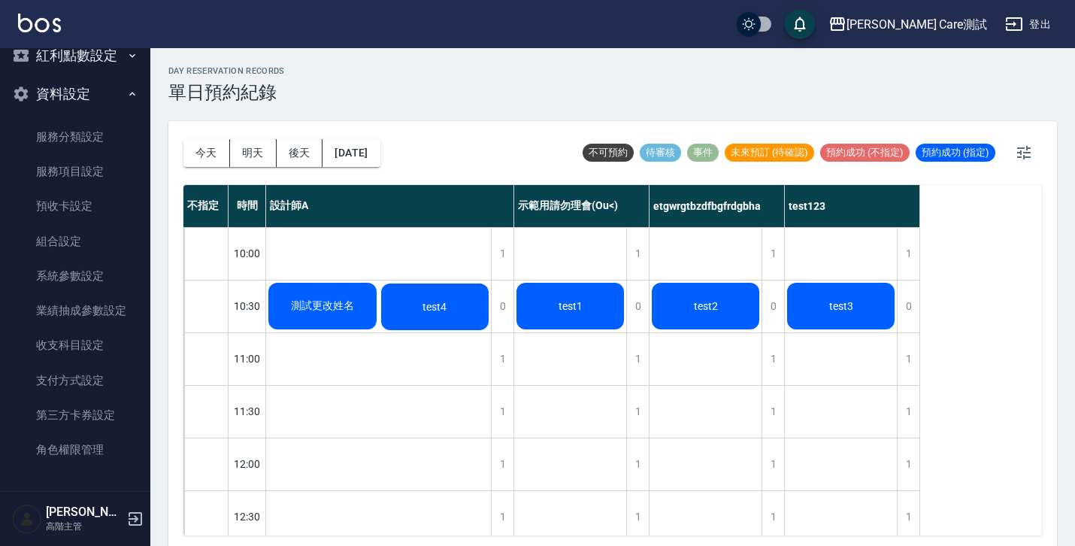
click at [210, 319] on div at bounding box center [206, 306] width 44 height 52
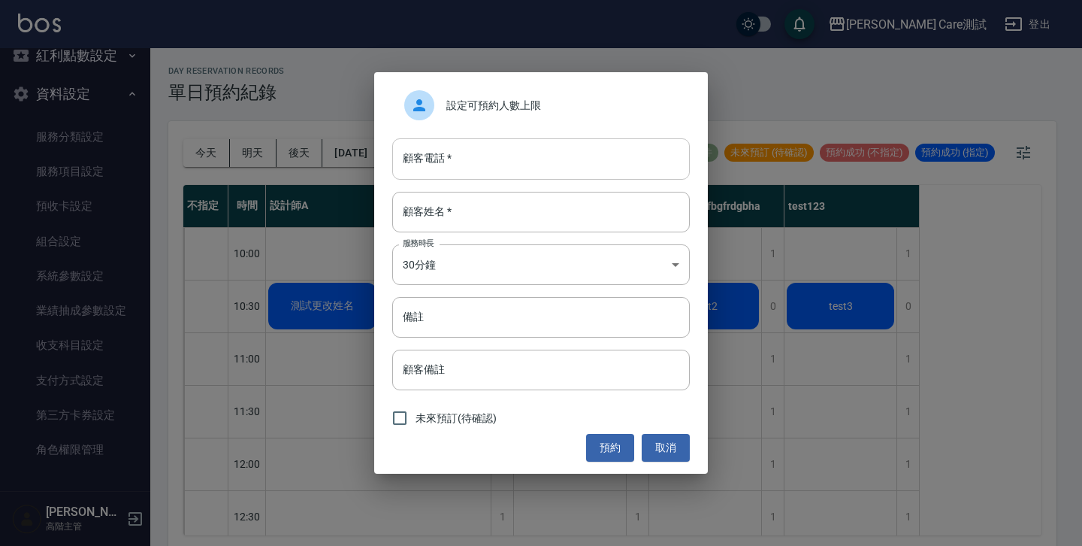
click at [479, 173] on input "顧客電話   *" at bounding box center [541, 158] width 298 height 41
type input "0987654326"
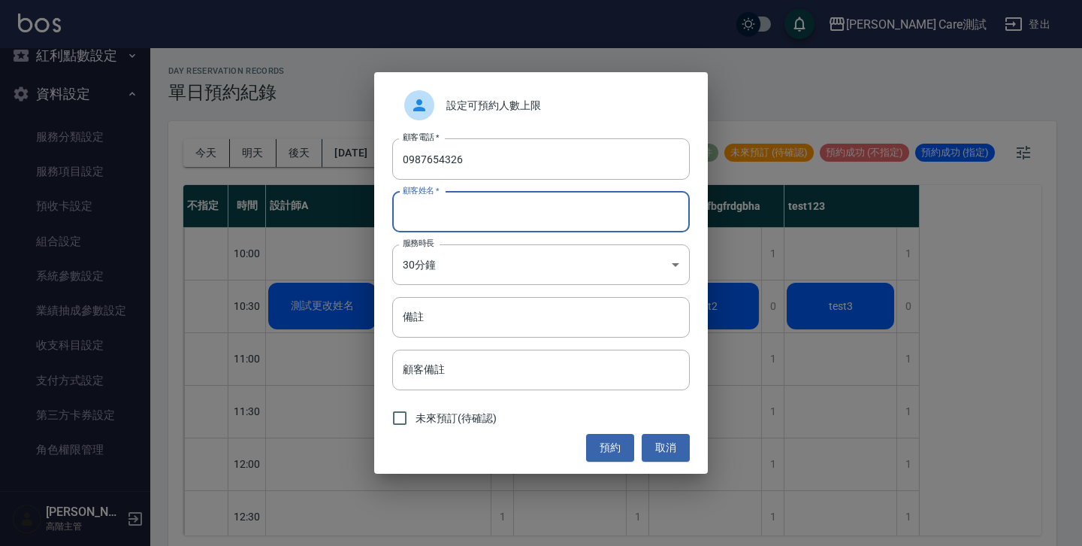
click at [495, 201] on input "顧客姓名   *" at bounding box center [541, 212] width 298 height 41
type input "test5"
click at [608, 451] on button "預約" at bounding box center [610, 448] width 48 height 28
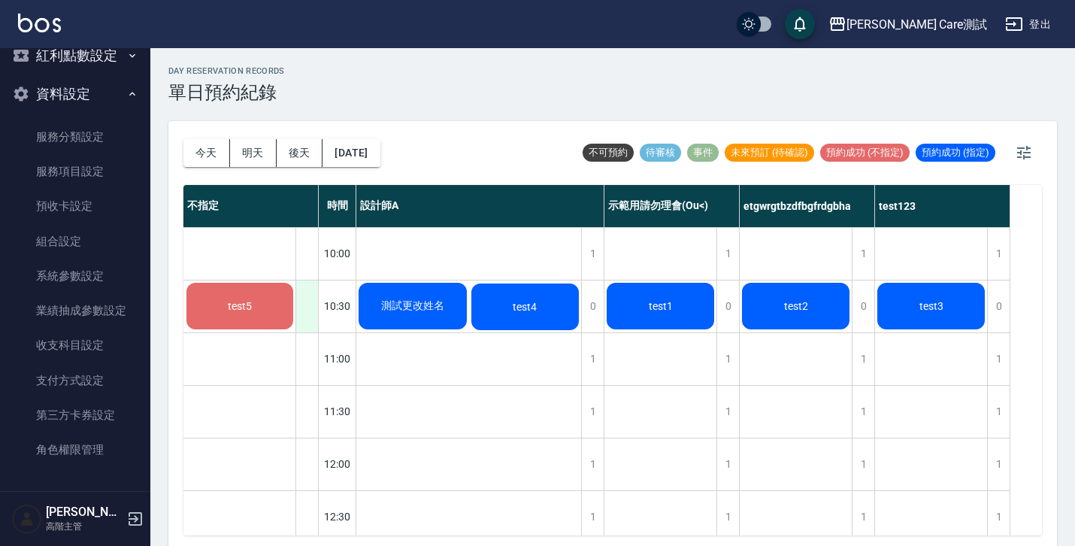
click at [304, 310] on div at bounding box center [306, 306] width 23 height 52
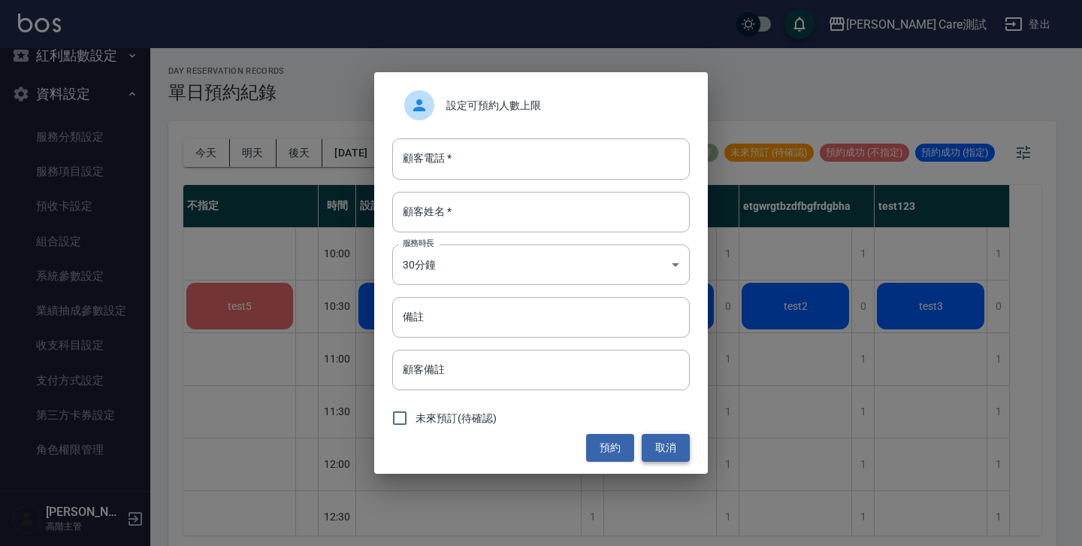
click at [665, 456] on button "取消" at bounding box center [666, 448] width 48 height 28
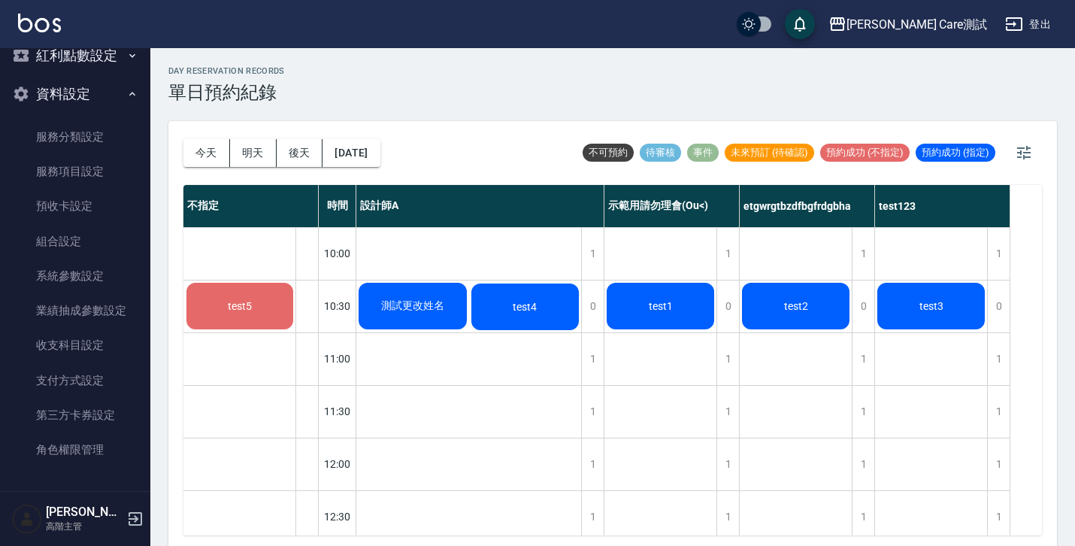
click at [598, 356] on div "1" at bounding box center [592, 359] width 23 height 52
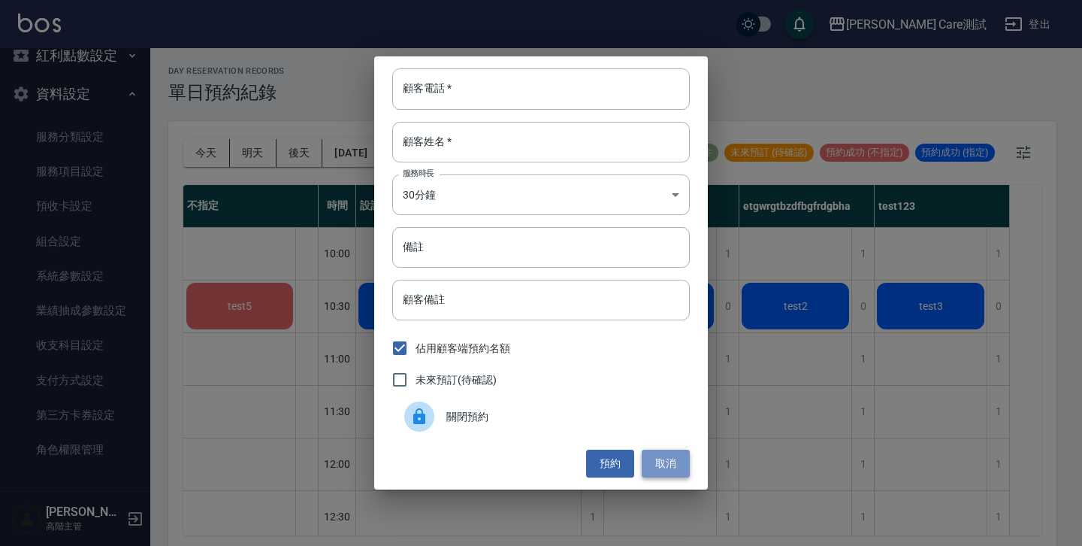
click at [662, 471] on button "取消" at bounding box center [666, 464] width 48 height 28
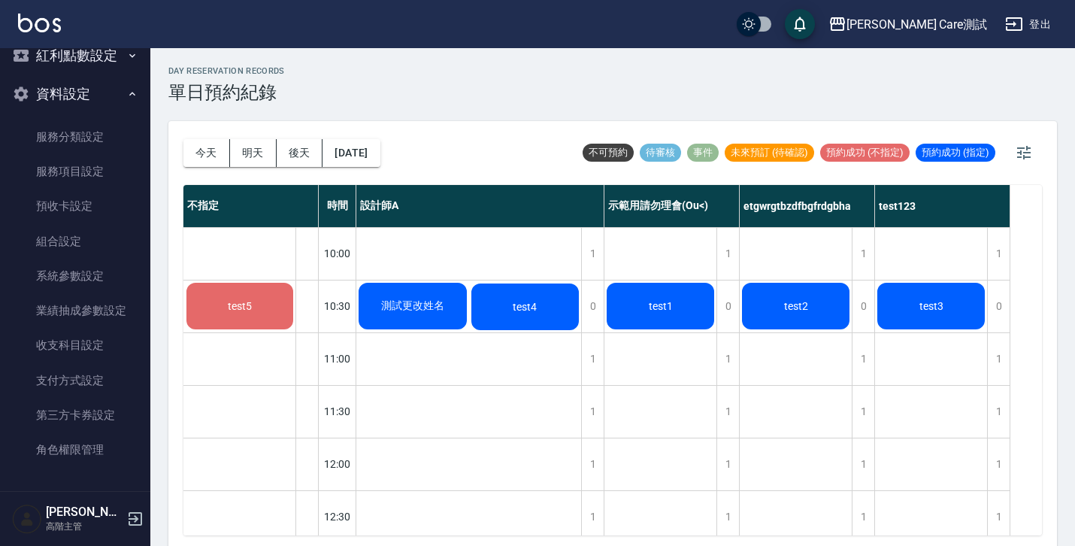
click at [472, 107] on div "day Reservation records 單日預約紀錄 [DATE] [DATE] [DATE] [DATE] 不可預約 待審核 事件 未來預訂 (待確…" at bounding box center [612, 299] width 925 height 502
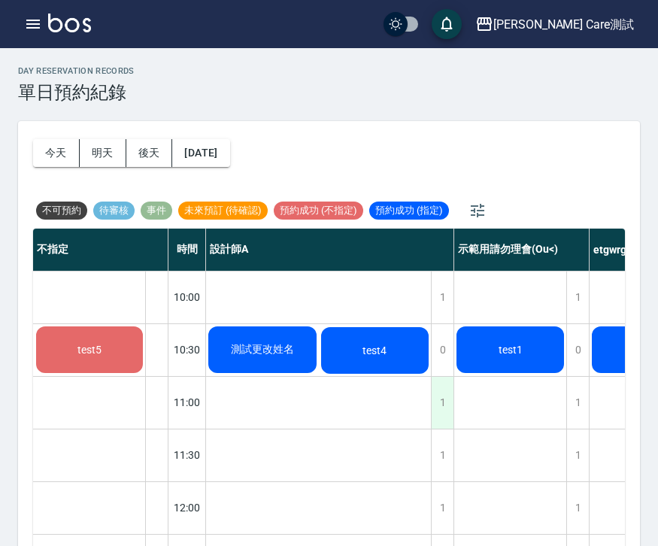
click at [442, 392] on div "1" at bounding box center [442, 403] width 23 height 52
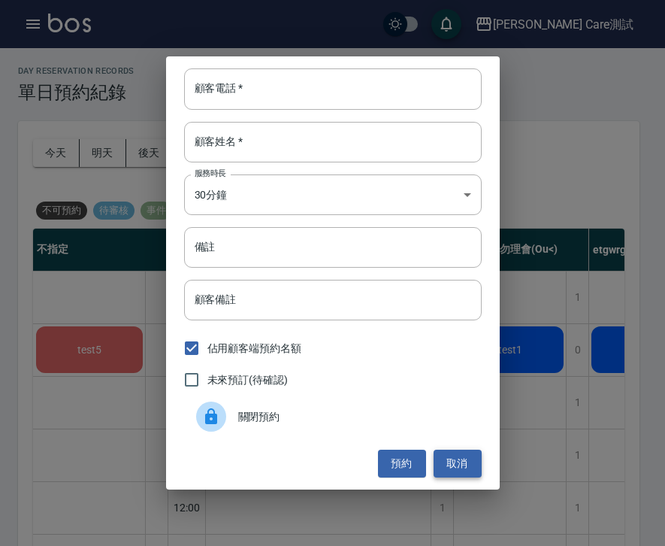
click at [469, 462] on button "取消" at bounding box center [458, 464] width 48 height 28
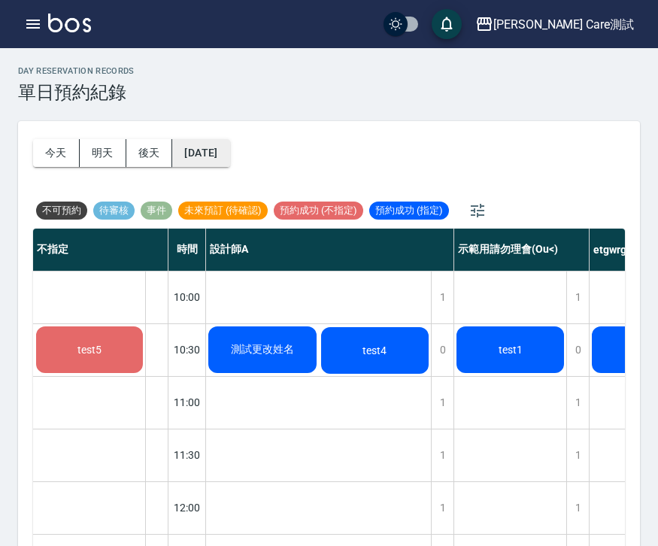
click at [192, 157] on button "[DATE]" at bounding box center [200, 153] width 57 height 28
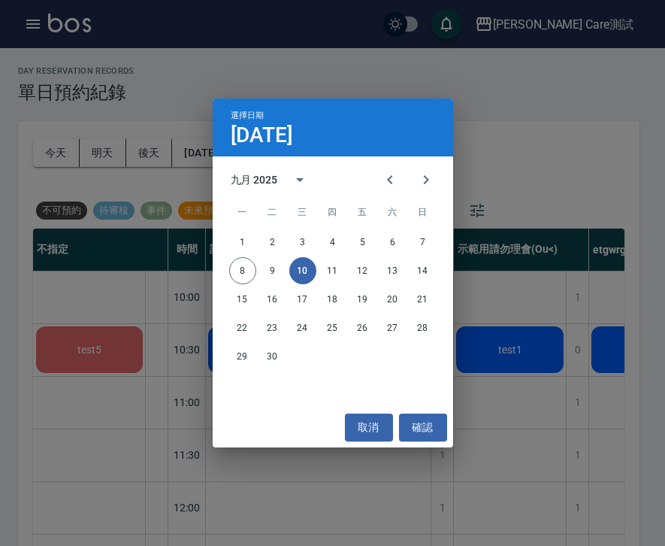
click at [347, 282] on div "8 9 10 11 12 13 14" at bounding box center [333, 270] width 241 height 27
click at [335, 274] on button "11" at bounding box center [332, 270] width 27 height 27
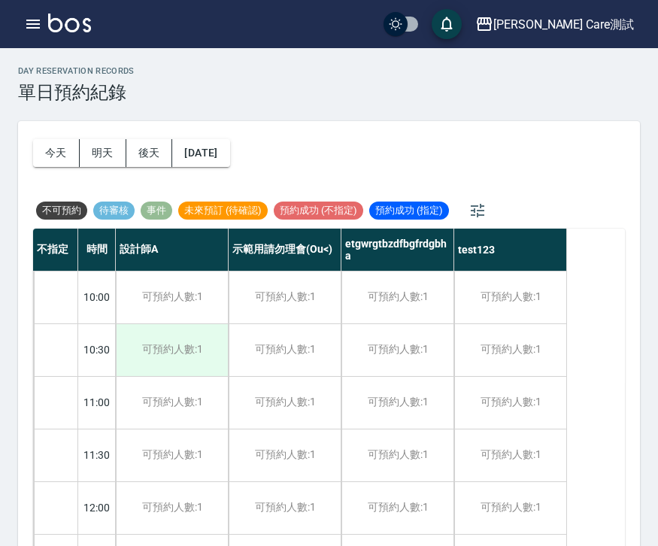
click at [179, 356] on div "可預約人數:1" at bounding box center [172, 350] width 112 height 52
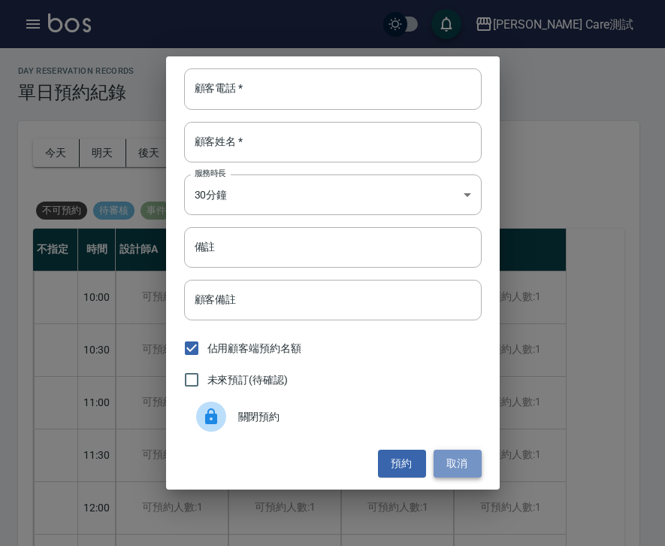
click at [452, 462] on button "取消" at bounding box center [458, 464] width 48 height 28
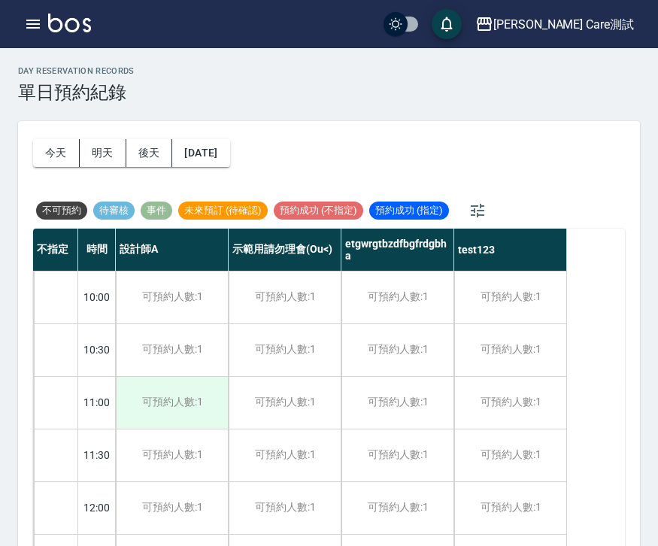
click at [191, 416] on div "可預約人數:1" at bounding box center [172, 403] width 112 height 52
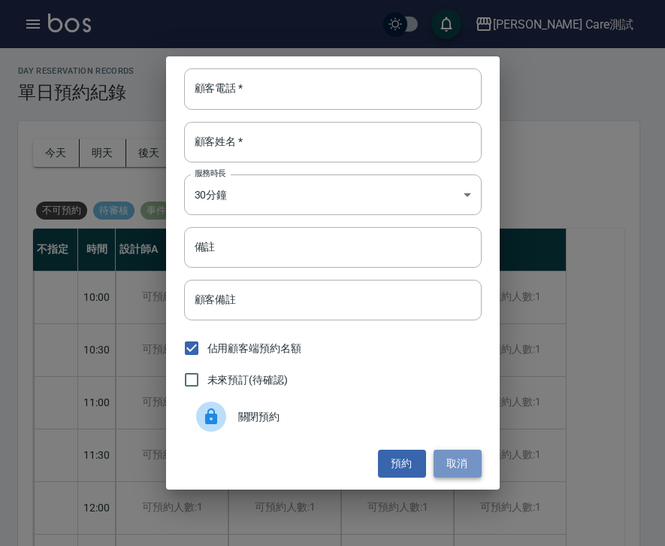
click at [464, 455] on button "取消" at bounding box center [458, 464] width 48 height 28
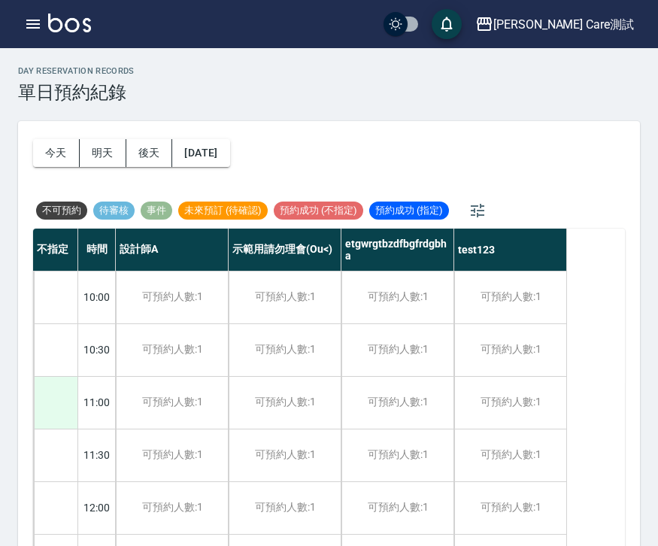
click at [56, 389] on div at bounding box center [56, 403] width 44 height 52
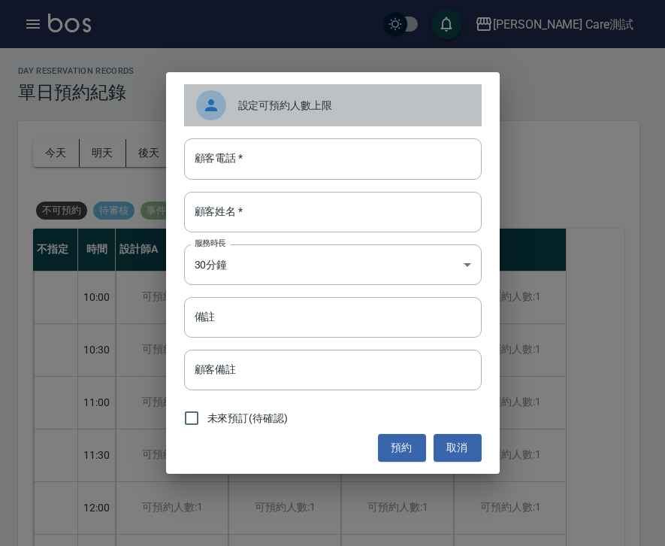
click at [283, 123] on div "設定可預約人數上限" at bounding box center [333, 105] width 298 height 42
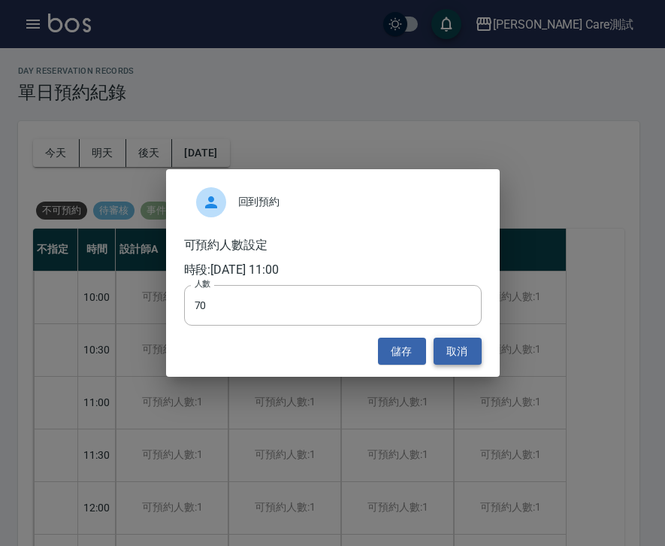
click at [444, 344] on button "取消" at bounding box center [458, 352] width 48 height 28
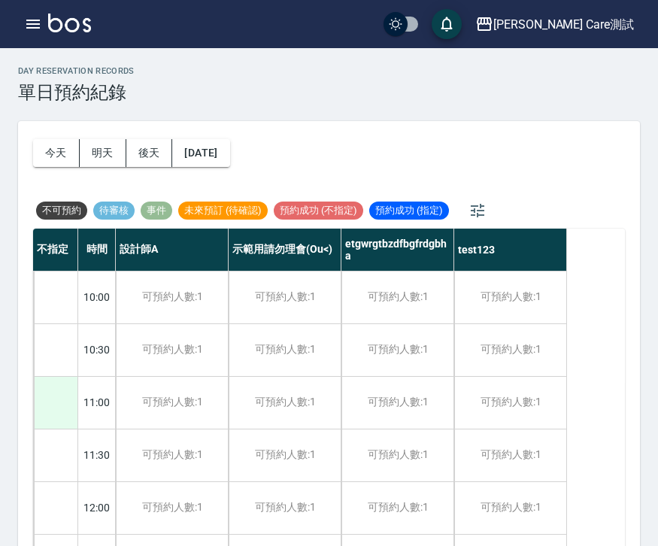
click at [61, 395] on div at bounding box center [56, 403] width 44 height 52
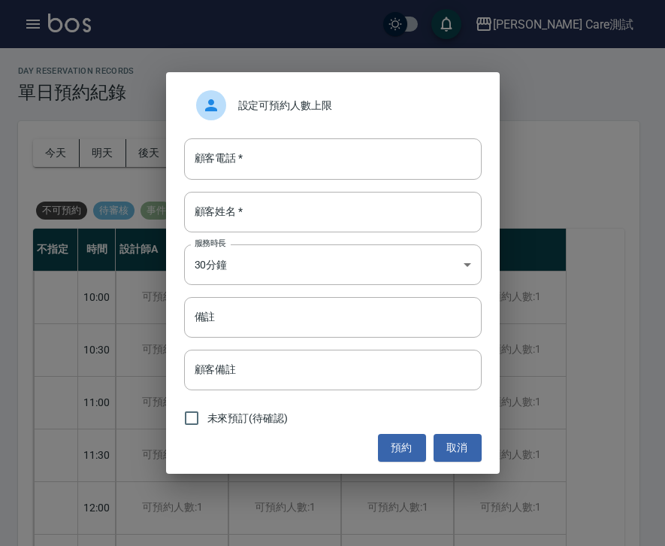
click at [271, 84] on div "設定可預約人數上限" at bounding box center [333, 105] width 298 height 42
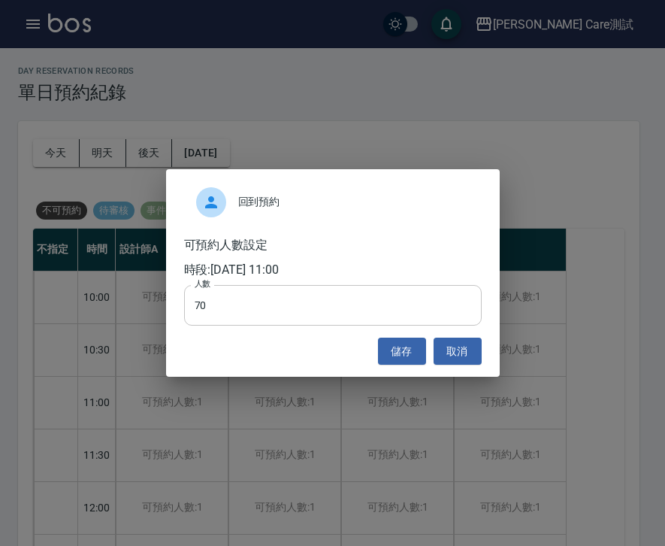
click at [235, 310] on input "70" at bounding box center [333, 305] width 298 height 41
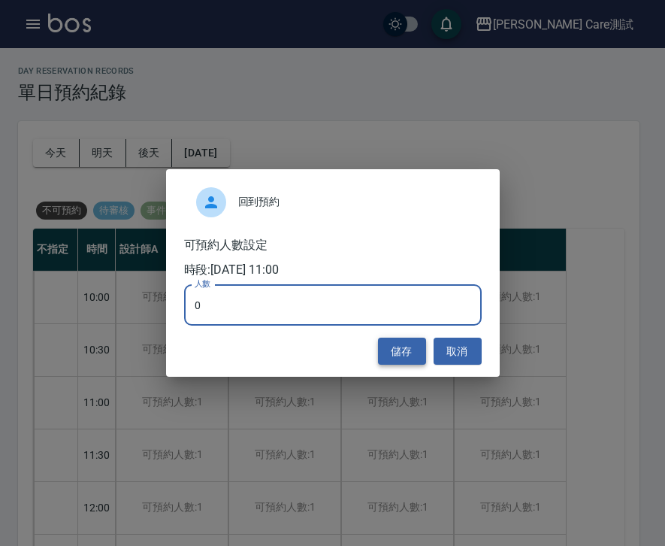
type input "0"
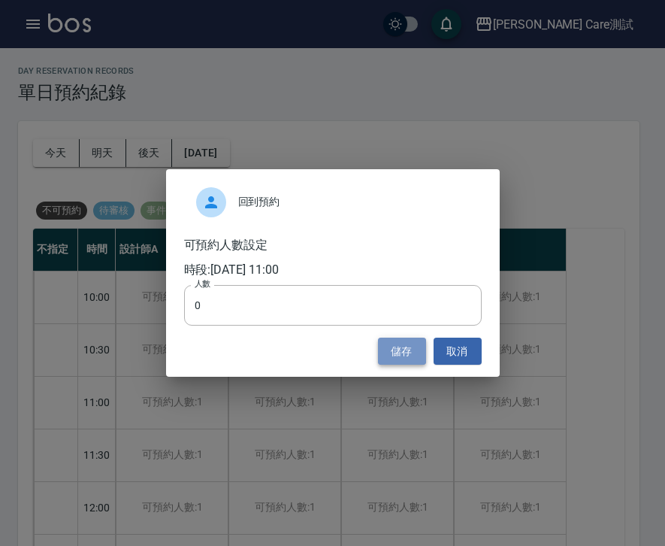
click at [407, 347] on button "儲存" at bounding box center [402, 352] width 48 height 28
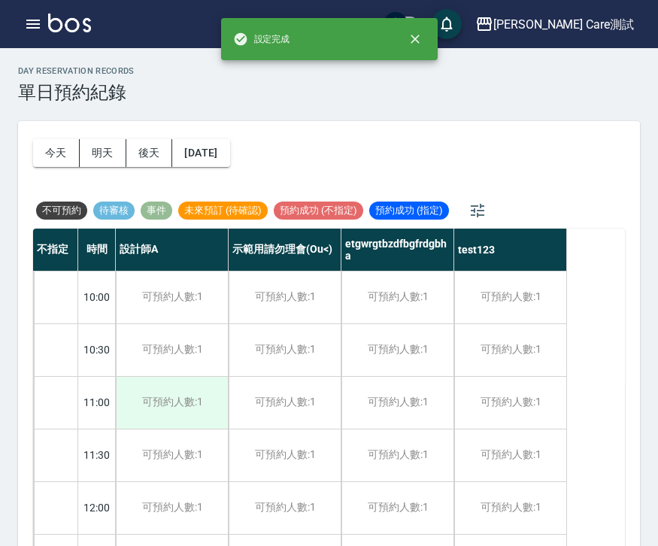
click at [192, 413] on div "可預約人數:1" at bounding box center [172, 403] width 112 height 52
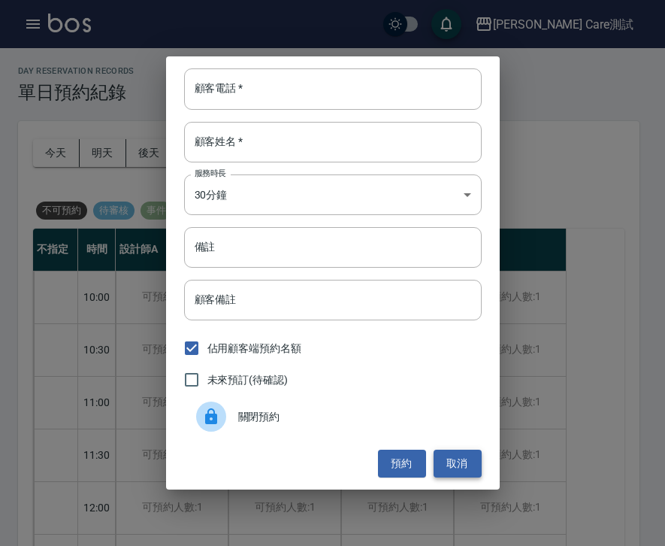
click at [447, 468] on button "取消" at bounding box center [458, 464] width 48 height 28
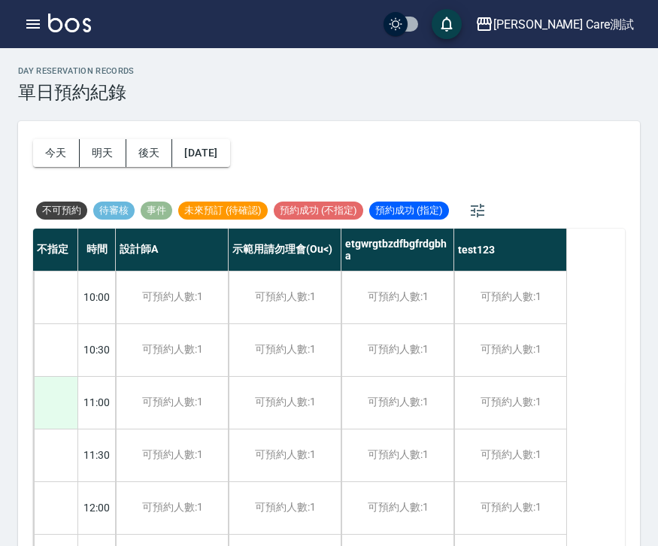
click at [65, 410] on div at bounding box center [56, 403] width 44 height 52
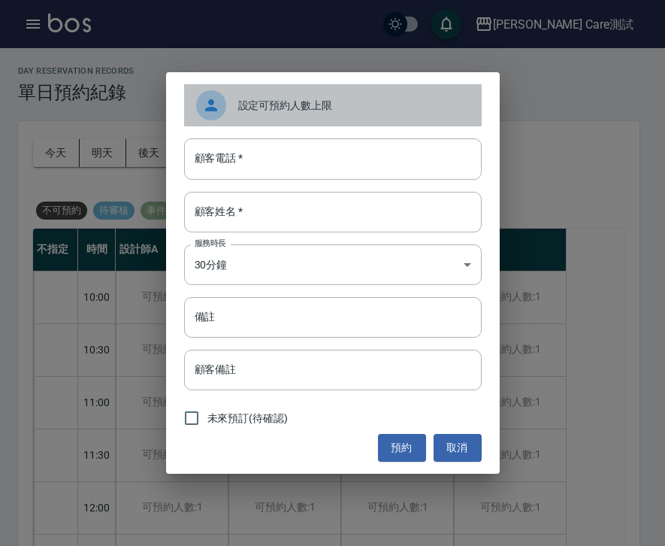
click at [274, 115] on div "設定可預約人數上限" at bounding box center [333, 105] width 298 height 42
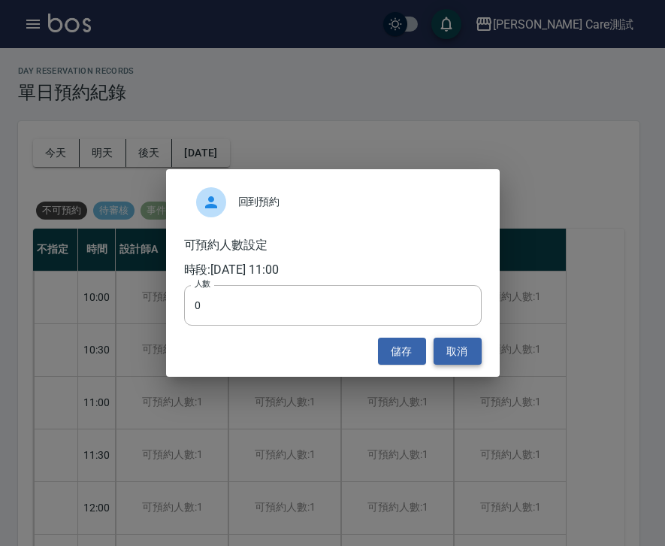
click at [455, 352] on button "取消" at bounding box center [458, 352] width 48 height 28
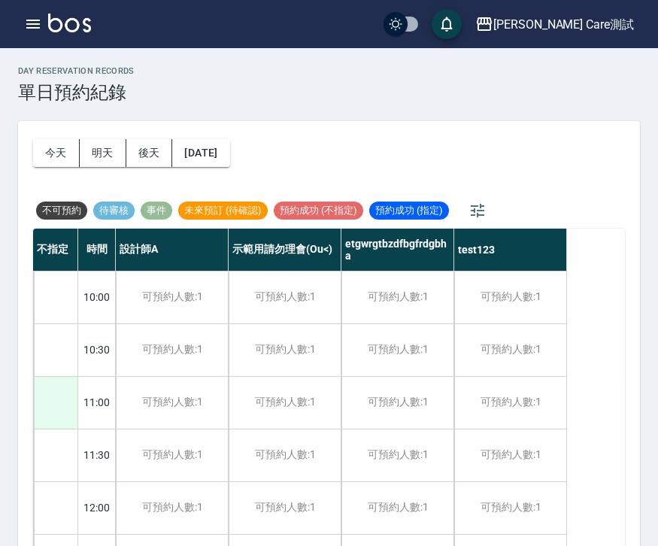
click at [53, 392] on div at bounding box center [56, 403] width 44 height 52
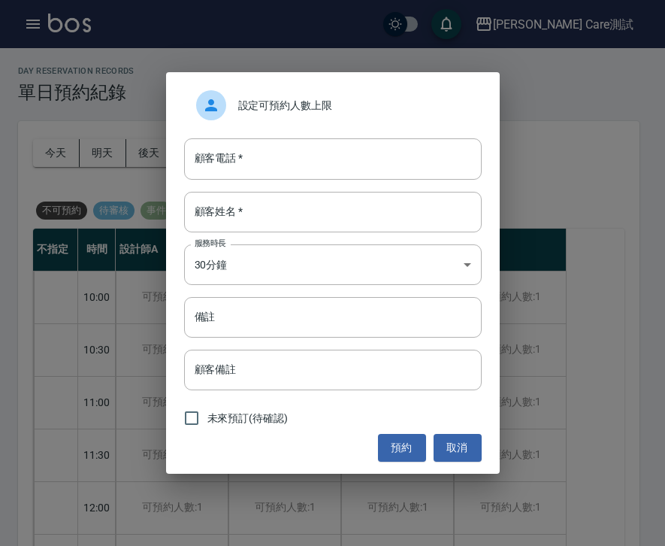
click at [281, 92] on div "設定可預約人數上限" at bounding box center [333, 105] width 298 height 42
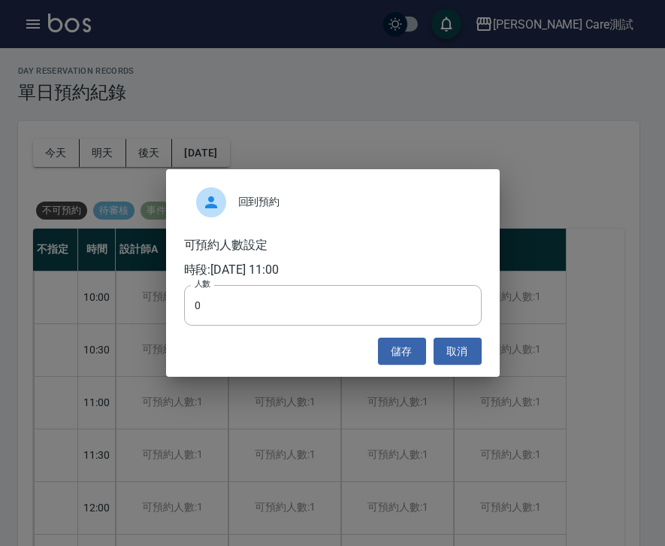
click at [277, 195] on span "回到預約" at bounding box center [354, 202] width 232 height 16
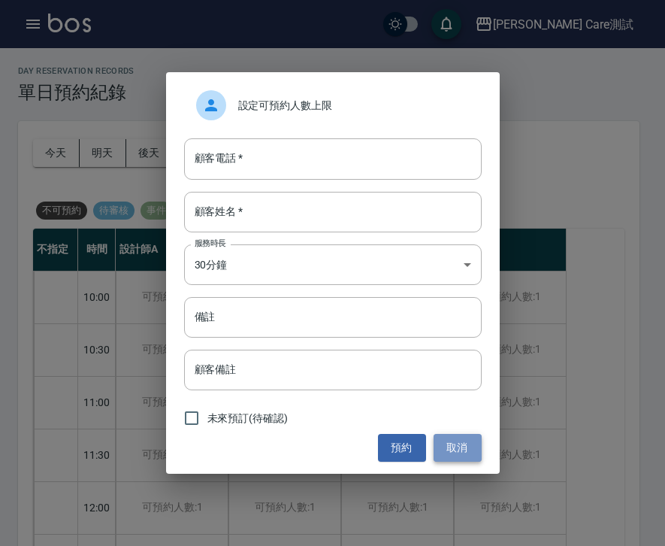
click at [450, 435] on button "取消" at bounding box center [458, 448] width 48 height 28
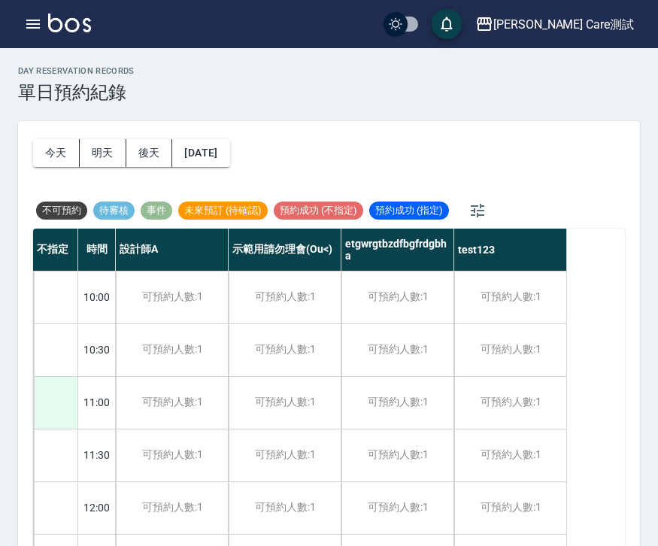
click at [55, 392] on div at bounding box center [56, 403] width 44 height 52
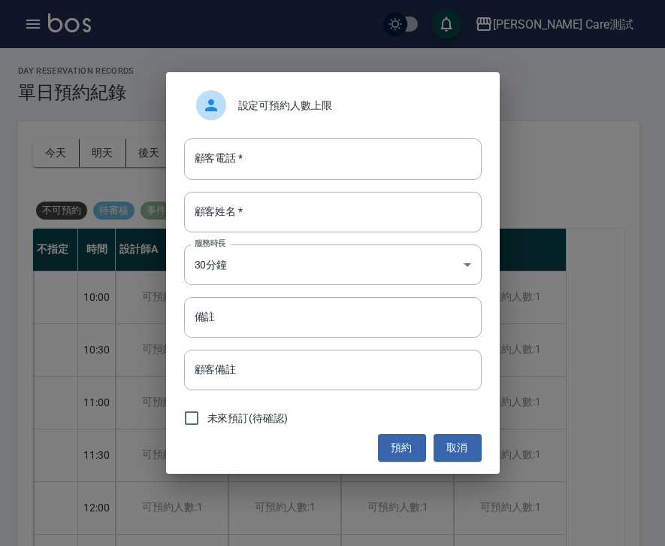
click at [316, 107] on span "設定可預約人數上限" at bounding box center [354, 106] width 232 height 16
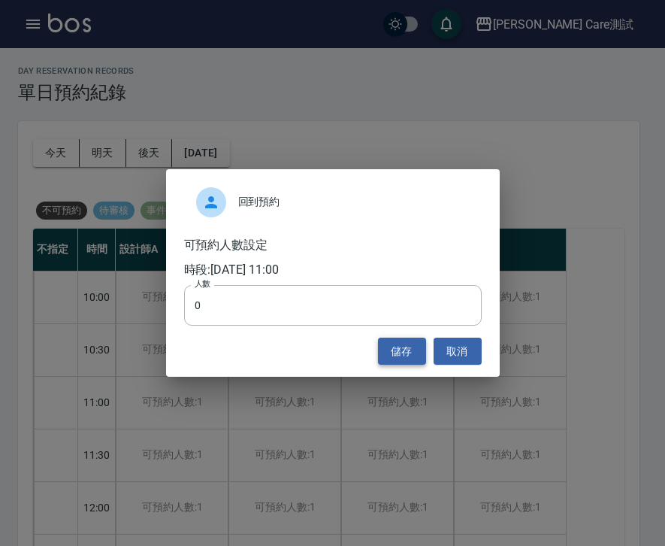
click at [411, 353] on button "儲存" at bounding box center [402, 352] width 48 height 28
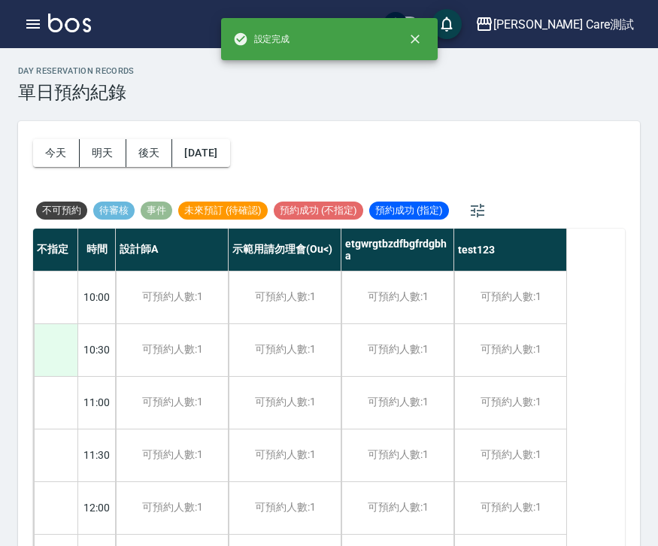
click at [47, 359] on div at bounding box center [56, 350] width 44 height 52
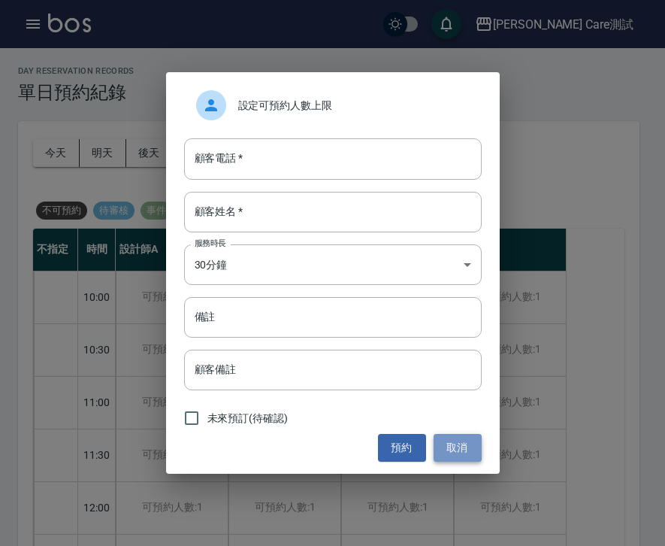
click at [466, 437] on button "取消" at bounding box center [458, 448] width 48 height 28
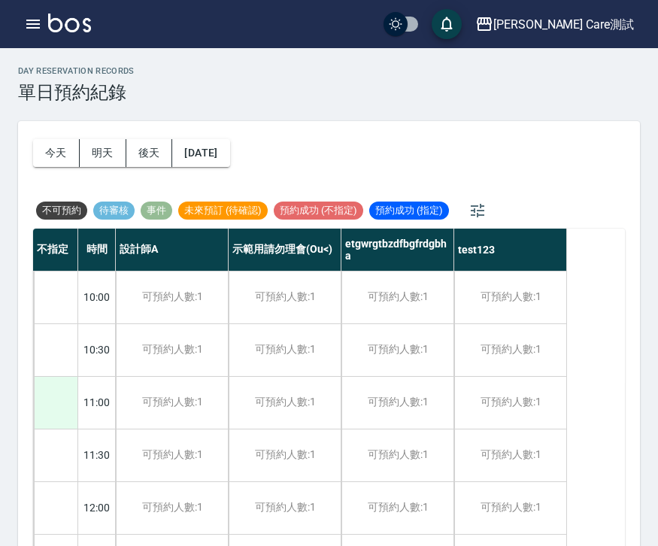
click at [62, 399] on div at bounding box center [56, 403] width 44 height 52
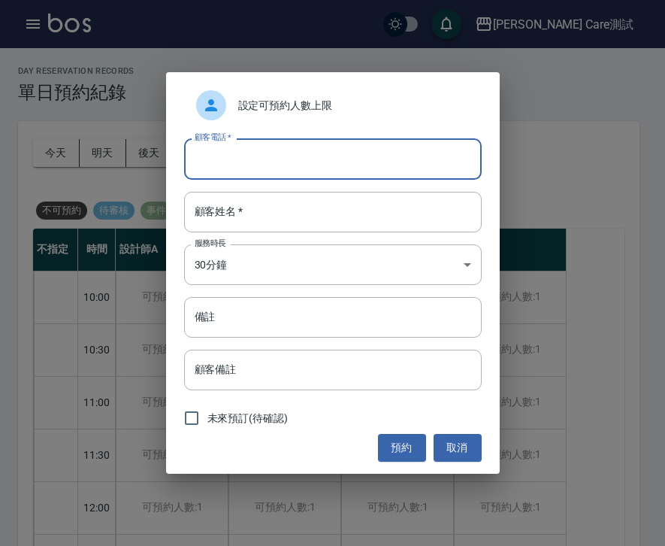
click at [238, 144] on input "顧客電話   *" at bounding box center [333, 158] width 298 height 41
type input "-"
type input "098765"
click at [268, 224] on input "顧客姓名   *" at bounding box center [333, 212] width 298 height 41
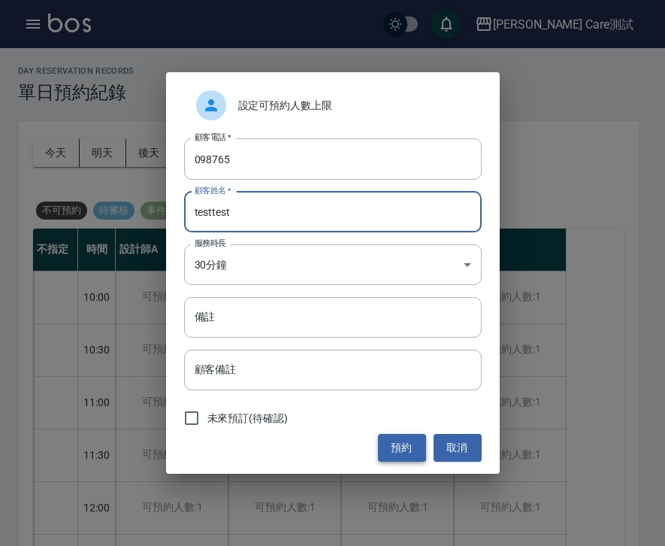
type input "testtest"
click at [407, 438] on button "預約" at bounding box center [402, 448] width 48 height 28
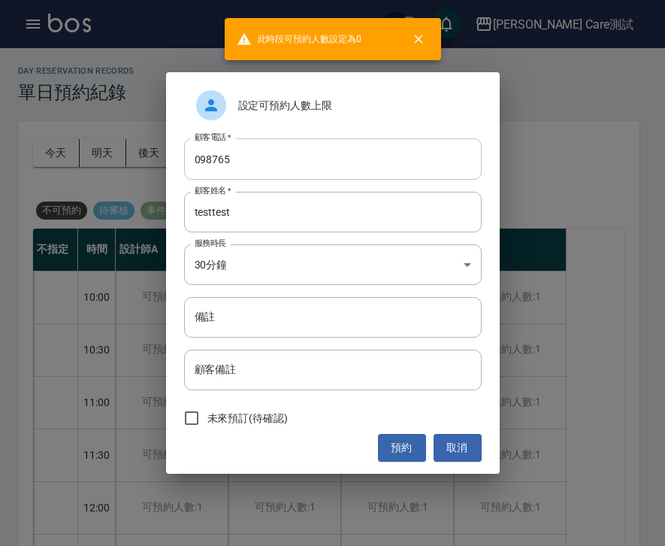
click at [319, 159] on input "098765" at bounding box center [333, 158] width 298 height 41
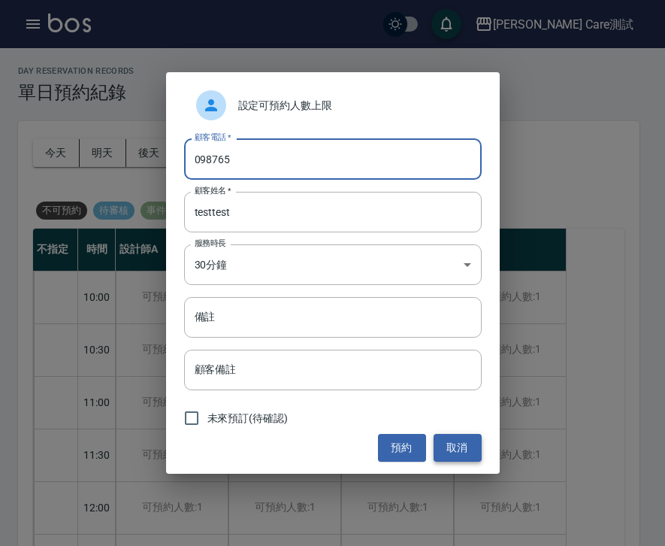
click at [451, 456] on button "取消" at bounding box center [458, 448] width 48 height 28
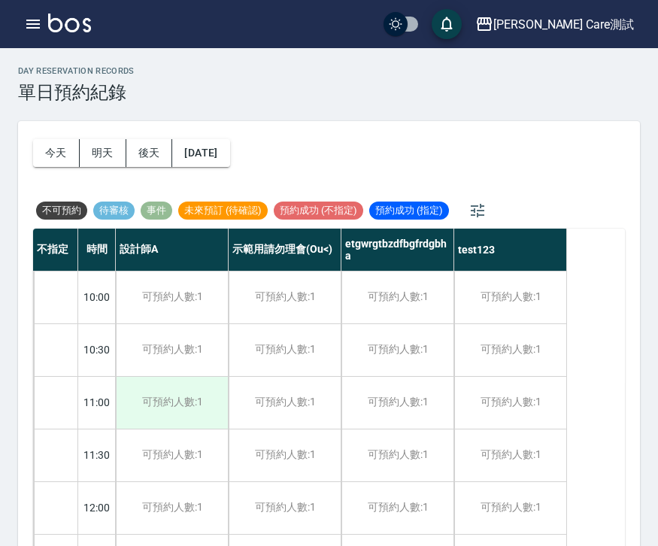
click at [198, 405] on div "可預約人數:1" at bounding box center [172, 403] width 112 height 52
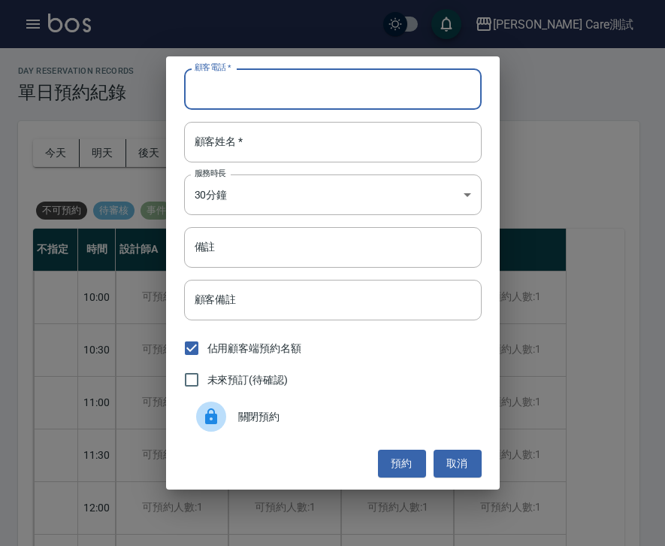
click at [313, 98] on input "顧客電話   *" at bounding box center [333, 88] width 298 height 41
type input "0987465765"
click at [317, 149] on input "顧客姓名   *" at bounding box center [333, 142] width 298 height 41
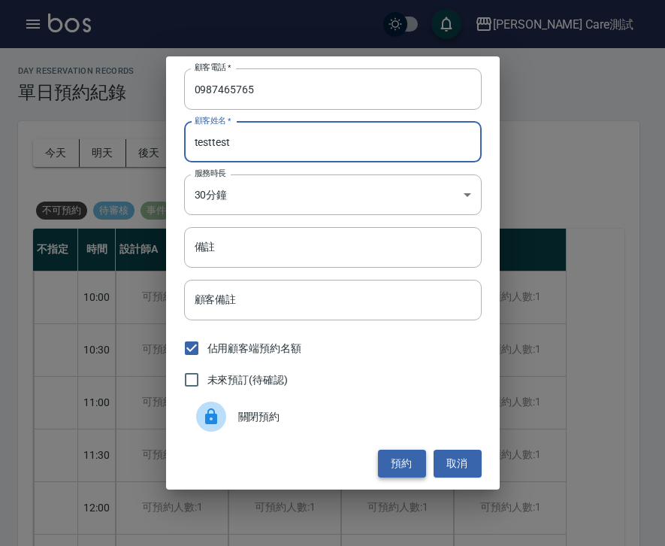
type input "testtest"
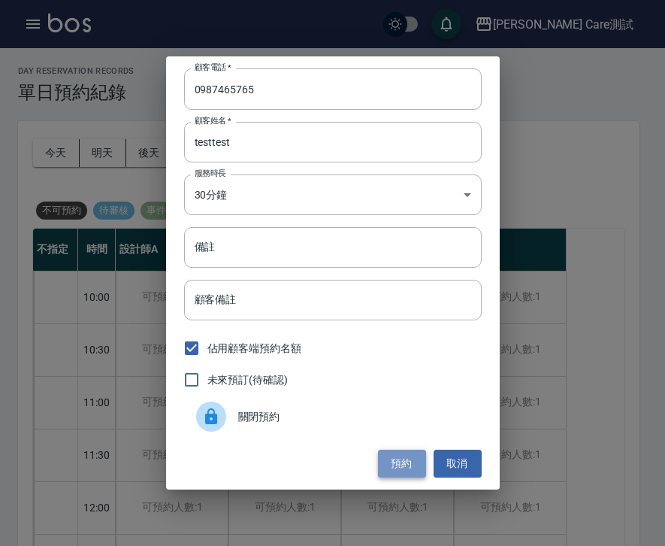
click at [395, 463] on button "預約" at bounding box center [402, 464] width 48 height 28
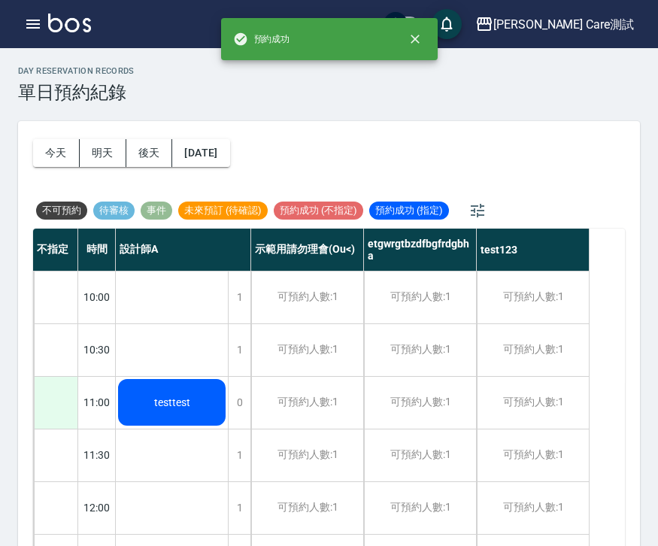
click at [43, 397] on div at bounding box center [56, 403] width 44 height 52
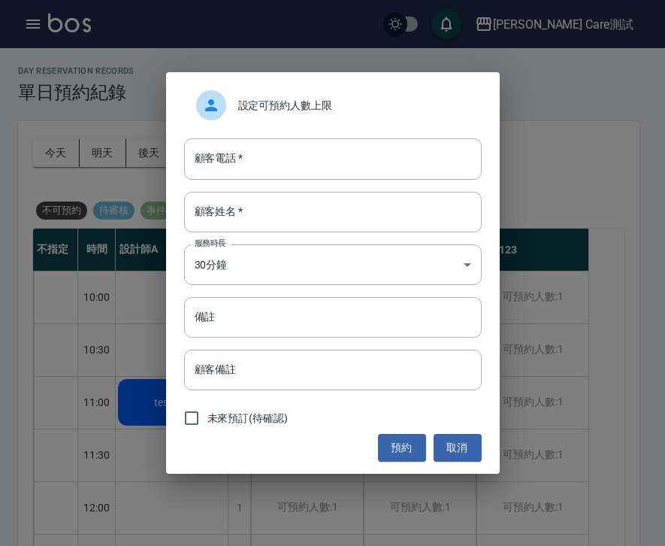
click at [350, 102] on span "設定可預約人數上限" at bounding box center [354, 106] width 232 height 16
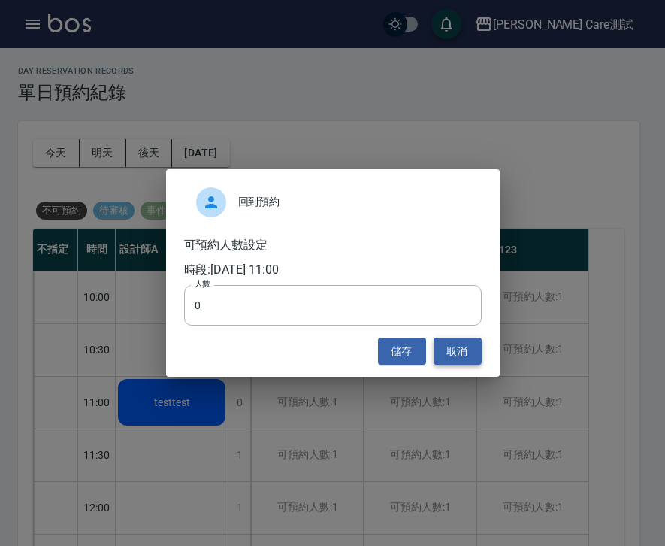
click at [457, 356] on button "取消" at bounding box center [458, 352] width 48 height 28
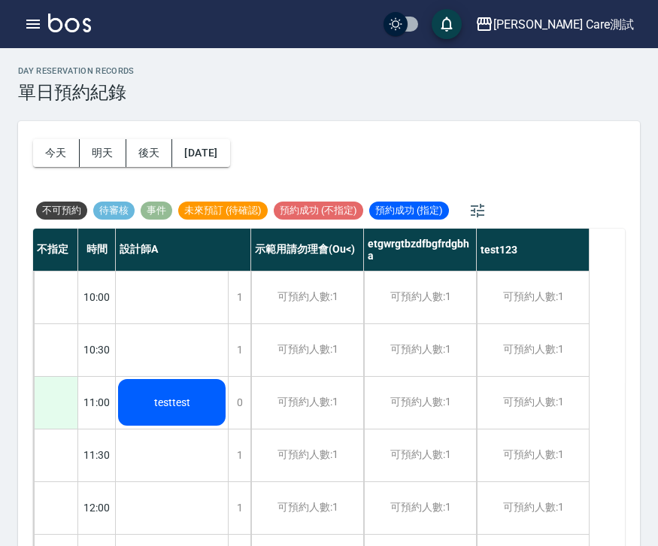
click at [47, 412] on div at bounding box center [56, 403] width 44 height 52
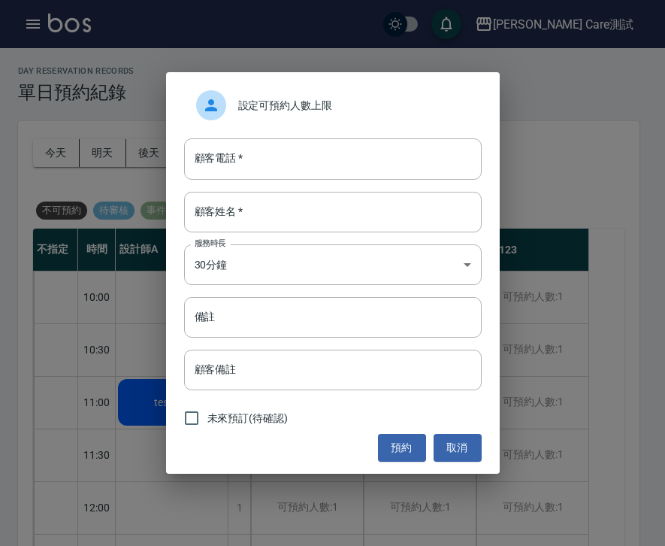
click at [297, 95] on div "設定可預約人數上限" at bounding box center [333, 105] width 298 height 42
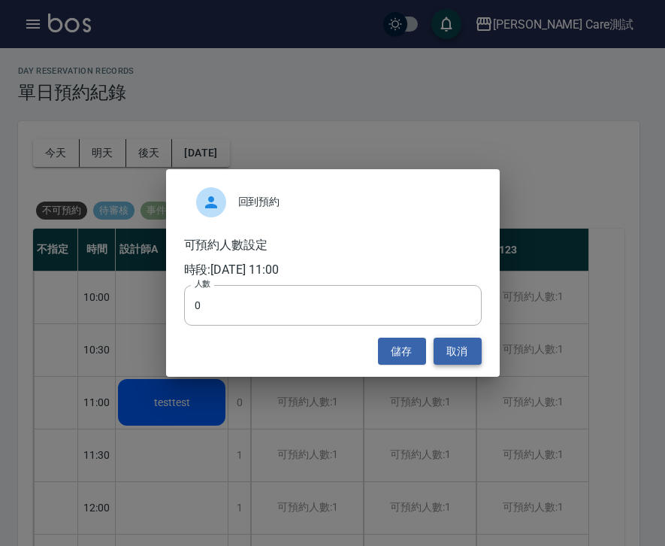
click at [442, 353] on button "取消" at bounding box center [458, 352] width 48 height 28
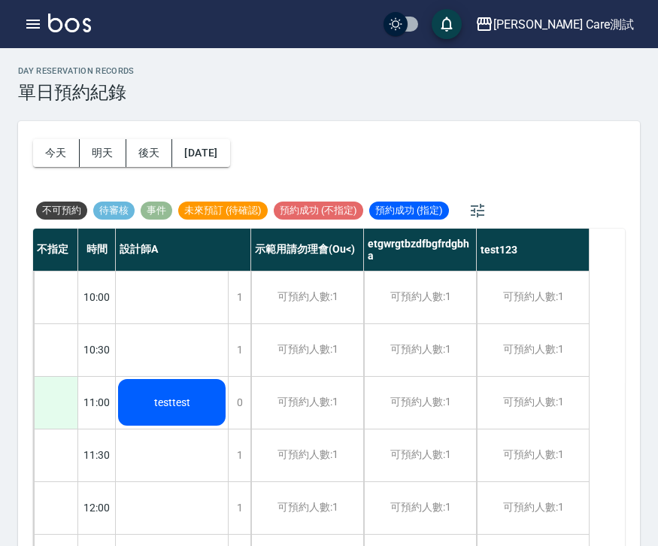
click at [68, 401] on div at bounding box center [56, 403] width 44 height 52
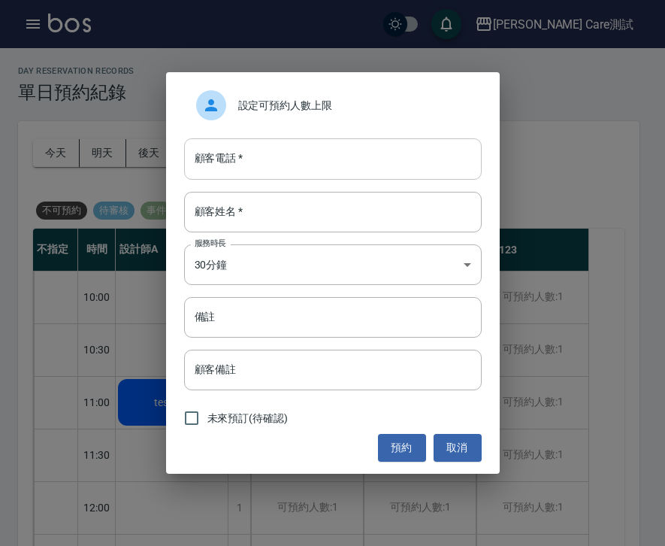
click at [313, 161] on input "顧客電話   *" at bounding box center [333, 158] width 298 height 41
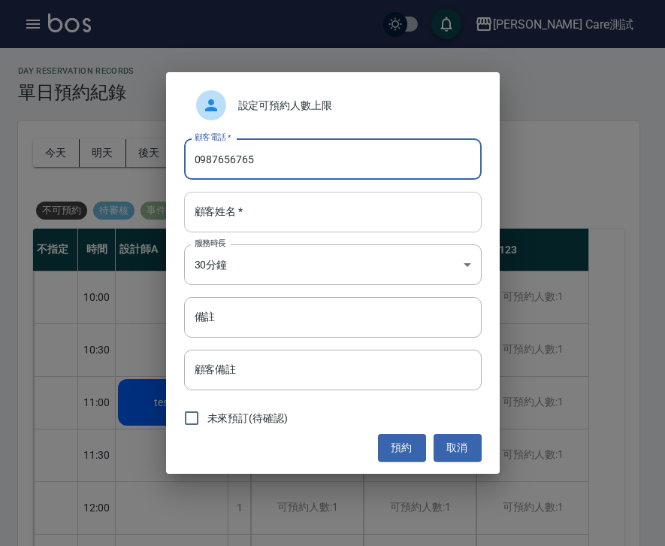
type input "0987656765"
click at [304, 206] on input "顧客姓名   *" at bounding box center [333, 212] width 298 height 41
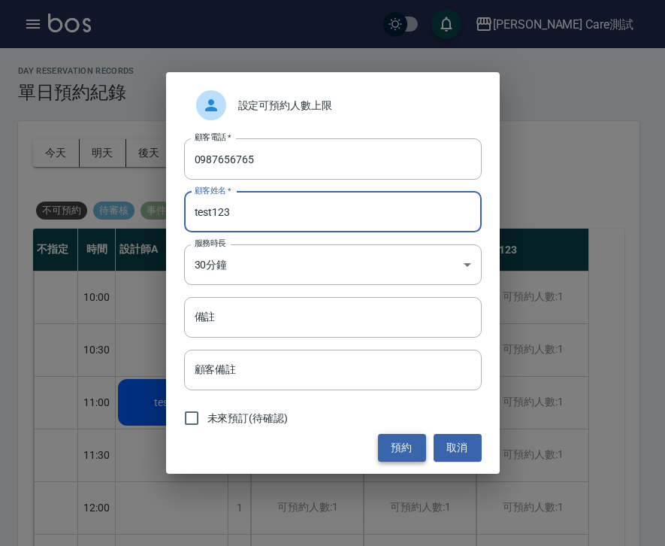
type input "test123"
click at [407, 460] on button "預約" at bounding box center [402, 448] width 48 height 28
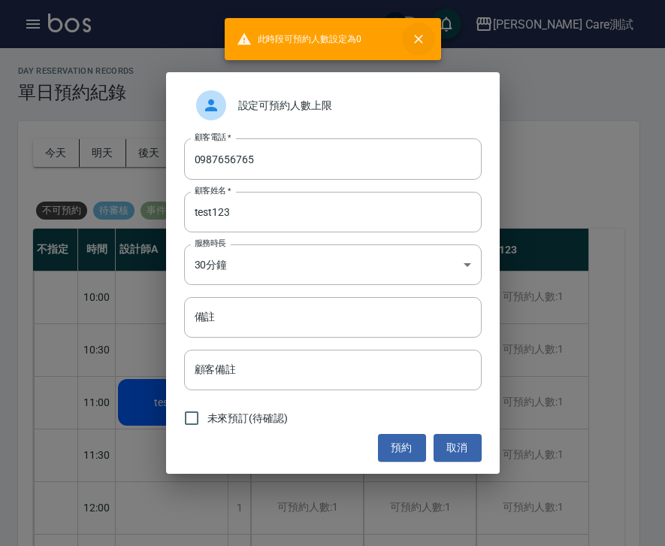
click at [419, 41] on icon "close" at bounding box center [418, 39] width 15 height 15
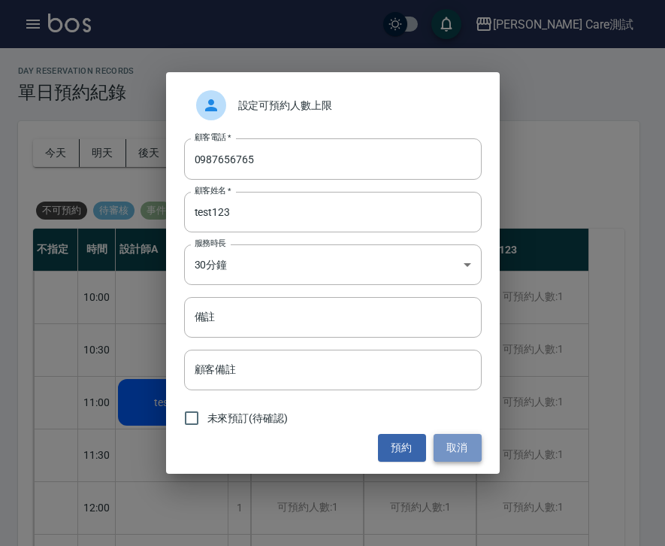
click at [476, 449] on button "取消" at bounding box center [458, 448] width 48 height 28
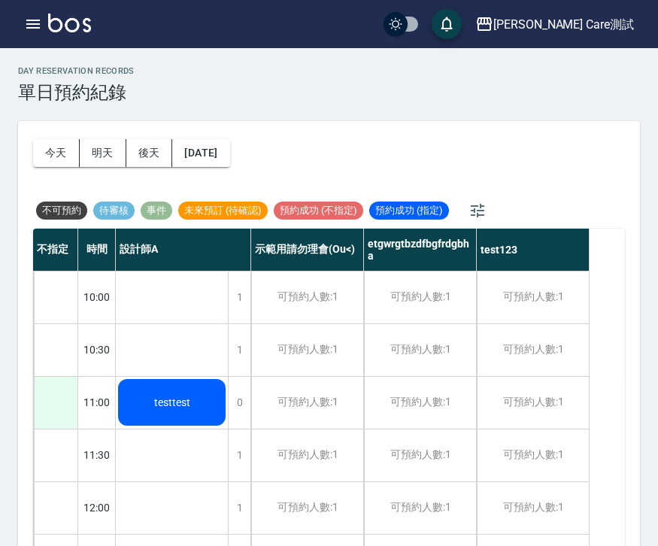
click at [57, 398] on div at bounding box center [56, 403] width 44 height 52
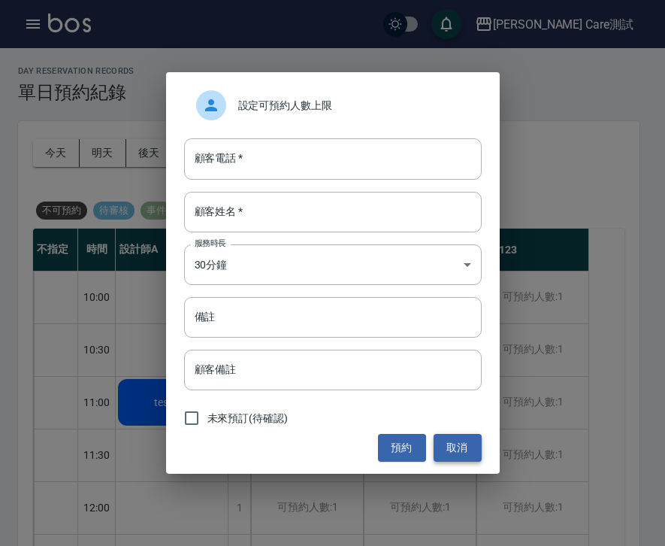
click at [467, 441] on button "取消" at bounding box center [458, 448] width 48 height 28
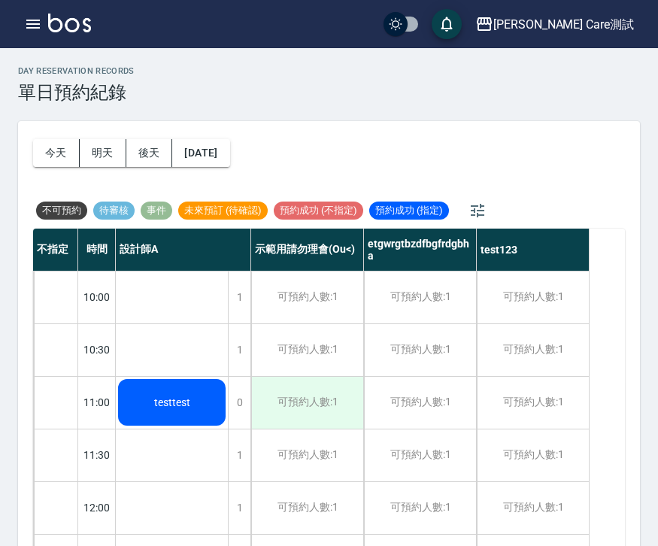
click at [341, 395] on div "可預約人數:1" at bounding box center [307, 403] width 112 height 52
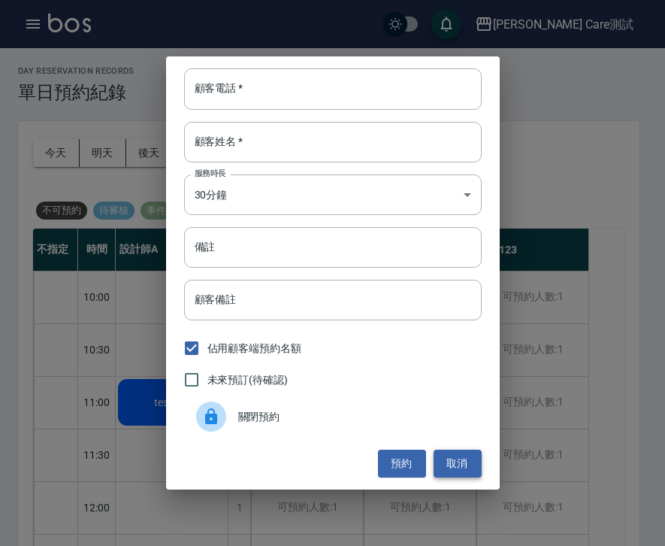
click at [462, 455] on button "取消" at bounding box center [458, 464] width 48 height 28
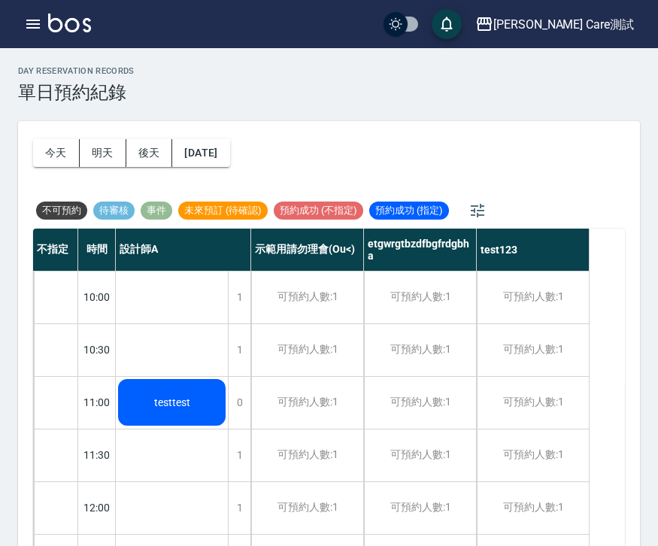
click at [380, 61] on div "day Reservation records 單日預約紀錄 [DATE] [DATE] [DATE] [DATE] 不可預約 待審核 事件 未來預訂 (待確…" at bounding box center [329, 321] width 658 height 546
click at [213, 159] on button "[DATE]" at bounding box center [200, 153] width 57 height 28
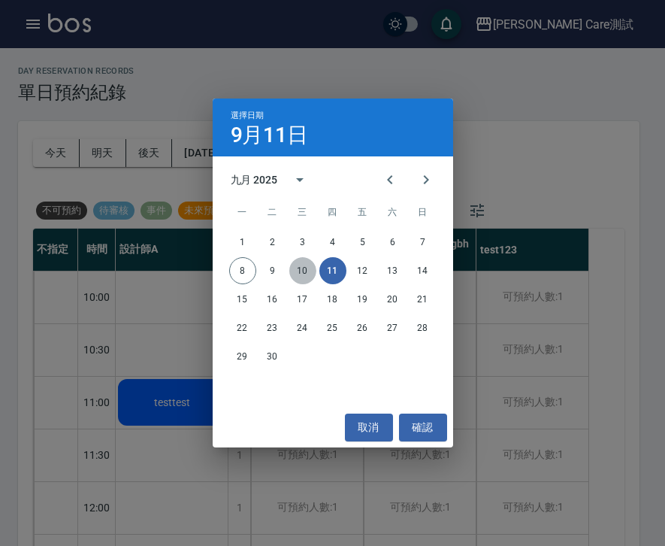
click at [295, 264] on button "10" at bounding box center [302, 270] width 27 height 27
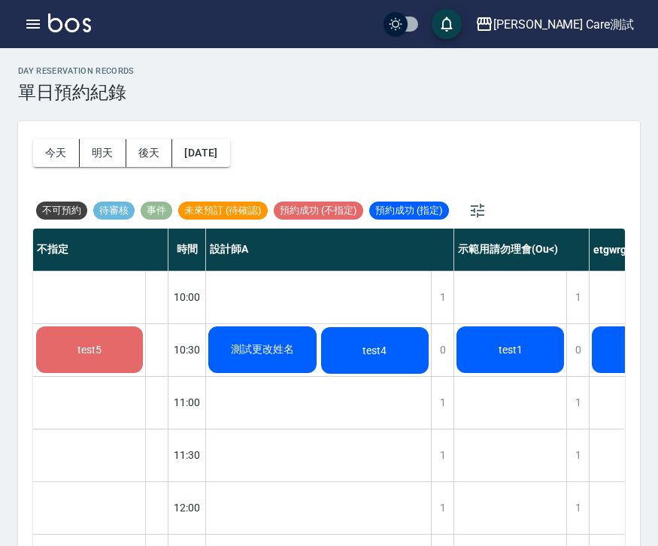
click at [142, 362] on div "test5" at bounding box center [89, 349] width 111 height 51
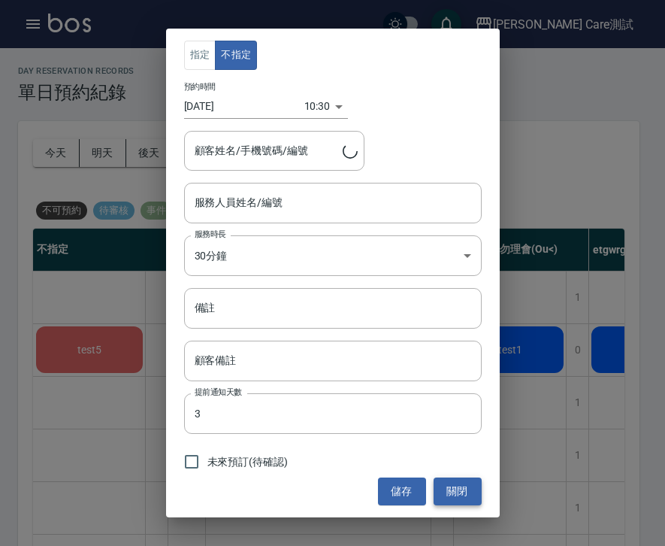
click at [450, 482] on button "關閉" at bounding box center [458, 491] width 48 height 28
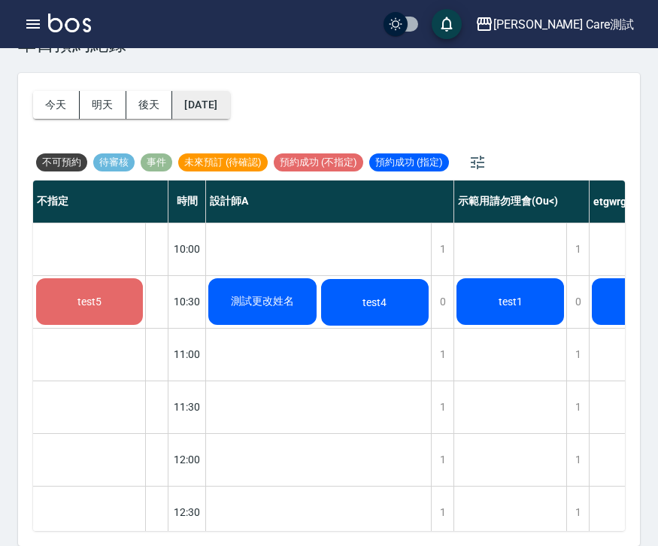
click at [210, 102] on button "[DATE]" at bounding box center [200, 105] width 57 height 28
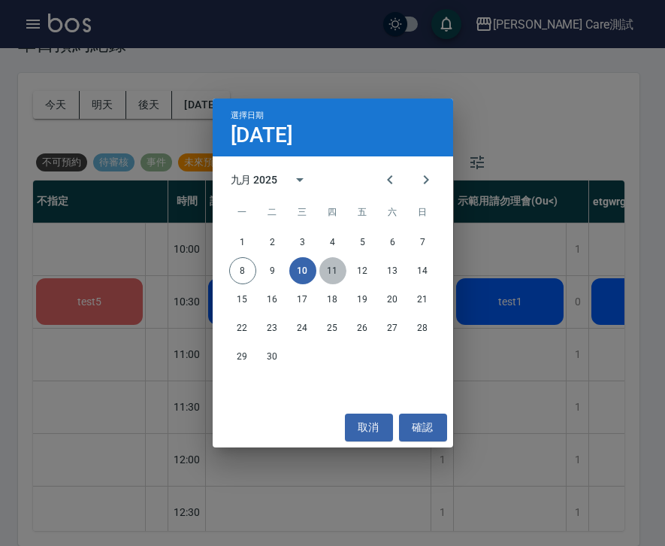
click at [337, 280] on button "11" at bounding box center [332, 270] width 27 height 27
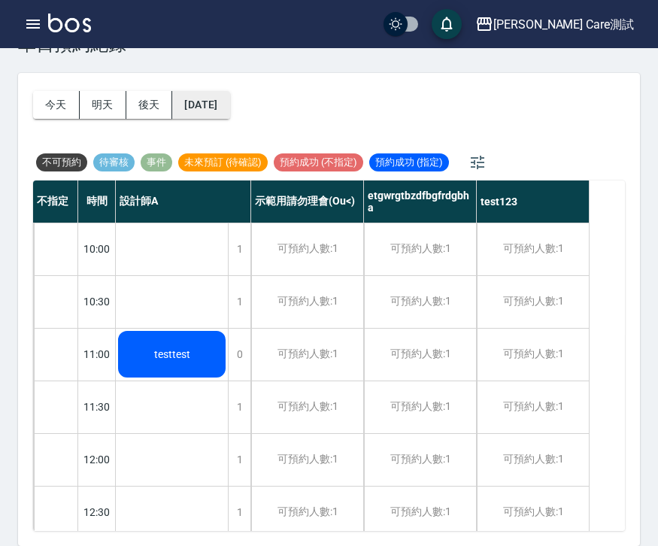
click at [201, 102] on button "[DATE]" at bounding box center [200, 105] width 57 height 28
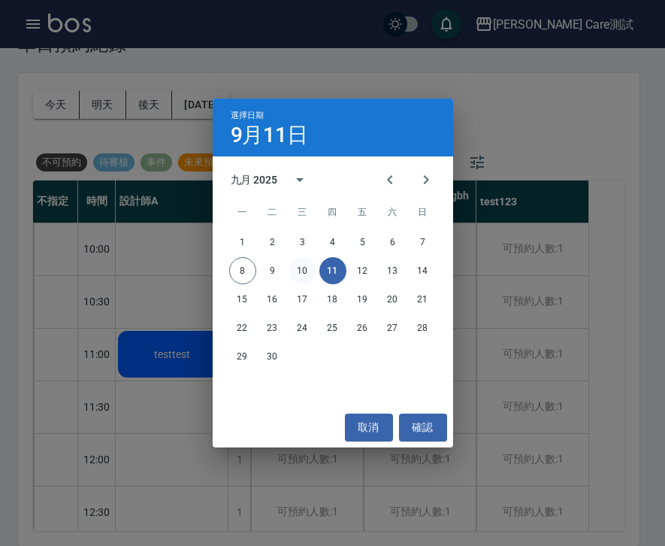
click at [298, 260] on button "10" at bounding box center [302, 270] width 27 height 27
